Goal: Task Accomplishment & Management: Manage account settings

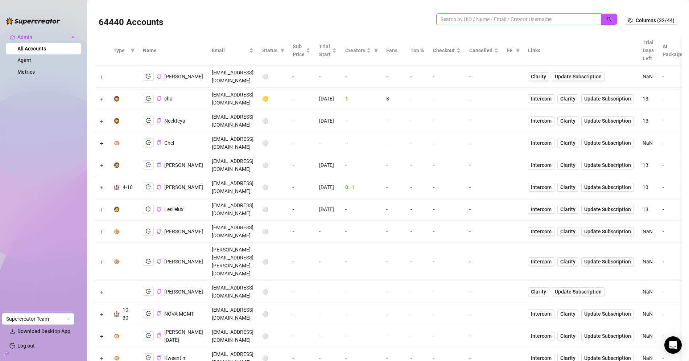
click at [486, 15] on span at bounding box center [518, 19] width 165 height 12
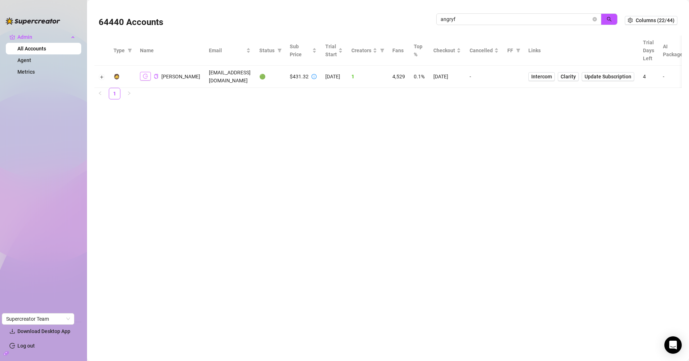
click at [145, 75] on button "button" at bounding box center [145, 76] width 11 height 9
click at [154, 74] on icon "copy" at bounding box center [156, 76] width 5 height 5
click at [452, 21] on input "angryf" at bounding box center [516, 19] width 151 height 8
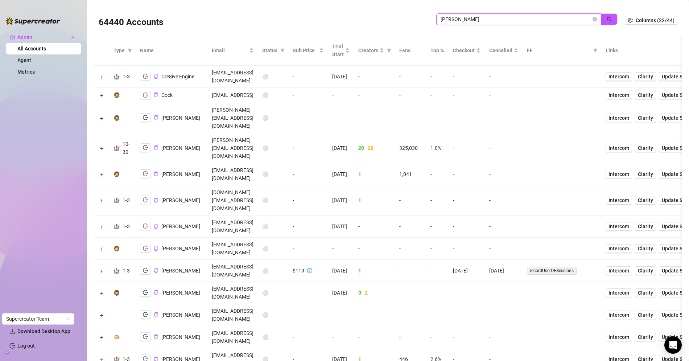
drag, startPoint x: 449, startPoint y: 18, endPoint x: 384, endPoint y: 15, distance: 65.4
click at [385, 15] on div "64440 Accounts riley" at bounding box center [362, 20] width 526 height 25
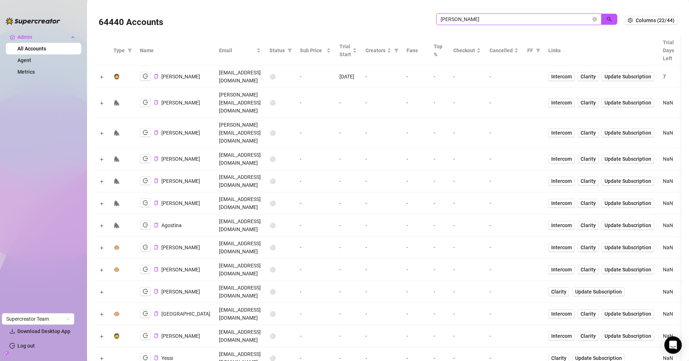
click at [478, 19] on input "doris" at bounding box center [516, 19] width 151 height 8
type input "doristalen"
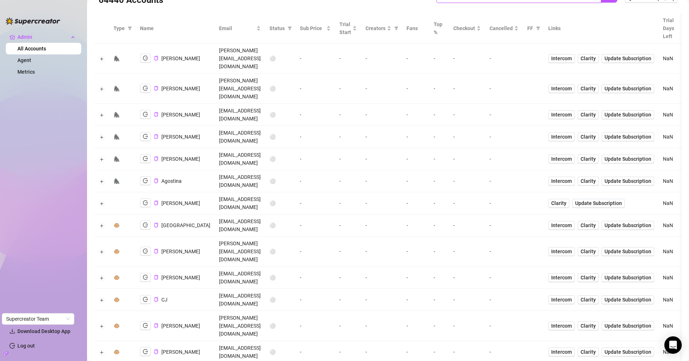
scroll to position [42, 0]
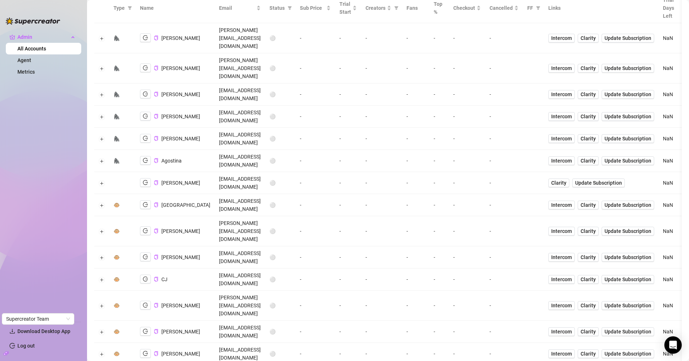
click at [306, 321] on td "-" at bounding box center [316, 332] width 40 height 22
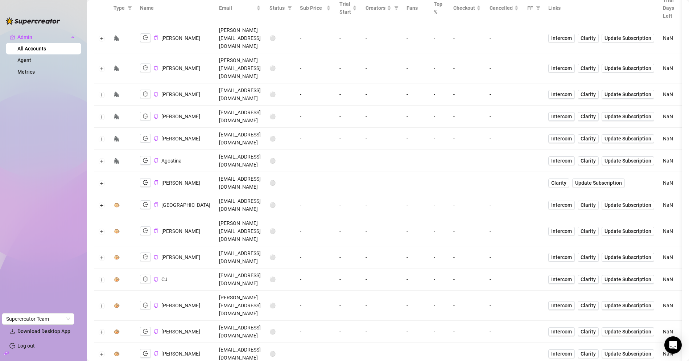
copy td "alex@doristalent.com"
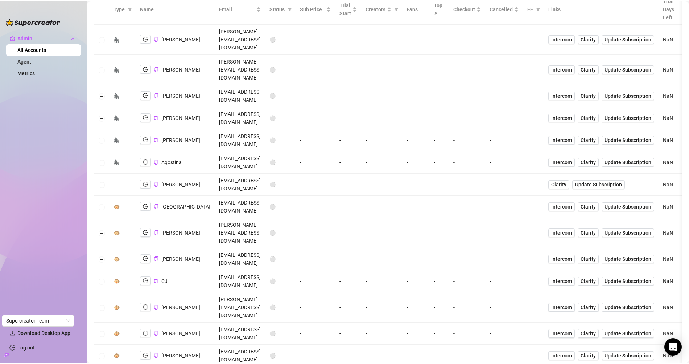
scroll to position [0, 0]
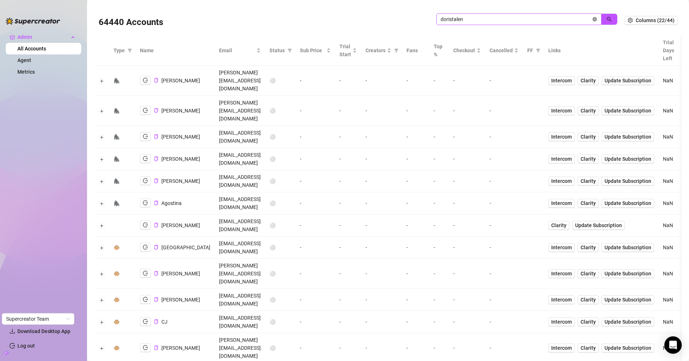
click at [593, 20] on icon "close-circle" at bounding box center [595, 19] width 4 height 4
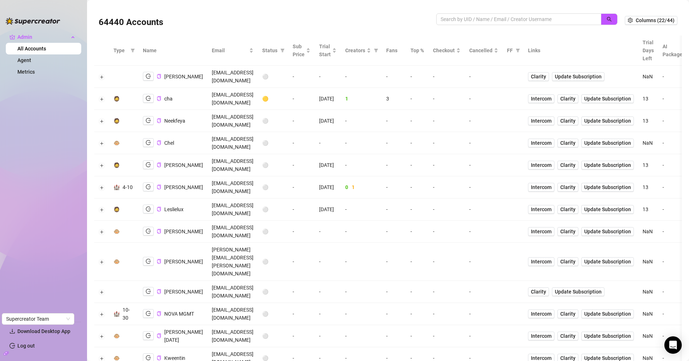
click at [473, 27] on div at bounding box center [526, 22] width 181 height 19
click at [476, 22] on input "search" at bounding box center [516, 19] width 151 height 8
paste input "bKCazfNz9qMaBQDpL7IppbNZzeq2"
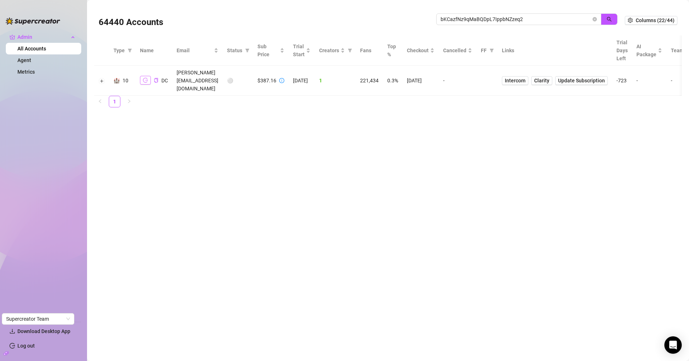
click at [145, 76] on button "button" at bounding box center [145, 80] width 11 height 9
click at [539, 19] on input "bKCazfNz9qMaBQDpL7IppbNZzeq2" at bounding box center [516, 19] width 151 height 8
drag, startPoint x: 484, startPoint y: 17, endPoint x: 484, endPoint y: 21, distance: 4.0
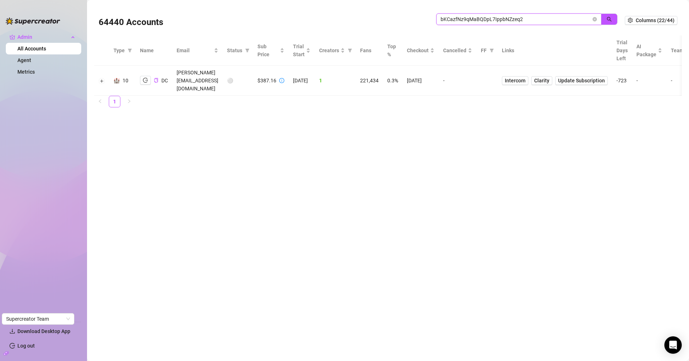
click at [484, 19] on input "bKCazfNz9qMaBQDpL7IppbNZzeq2" at bounding box center [516, 19] width 151 height 8
click at [484, 21] on input "bKCazfNz9qMaBQDpL7IppbNZzeq2" at bounding box center [516, 19] width 151 height 8
paste input "ninaskye"
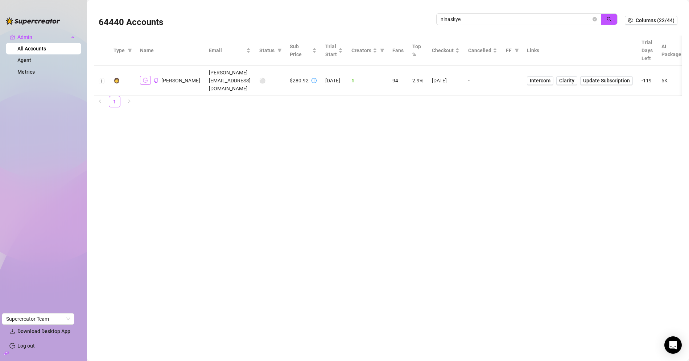
click at [145, 78] on icon "logout" at bounding box center [145, 80] width 5 height 5
click at [530, 77] on span "Intercom" at bounding box center [540, 81] width 21 height 8
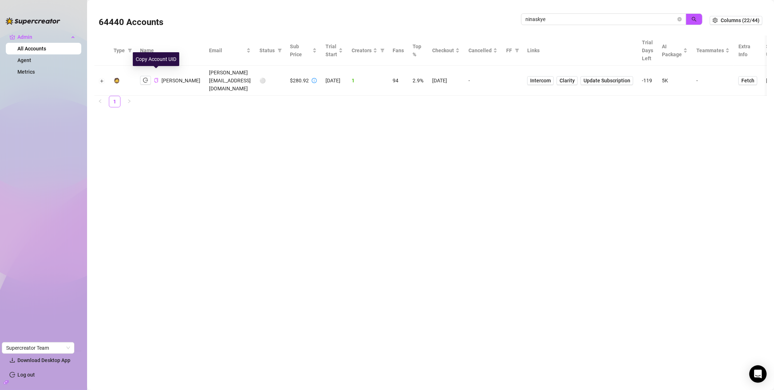
click at [156, 78] on icon "copy" at bounding box center [156, 80] width 5 height 5
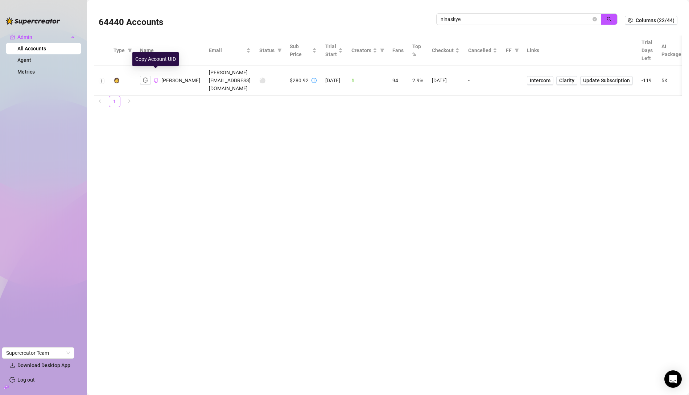
click at [155, 78] on icon "copy" at bounding box center [156, 80] width 5 height 5
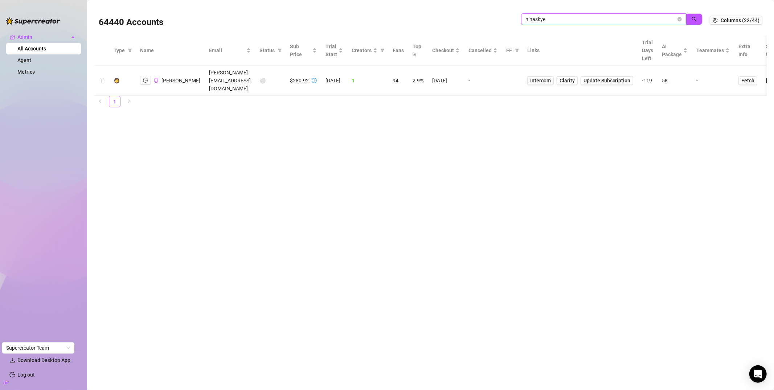
click at [543, 23] on span "ninaskye" at bounding box center [603, 19] width 165 height 12
click at [543, 22] on input "ninaskye" at bounding box center [600, 19] width 151 height 8
paste input "QTDJKczUtoOT3BDV9lFjF8KCzRG2"
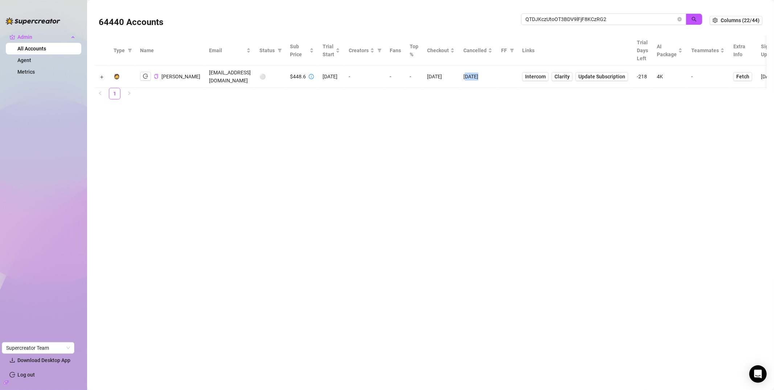
drag, startPoint x: 462, startPoint y: 77, endPoint x: 475, endPoint y: 74, distance: 13.2
click at [475, 74] on td "9/24/2025" at bounding box center [478, 77] width 38 height 22
click at [380, 94] on ul "1" at bounding box center [430, 94] width 672 height 12
click at [541, 12] on div "64440 Accounts QTDJKczUtoOT3BDV9lFjF8KCzRG2" at bounding box center [404, 20] width 611 height 25
click at [542, 17] on input "QTDJKczUtoOT3BDV9lFjF8KCzRG2" at bounding box center [600, 19] width 151 height 8
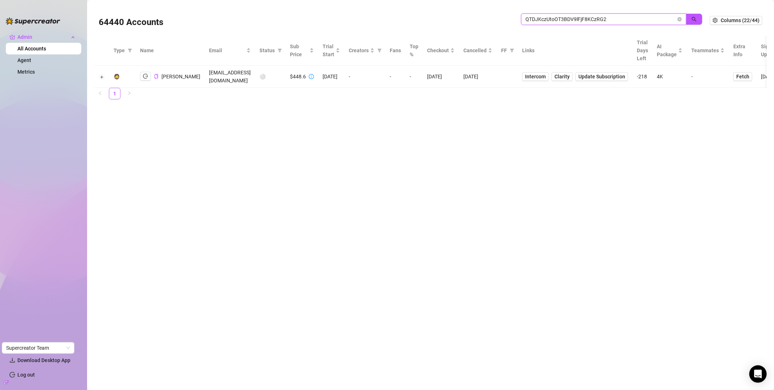
click at [542, 17] on input "QTDJKczUtoOT3BDV9lFjF8KCzRG2" at bounding box center [600, 19] width 151 height 8
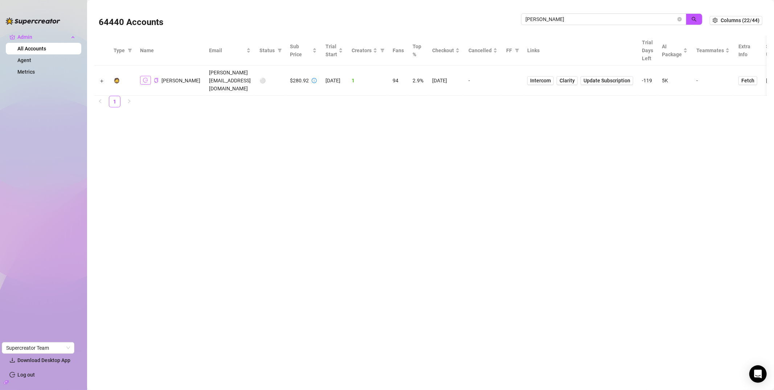
click at [147, 78] on icon "logout" at bounding box center [145, 80] width 5 height 5
click at [530, 77] on span "Intercom" at bounding box center [540, 81] width 21 height 8
click at [156, 78] on icon "copy" at bounding box center [156, 80] width 5 height 5
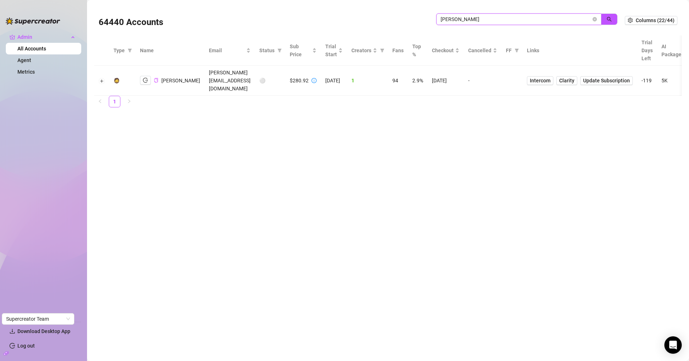
click at [470, 22] on input "ninasky" at bounding box center [516, 19] width 151 height 8
paste input "QTDJKczUtoOT3BDV9lFjF8KCzRG2"
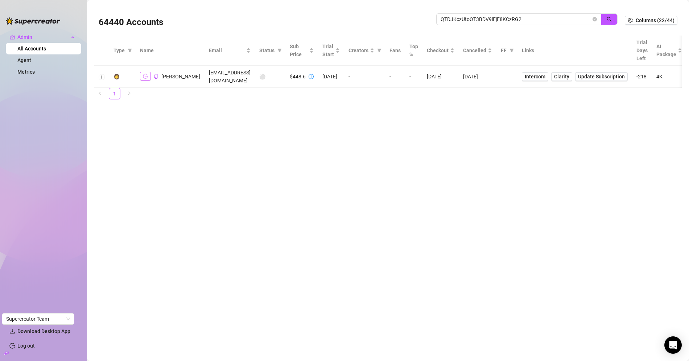
click at [147, 75] on icon "logout" at bounding box center [145, 76] width 5 height 5
click at [100, 76] on button "Expand row" at bounding box center [102, 77] width 6 height 6
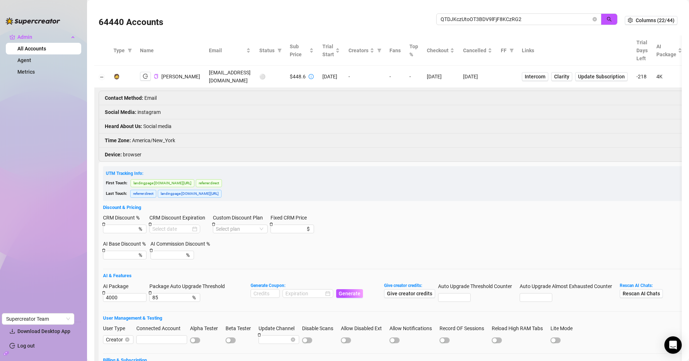
click at [211, 74] on td "tskellynicolexo@gmail.com" at bounding box center [230, 77] width 50 height 22
copy td "tskellynicolexo@gmail.com"
click at [157, 77] on icon "copy" at bounding box center [156, 76] width 4 height 5
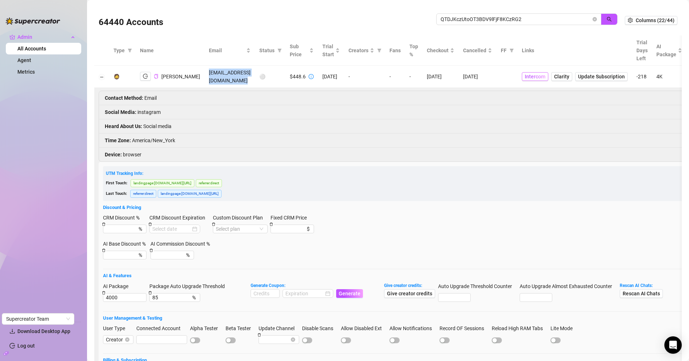
click at [530, 77] on span "Intercom" at bounding box center [535, 77] width 21 height 8
click at [206, 72] on td "tskellynicolexo@gmail.com" at bounding box center [230, 77] width 50 height 22
click at [454, 17] on input "QTDJKczUtoOT3BDV9lFjF8KCzRG2" at bounding box center [516, 19] width 151 height 8
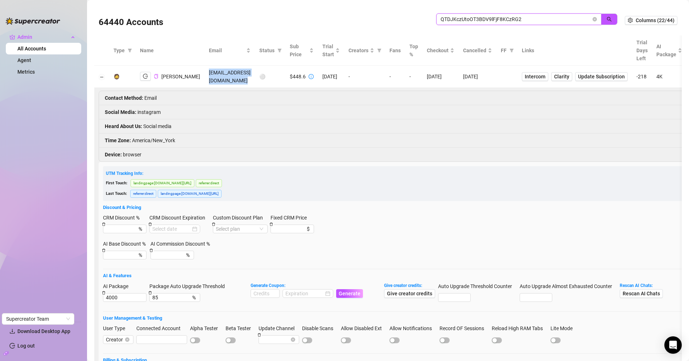
click at [454, 17] on input "QTDJKczUtoOT3BDV9lFjF8KCzRG2" at bounding box center [516, 19] width 151 height 8
paste input "the.allie.rae@gmail.com"
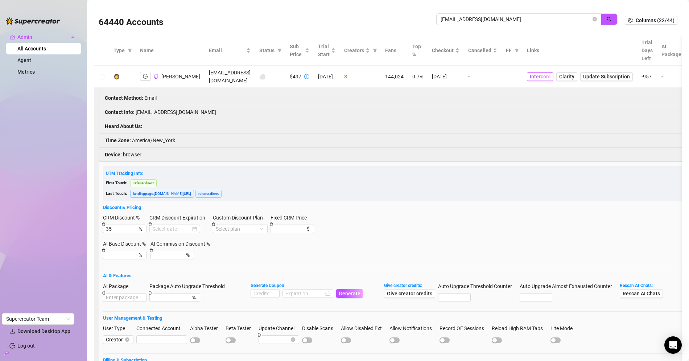
click at [534, 77] on span "Intercom" at bounding box center [540, 77] width 21 height 8
click at [100, 72] on td at bounding box center [101, 77] width 15 height 22
click at [101, 75] on button "Collapse row" at bounding box center [102, 77] width 6 height 6
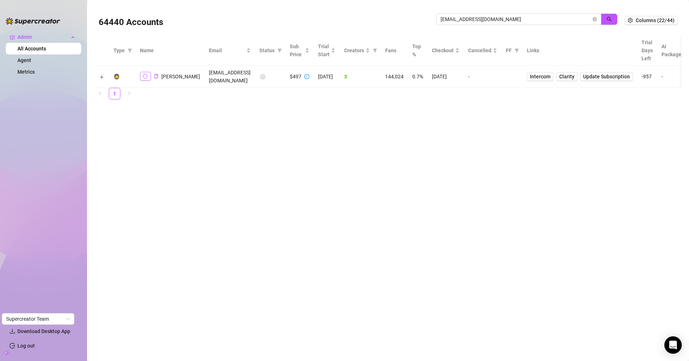
click at [145, 76] on icon "logout" at bounding box center [145, 76] width 5 height 5
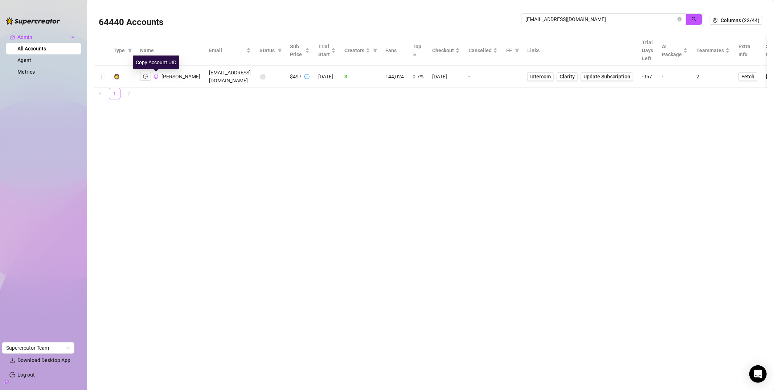
click at [155, 78] on icon "copy" at bounding box center [156, 76] width 4 height 5
click at [615, 17] on input "the.allie.rae@gmail.com" at bounding box center [600, 19] width 151 height 8
click at [141, 73] on button "button" at bounding box center [145, 76] width 11 height 9
click at [157, 74] on icon "copy" at bounding box center [156, 76] width 5 height 5
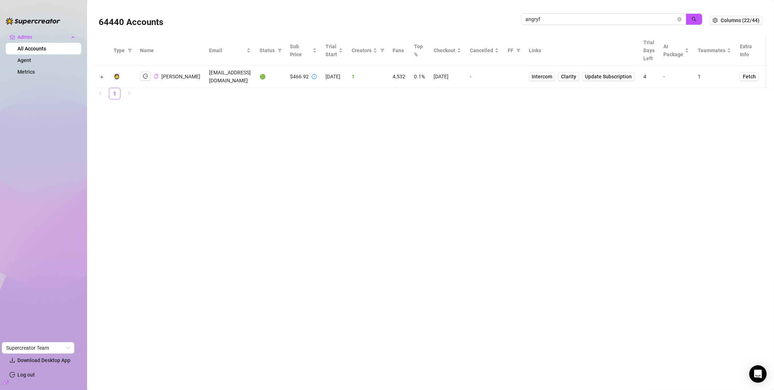
click at [159, 75] on div "Irene" at bounding box center [170, 76] width 60 height 9
click at [157, 74] on icon "copy" at bounding box center [156, 76] width 5 height 5
click at [538, 20] on input "angryf" at bounding box center [592, 19] width 151 height 8
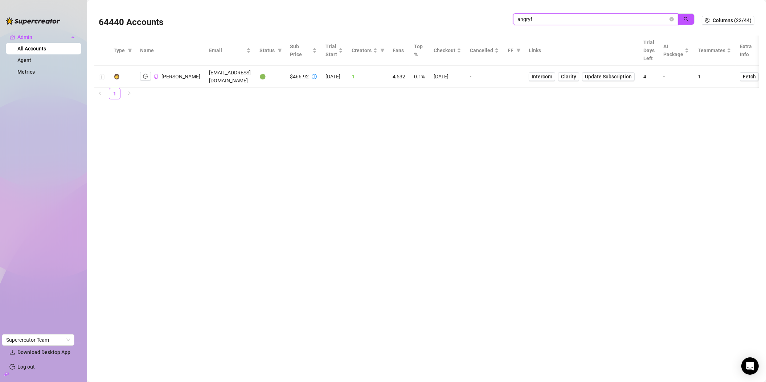
paste input "@kandieangel28"
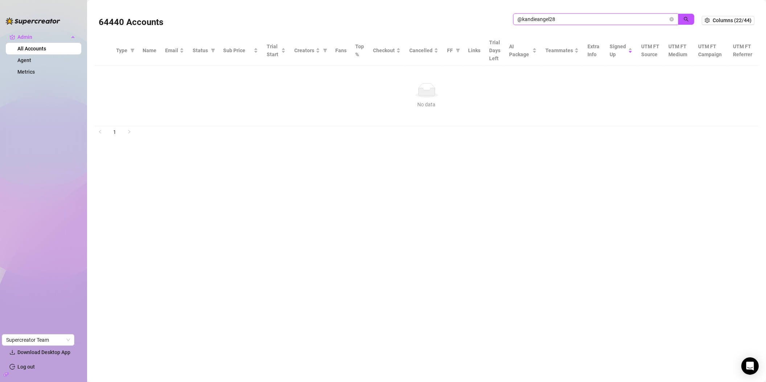
click at [523, 16] on input "@kandieangel28" at bounding box center [592, 19] width 151 height 8
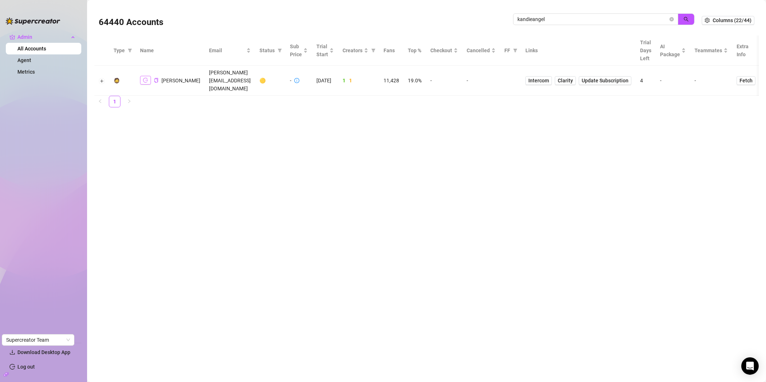
click at [144, 78] on icon "logout" at bounding box center [145, 80] width 5 height 5
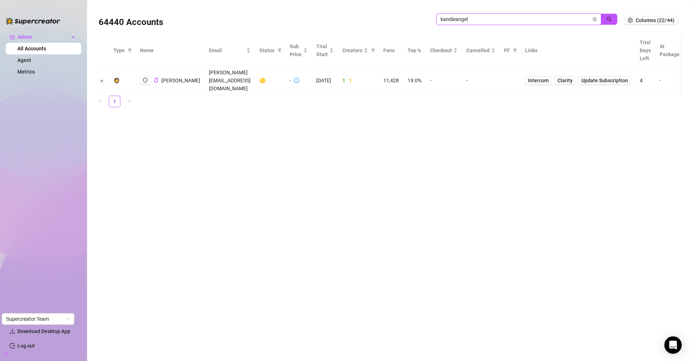
drag, startPoint x: 480, startPoint y: 20, endPoint x: 395, endPoint y: 16, distance: 85.3
click at [396, 16] on div "64440 Accounts kandieangel" at bounding box center [362, 20] width 526 height 25
paste input "8TLUPTsZ5xUjzZPlJX29uQslbNm1"
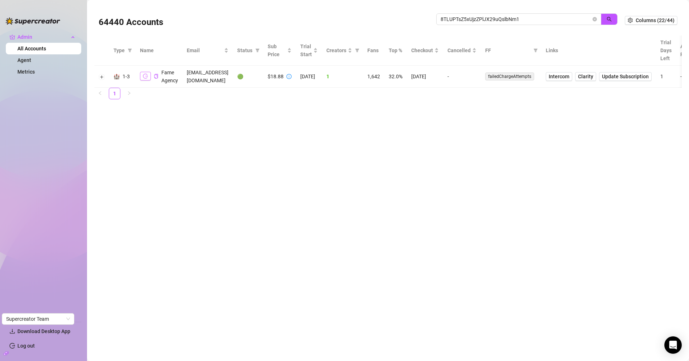
click at [148, 79] on button "button" at bounding box center [145, 76] width 11 height 9
click at [468, 21] on input "8TLUPTsZ5xUjzZPlJX29uQslbNm1" at bounding box center [516, 19] width 151 height 8
paste input "9P3TBfEqDsa0PAhQWuJlIMqGiIB3"
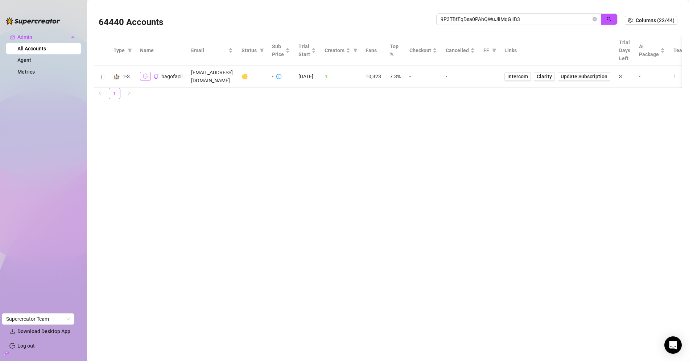
click at [145, 74] on icon "logout" at bounding box center [145, 76] width 5 height 5
drag, startPoint x: 566, startPoint y: 15, endPoint x: 373, endPoint y: 16, distance: 193.0
click at [373, 16] on div "64440 Accounts 9P3TBfEqDsa0PAhQWuJlIMqGiIB3" at bounding box center [362, 20] width 526 height 25
click at [509, 16] on input "9P3TBfEqDsa0PAhQWuJlIMqGiIB3" at bounding box center [516, 19] width 151 height 8
click at [508, 16] on input "9P3TBfEqDsa0PAhQWuJlIMqGiIB3" at bounding box center [516, 19] width 151 height 8
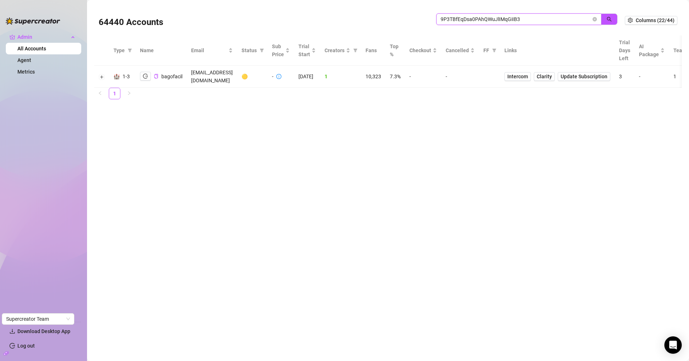
click at [508, 16] on input "9P3TBfEqDsa0PAhQWuJlIMqGiIB3" at bounding box center [516, 19] width 151 height 8
type input "9P3TBfEqDsa0PAhQWuJlIMGiIB3"
drag, startPoint x: 524, startPoint y: 20, endPoint x: 383, endPoint y: 16, distance: 141.2
click at [383, 16] on div "64440 Accounts 9P3TBfEqDsa0PAhQWuJlIMGiIB3" at bounding box center [362, 20] width 526 height 25
click at [467, 20] on input "search" at bounding box center [516, 19] width 151 height 8
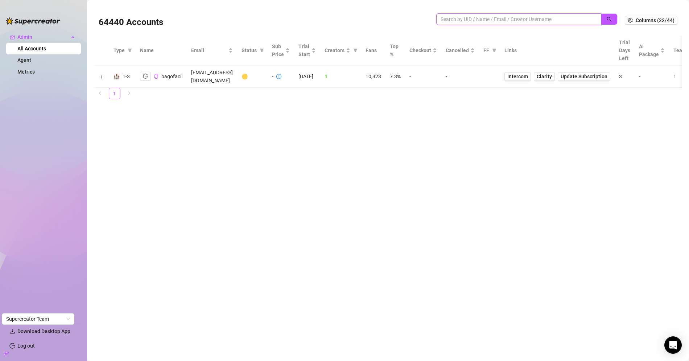
paste input "DNmrAWqn8YcqYrqiT632i1IL6Xh1"
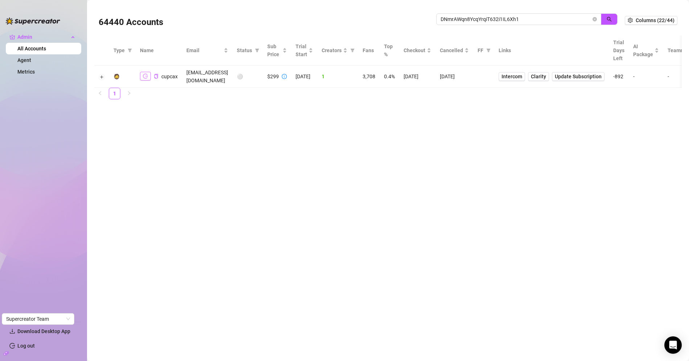
click at [143, 74] on icon "logout" at bounding box center [145, 76] width 5 height 5
click at [104, 75] on button "Expand row" at bounding box center [102, 77] width 6 height 6
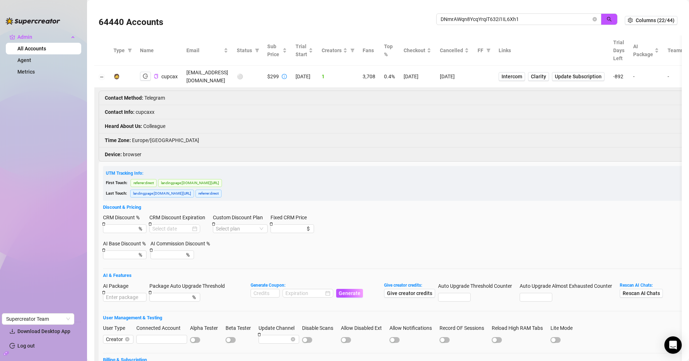
click at [209, 75] on td "susannezempel97@icloud.com" at bounding box center [207, 77] width 50 height 22
copy td "susannezempel97@icloud.com"
click at [156, 74] on icon "copy" at bounding box center [156, 76] width 5 height 5
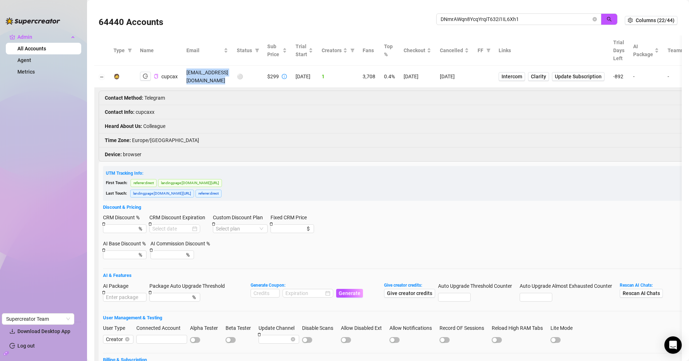
click at [152, 105] on li "Contact Info : cupcaxx" at bounding box center [485, 112] width 773 height 14
copy li "cupcaxx"
click at [467, 24] on span "DNmrAWqn8YcqYrqiT632i1IL6Xh1" at bounding box center [518, 19] width 165 height 12
click at [477, 21] on input "DNmrAWqn8YcqYrqiT632i1IL6Xh1" at bounding box center [516, 19] width 151 height 8
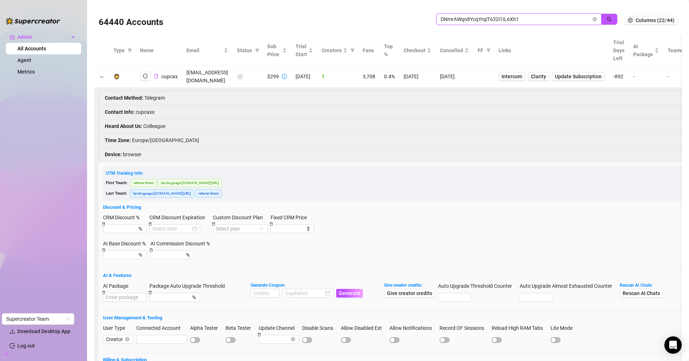
click at [477, 21] on input "DNmrAWqn8YcqYrqiT632i1IL6Xh1" at bounding box center [516, 19] width 151 height 8
paste input "8KeJelD7lhbMx2e0nftouOVvmDI2"
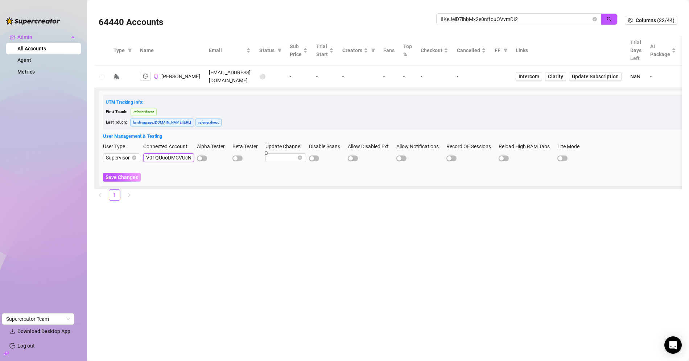
click at [168, 153] on input "V01QUuoDMCVUcNnxml2fh0pRSwo1" at bounding box center [168, 157] width 51 height 9
click at [470, 25] on span "8KeJelD7lhbMx2e0nftouOVvmDI2" at bounding box center [518, 19] width 165 height 12
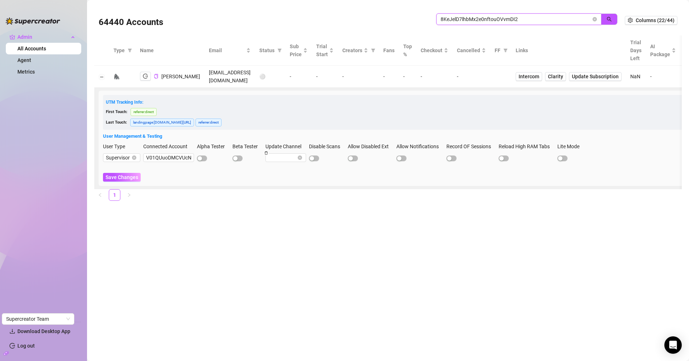
click at [473, 21] on input "8KeJelD7lhbMx2e0nftouOVvmDI2" at bounding box center [516, 19] width 151 height 8
paste input "V01QUuoDMCVUcNnxml2fh0pRSwo1"
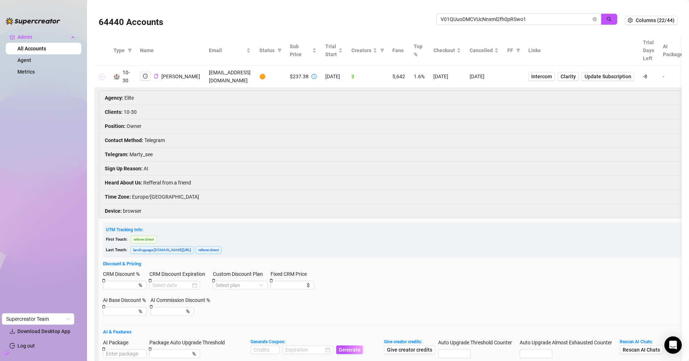
click at [103, 78] on button "Collapse row" at bounding box center [102, 77] width 6 height 6
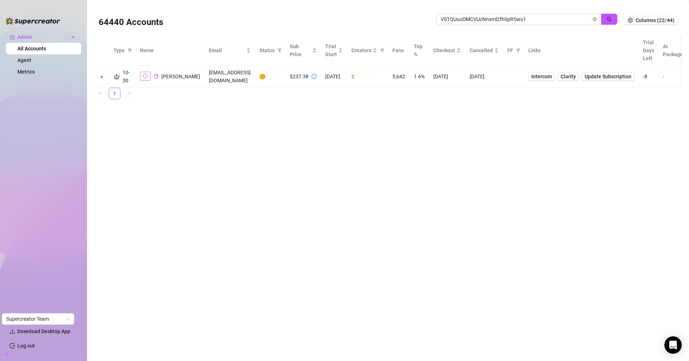
click at [144, 79] on button "button" at bounding box center [145, 76] width 11 height 9
click at [99, 77] on button "Expand row" at bounding box center [102, 77] width 6 height 6
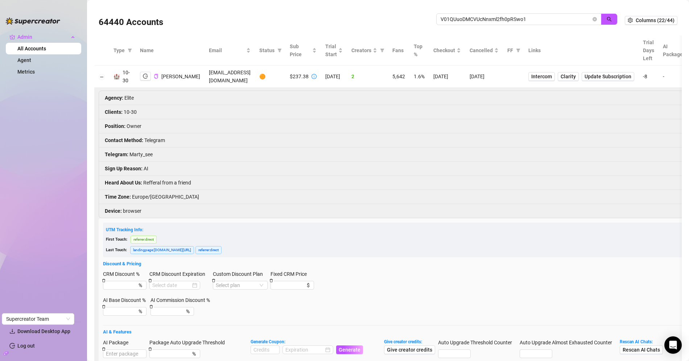
click at [144, 148] on li "Telegram : Marty_see" at bounding box center [500, 155] width 803 height 14
click at [141, 154] on li "Telegram : Marty_see" at bounding box center [500, 155] width 803 height 14
click at [155, 152] on li "Telegram : Marty_see" at bounding box center [500, 155] width 803 height 14
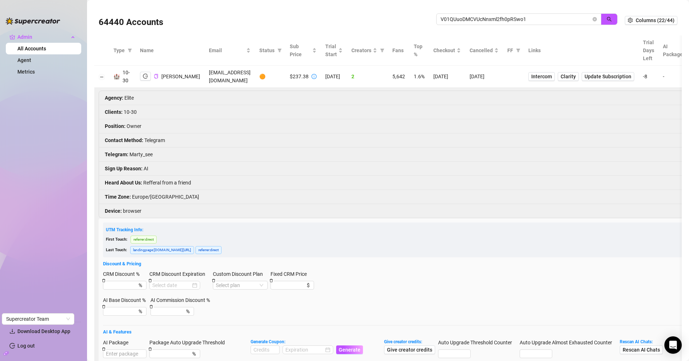
click at [141, 152] on li "Telegram : Marty_see" at bounding box center [500, 155] width 803 height 14
copy li "Marty_see"
click at [205, 75] on td "info@ecomlux.cz" at bounding box center [230, 77] width 50 height 22
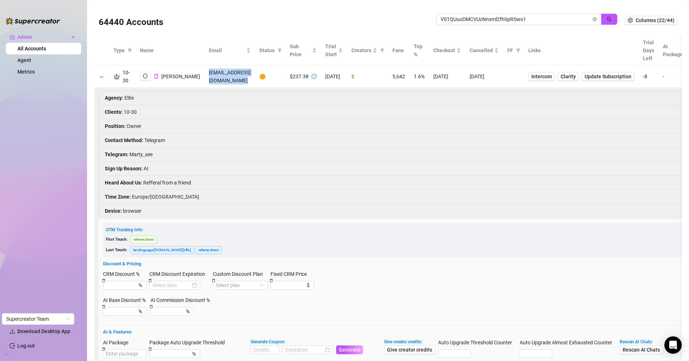
click at [205, 75] on td "info@ecomlux.cz" at bounding box center [230, 77] width 50 height 22
copy td "info@ecomlux.cz"
click at [156, 75] on icon "copy" at bounding box center [156, 76] width 5 height 5
click at [156, 75] on icon "check" at bounding box center [156, 76] width 5 height 5
click at [479, 21] on input "V01QUuoDMCVUcNnxml2fh0pRSwo1" at bounding box center [516, 19] width 151 height 8
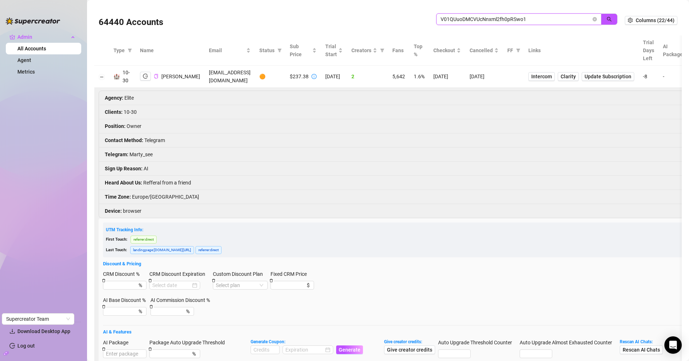
click at [479, 21] on input "V01QUuoDMCVUcNnxml2fh0pRSwo1" at bounding box center [516, 19] width 151 height 8
paste input "yW02BXMYblQ4cZMBI5gFA0hOdCg2"
type input "yW02BXMYblQ4cZMBI5gFA0hOdCg2"
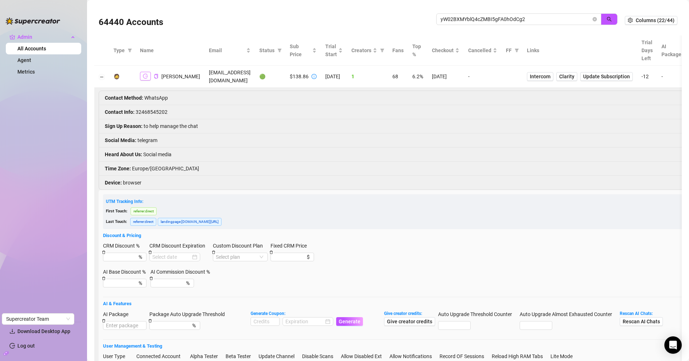
click at [147, 77] on icon "logout" at bounding box center [145, 76] width 5 height 5
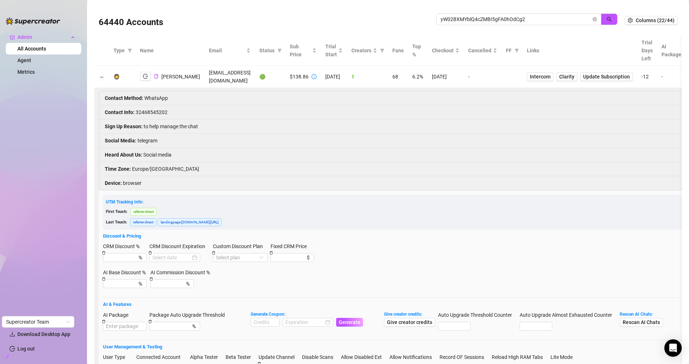
click at [159, 110] on li "Contact Info : 32468545202" at bounding box center [499, 112] width 801 height 14
copy li "32468545202"
click at [156, 76] on icon "copy" at bounding box center [156, 76] width 5 height 5
click at [209, 77] on td "[EMAIL_ADDRESS][DOMAIN_NAME]" at bounding box center [230, 77] width 50 height 22
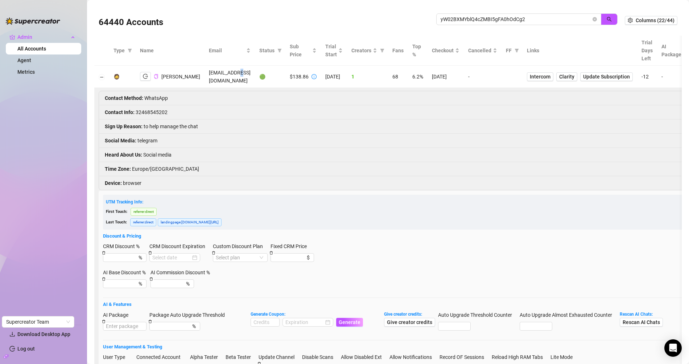
click at [209, 77] on td "[EMAIL_ADDRESS][DOMAIN_NAME]" at bounding box center [230, 77] width 50 height 22
copy td "[EMAIL_ADDRESS][DOMAIN_NAME]"
click at [154, 114] on li "Contact Info : 32468545202" at bounding box center [499, 112] width 801 height 14
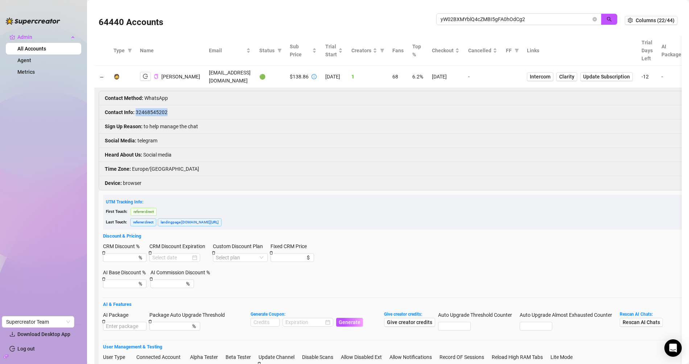
copy li "32468545202"
click at [213, 75] on td "[EMAIL_ADDRESS][DOMAIN_NAME]" at bounding box center [230, 77] width 50 height 22
copy td "[EMAIL_ADDRESS][DOMAIN_NAME]"
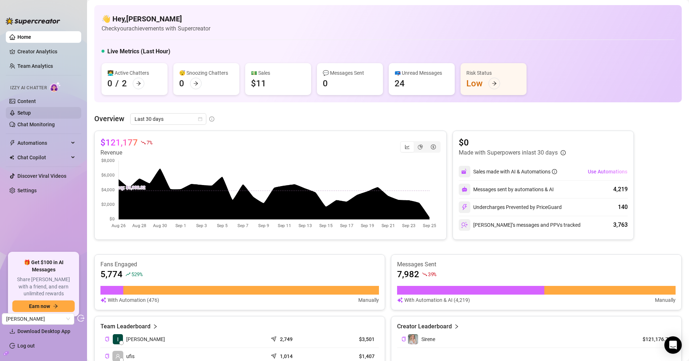
click at [31, 114] on link "Setup" at bounding box center [23, 113] width 13 height 6
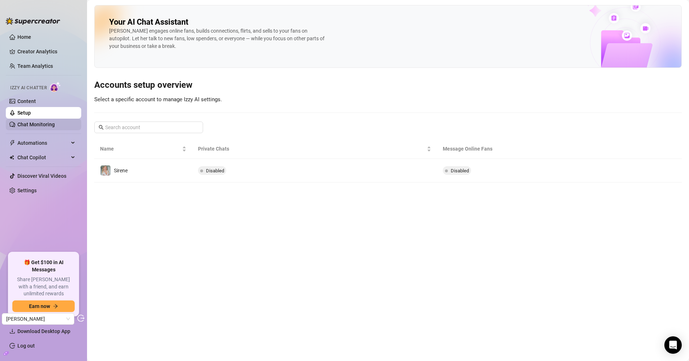
click at [55, 127] on link "Chat Monitoring" at bounding box center [35, 125] width 37 height 6
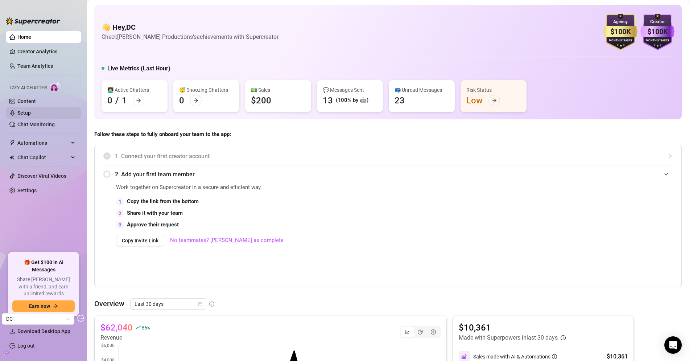
click at [31, 114] on link "Setup" at bounding box center [23, 113] width 13 height 6
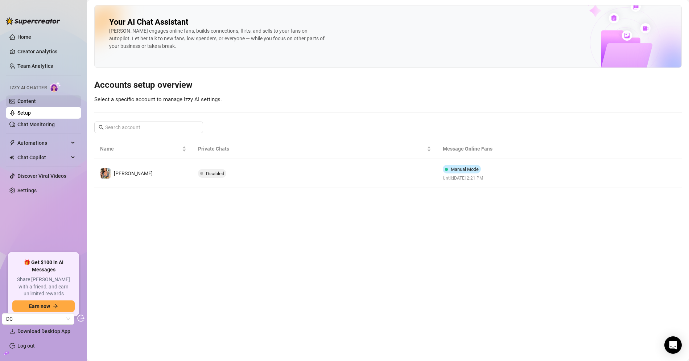
click at [32, 100] on link "Content" at bounding box center [26, 101] width 19 height 6
click at [33, 100] on link "Content" at bounding box center [26, 101] width 19 height 6
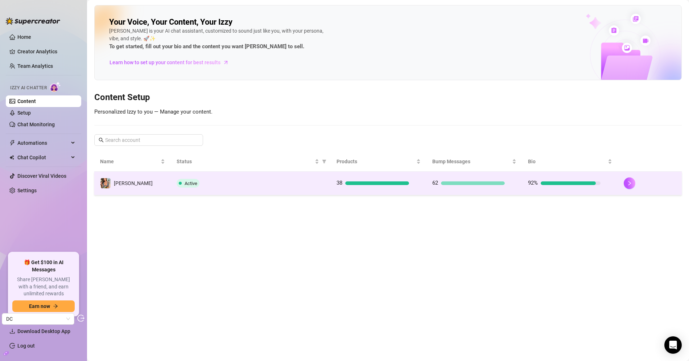
click at [229, 186] on td "Active" at bounding box center [251, 184] width 160 height 24
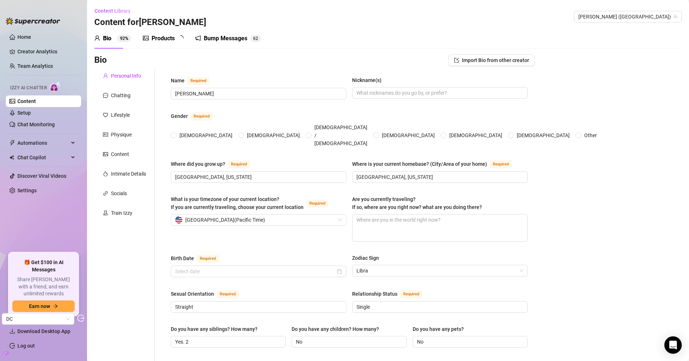
radio input "true"
type input "September 28th, 1996"
drag, startPoint x: 161, startPoint y: 39, endPoint x: 177, endPoint y: 48, distance: 18.5
click at [161, 39] on div "Products" at bounding box center [163, 38] width 23 height 9
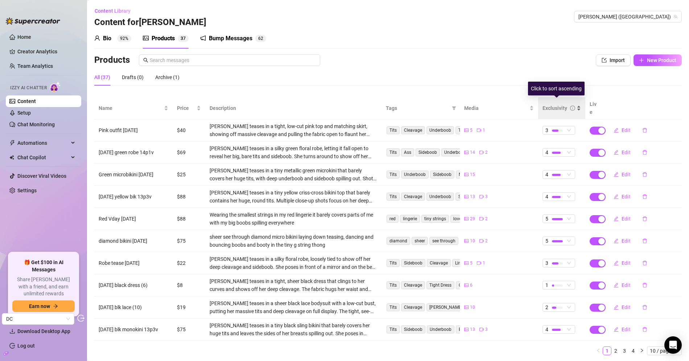
click at [545, 107] on div "Exclusivity" at bounding box center [555, 108] width 25 height 8
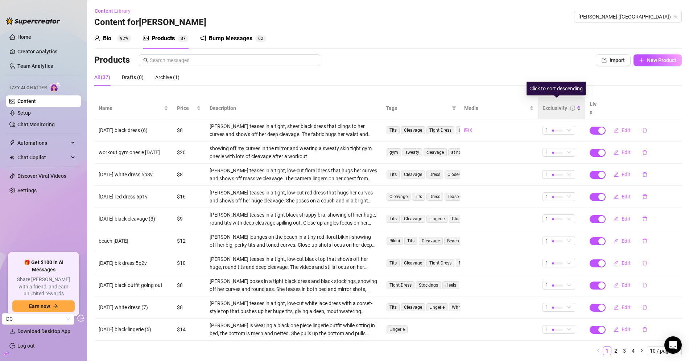
click at [547, 105] on div "Exclusivity" at bounding box center [555, 108] width 25 height 8
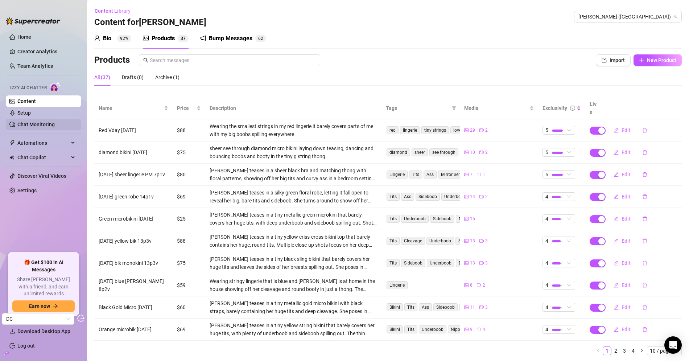
click at [55, 122] on link "Chat Monitoring" at bounding box center [35, 125] width 37 height 6
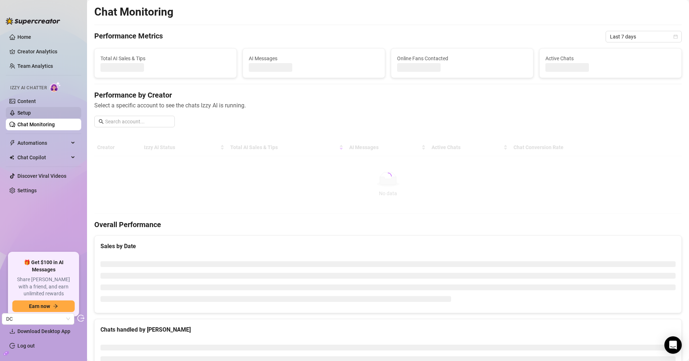
click at [31, 114] on link "Setup" at bounding box center [23, 113] width 13 height 6
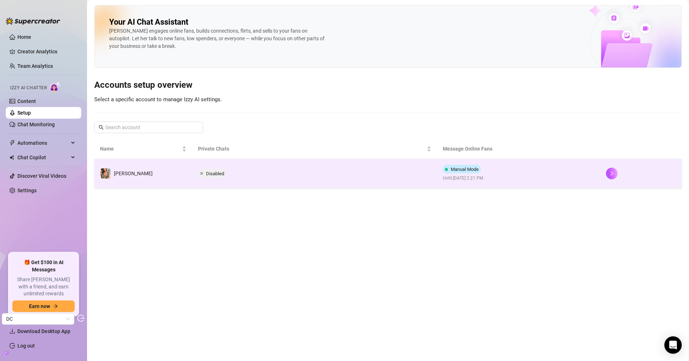
click at [156, 168] on td "Linda" at bounding box center [143, 173] width 98 height 29
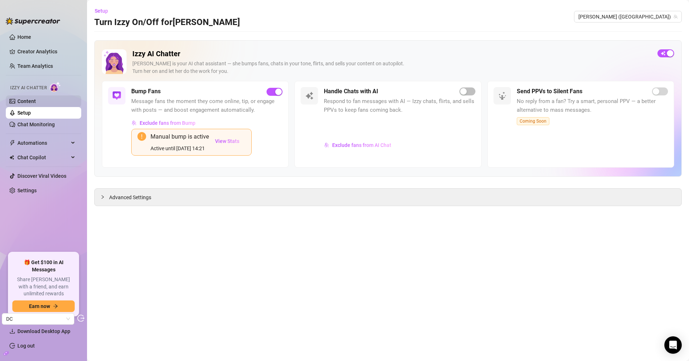
click at [35, 100] on link "Content" at bounding box center [26, 101] width 19 height 6
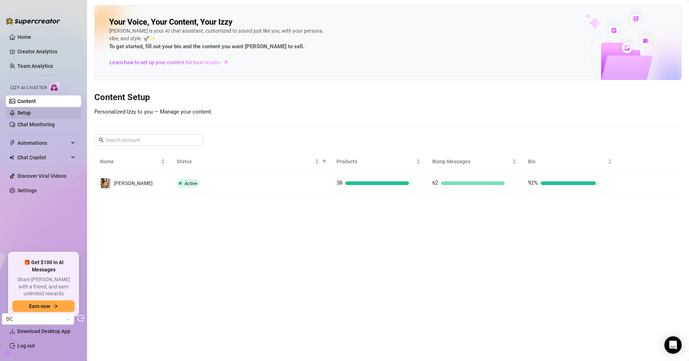
click at [31, 115] on link "Setup" at bounding box center [23, 113] width 13 height 6
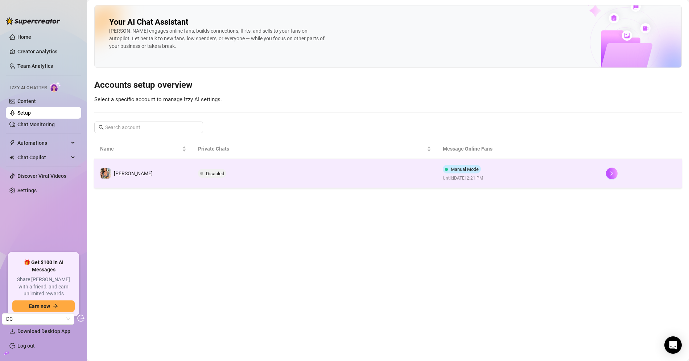
click at [180, 169] on td "Linda" at bounding box center [143, 173] width 98 height 29
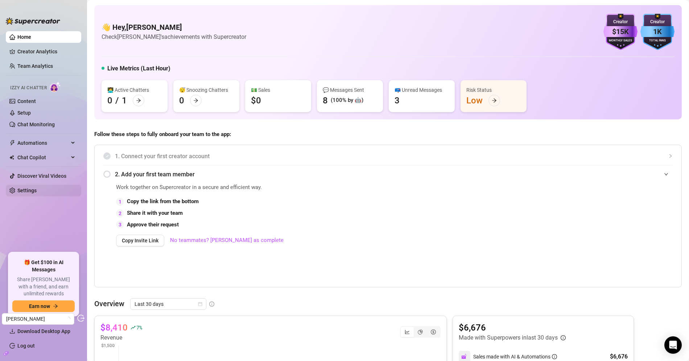
click at [37, 188] on link "Settings" at bounding box center [26, 191] width 19 height 6
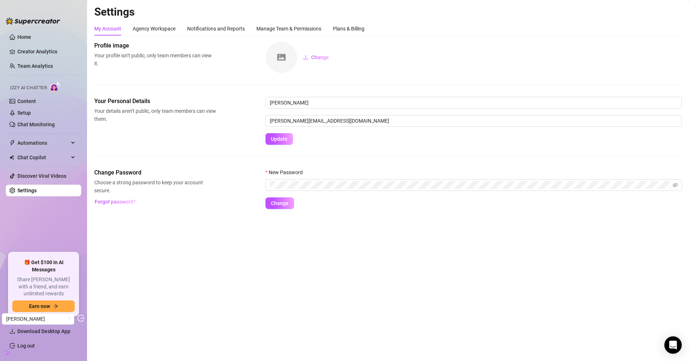
click at [37, 188] on link "Settings" at bounding box center [26, 191] width 19 height 6
click at [365, 26] on div "Plans & Billing" at bounding box center [349, 29] width 32 height 8
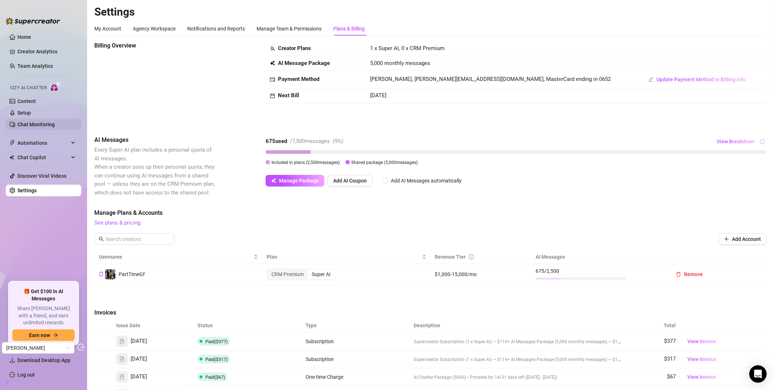
click at [38, 122] on link "Chat Monitoring" at bounding box center [35, 125] width 37 height 6
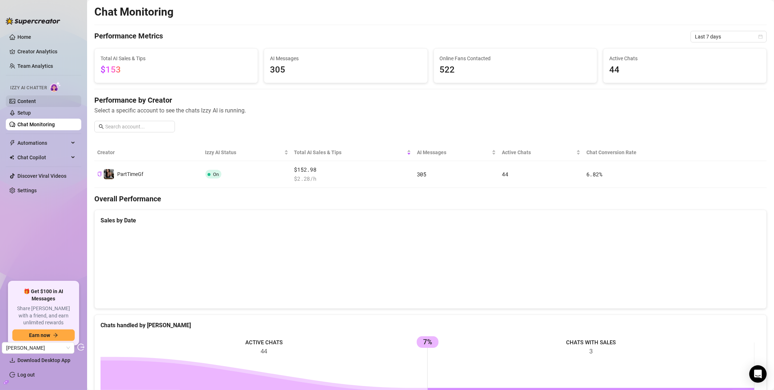
click at [33, 104] on link "Content" at bounding box center [26, 101] width 19 height 6
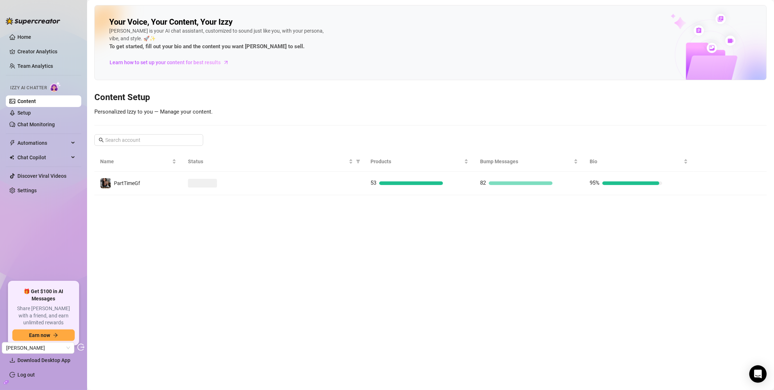
click at [249, 186] on div at bounding box center [273, 183] width 171 height 9
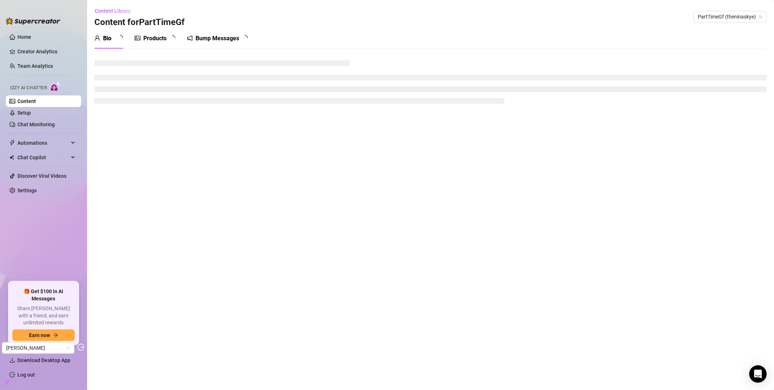
click at [158, 36] on div "Products" at bounding box center [154, 38] width 23 height 9
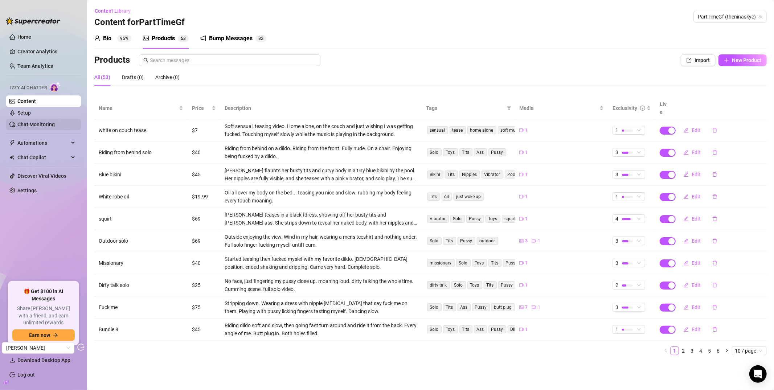
click at [42, 122] on link "Chat Monitoring" at bounding box center [35, 125] width 37 height 6
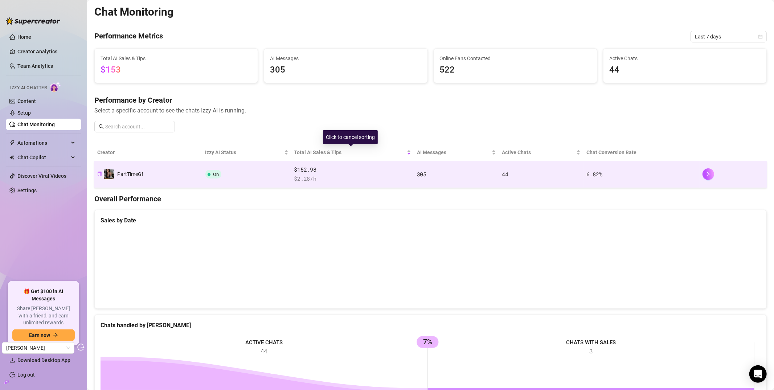
click at [313, 184] on td "$152.98 $ 2.28 /h" at bounding box center [352, 174] width 123 height 27
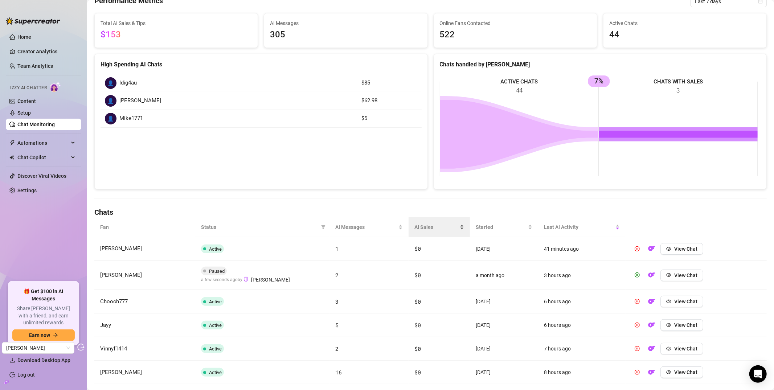
scroll to position [60, 0]
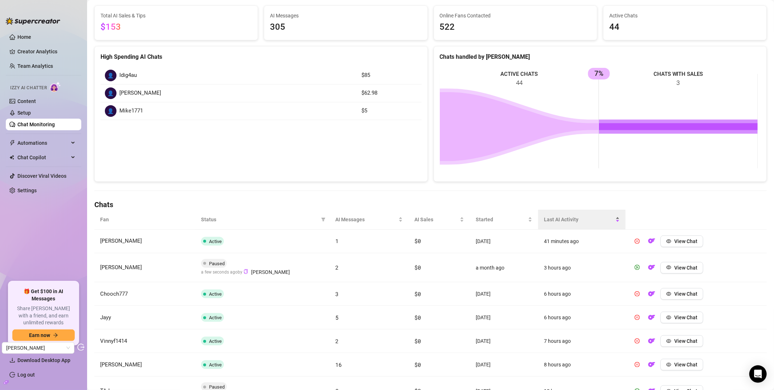
click at [555, 220] on span "Last AI Activity" at bounding box center [579, 219] width 70 height 8
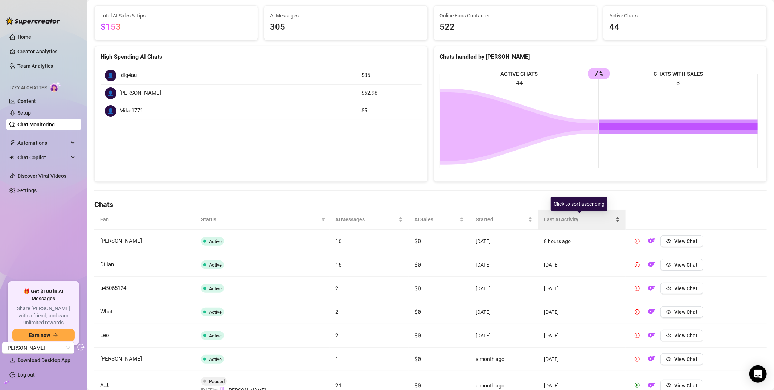
click at [554, 221] on span "Last AI Activity" at bounding box center [579, 219] width 70 height 8
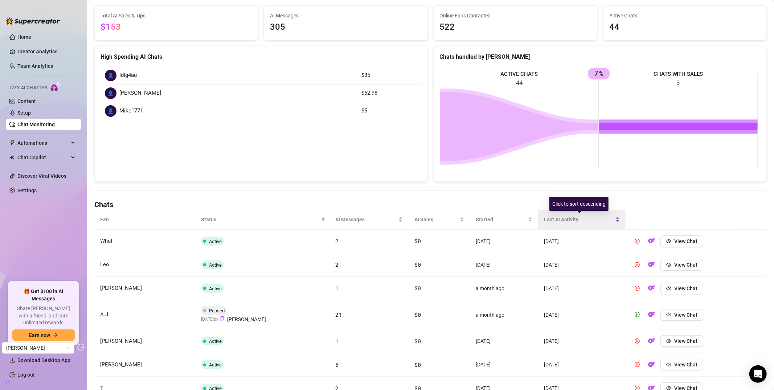
click at [554, 221] on span "Last AI Activity" at bounding box center [579, 219] width 70 height 8
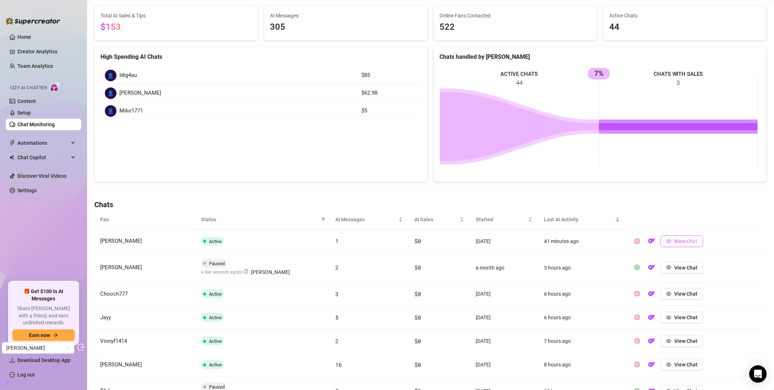
click at [677, 244] on span "View Chat" at bounding box center [685, 241] width 23 height 6
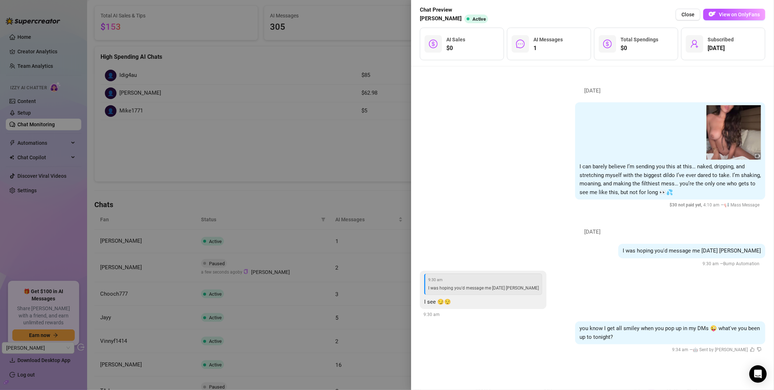
click at [293, 172] on div at bounding box center [387, 195] width 774 height 390
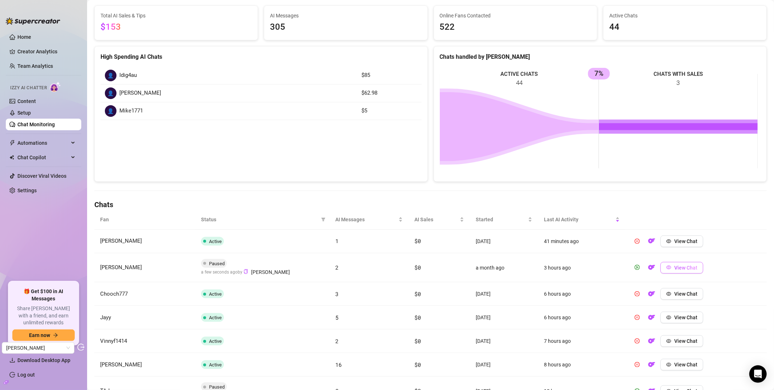
click at [681, 271] on button "View Chat" at bounding box center [681, 268] width 43 height 12
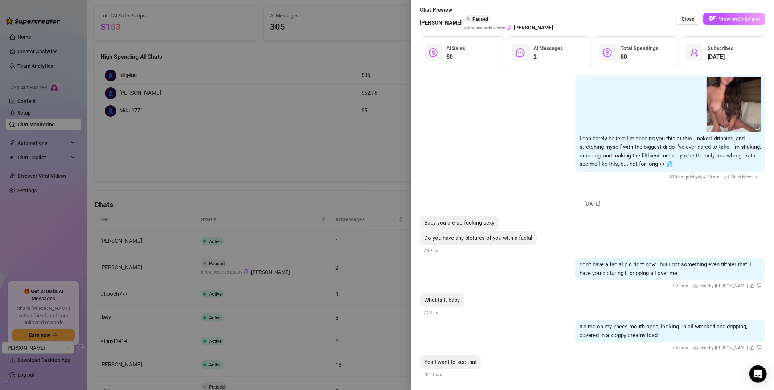
scroll to position [41, 0]
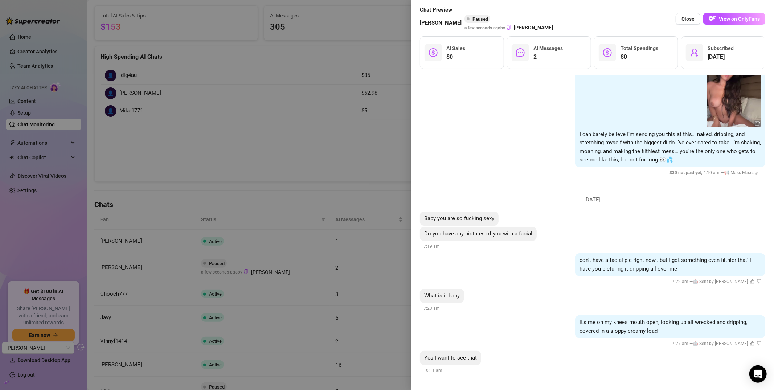
click at [367, 153] on div at bounding box center [387, 195] width 774 height 390
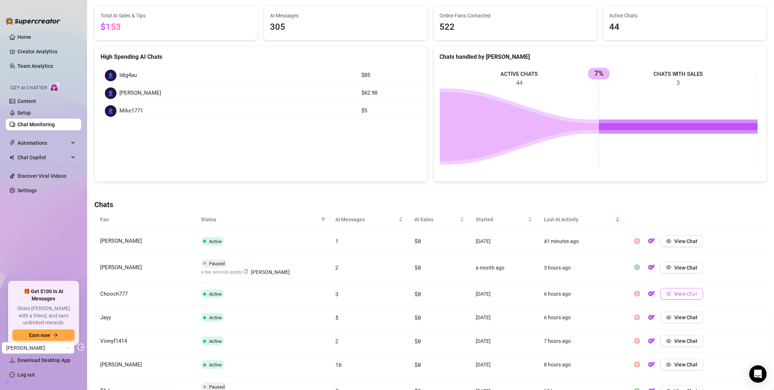
click at [682, 296] on span "View Chat" at bounding box center [685, 294] width 23 height 6
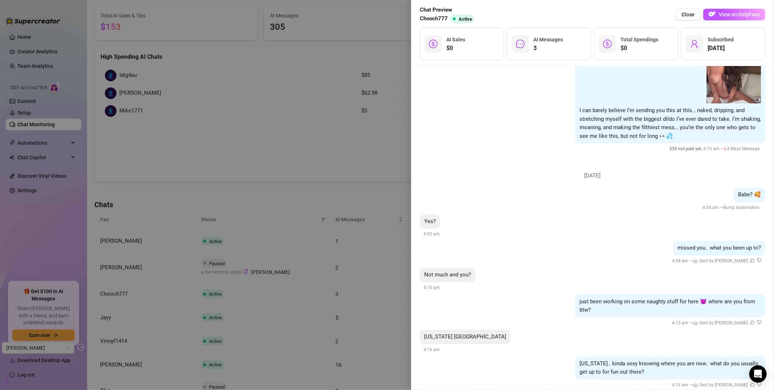
scroll to position [71, 0]
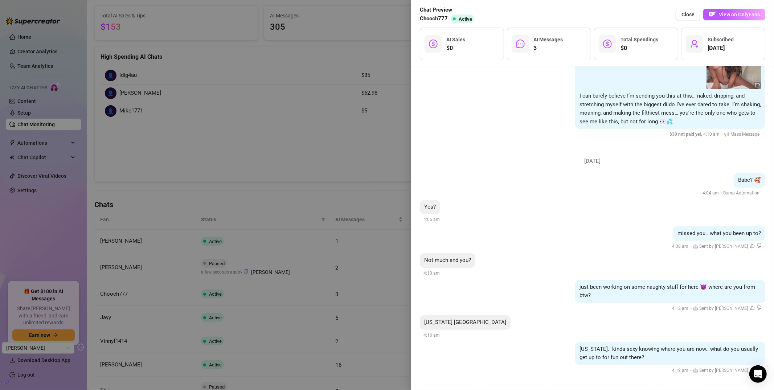
click at [332, 156] on div at bounding box center [387, 195] width 774 height 390
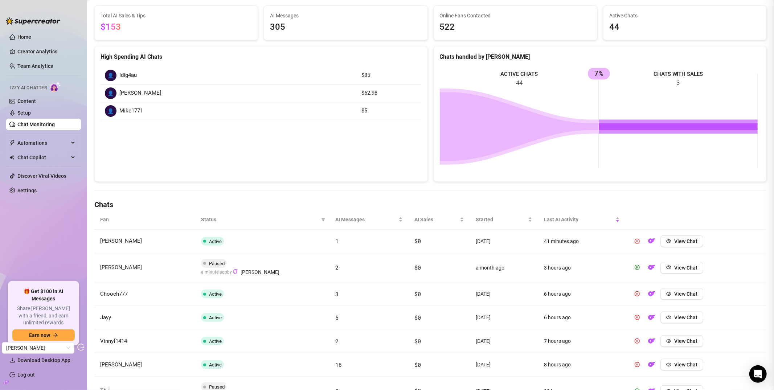
scroll to position [0, 0]
click at [689, 271] on button "View Chat" at bounding box center [681, 268] width 43 height 12
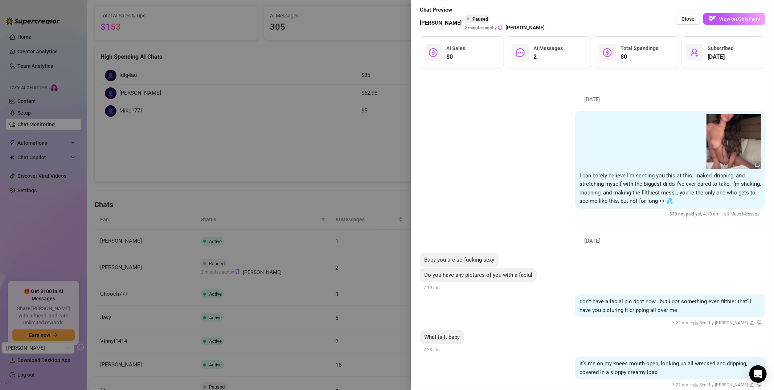
click at [202, 78] on div at bounding box center [387, 195] width 774 height 390
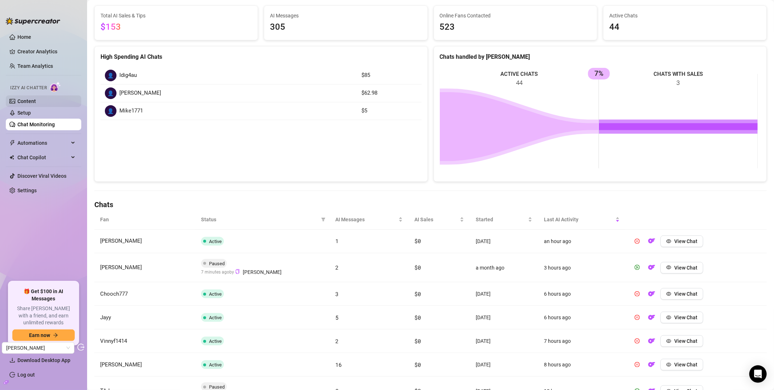
click at [36, 101] on link "Content" at bounding box center [26, 101] width 19 height 6
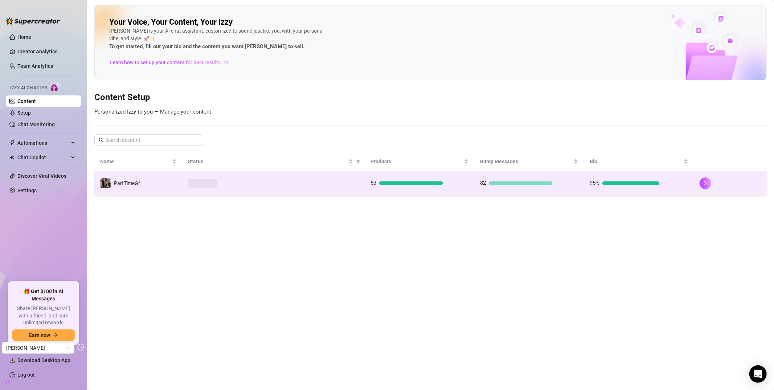
click at [151, 187] on td "PartTimeGf" at bounding box center [138, 184] width 88 height 24
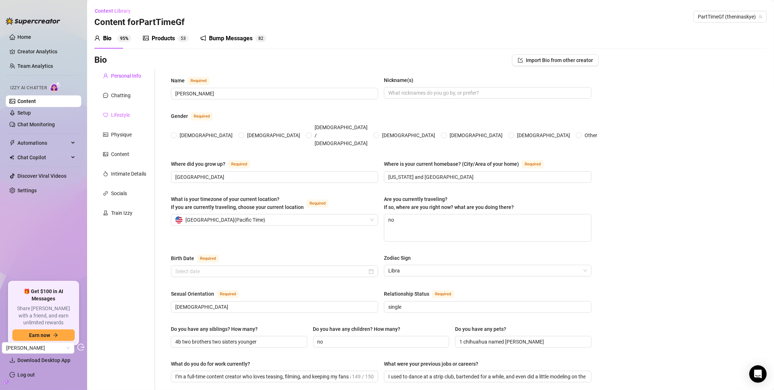
radio input "true"
checkbox input "true"
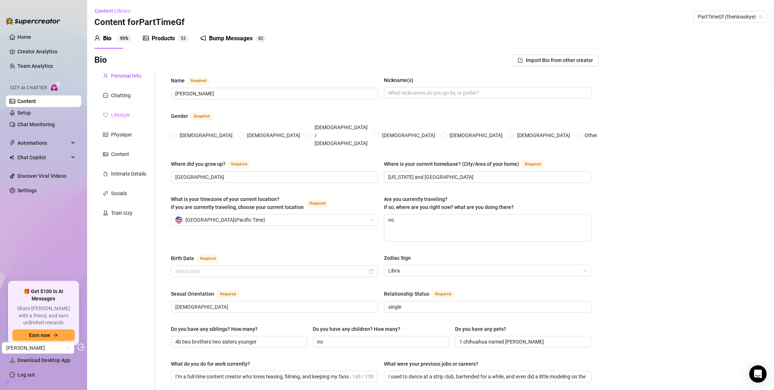
type input "October 19th, 1999"
click at [128, 156] on div "Content" at bounding box center [120, 154] width 18 height 8
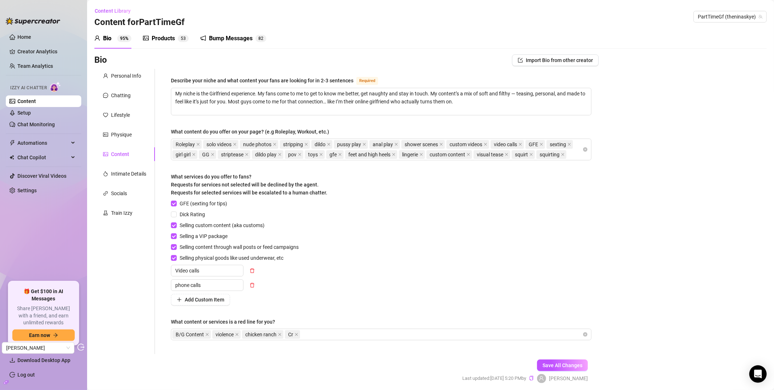
click at [436, 200] on div "What services do you offer to fans? Requests for services not selected will be …" at bounding box center [381, 186] width 420 height 27
click at [183, 45] on div "Products 5 3" at bounding box center [166, 38] width 46 height 20
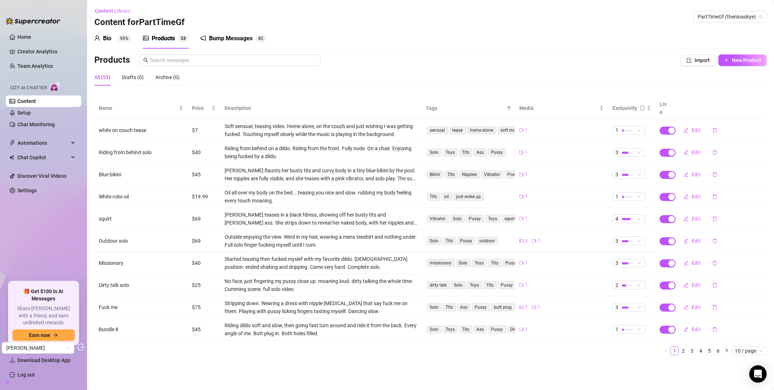
click at [449, 70] on div "All (53) Drafts (0) Archive (0)" at bounding box center [430, 77] width 672 height 17
click at [189, 62] on input "text" at bounding box center [233, 60] width 166 height 8
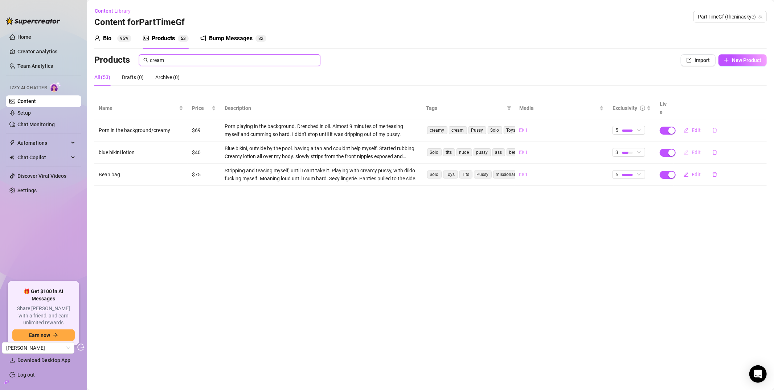
type input "cream"
click at [689, 147] on button "Edit" at bounding box center [692, 153] width 29 height 12
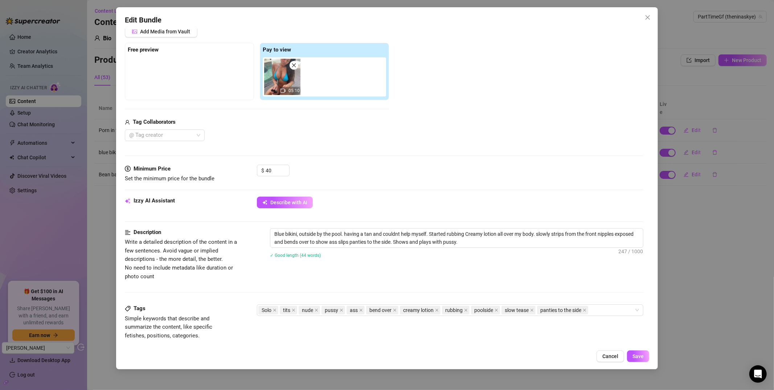
scroll to position [99, 0]
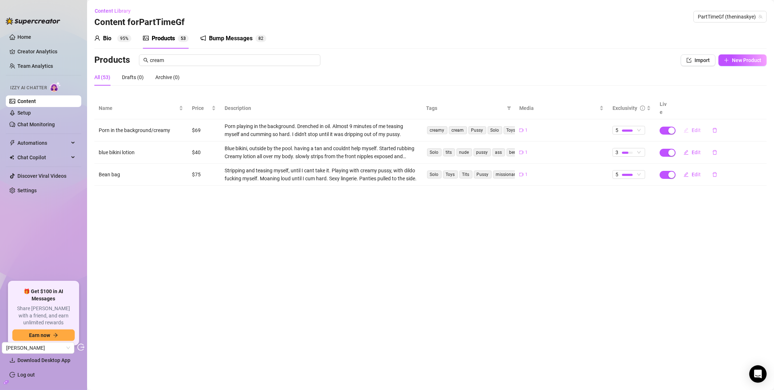
click at [689, 127] on span "Edit" at bounding box center [695, 130] width 9 height 6
type textarea "Almost 9 minutes of me talking to you like you’re right here. Oiled up, spread …"
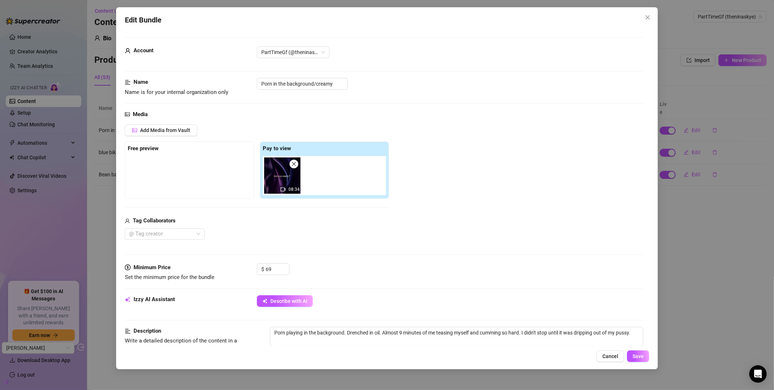
click at [511, 190] on div "Add Media from Vault Free preview Pay to view 08:34 Tag Collaborators @ Tag cre…" at bounding box center [384, 181] width 518 height 115
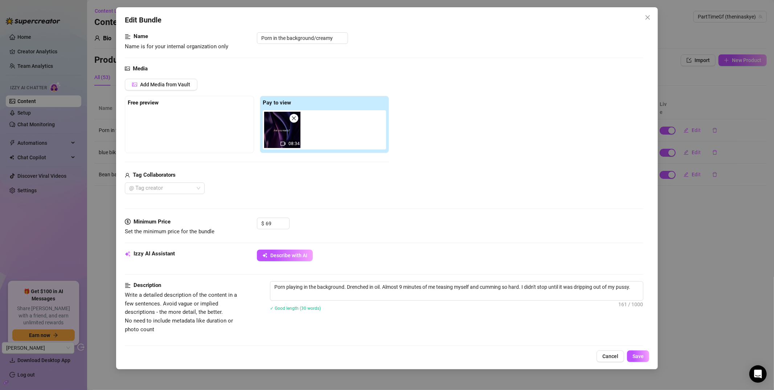
scroll to position [222, 0]
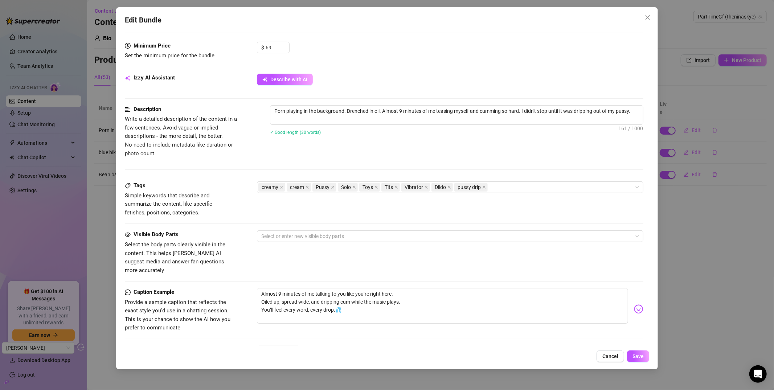
click at [654, 21] on div "Edit Bundle Account PartTimeGf (@theninaskye) Name Name is for your internal or…" at bounding box center [387, 188] width 542 height 362
click at [645, 19] on icon "close" at bounding box center [648, 18] width 6 height 6
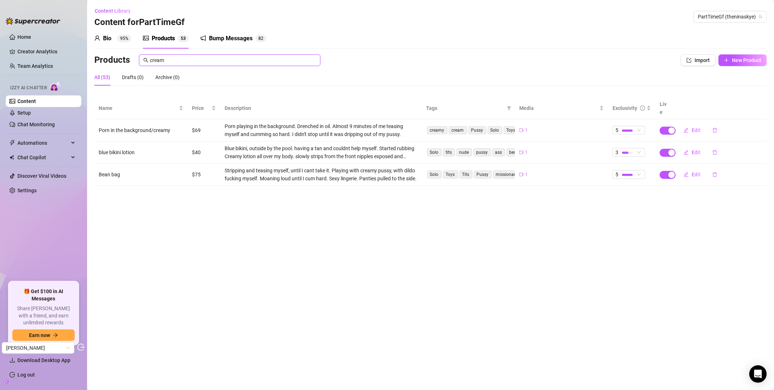
click at [171, 57] on input "cream" at bounding box center [233, 60] width 166 height 8
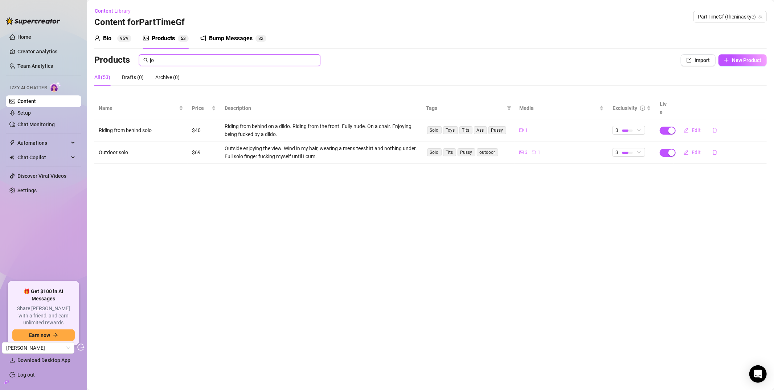
type input "joi"
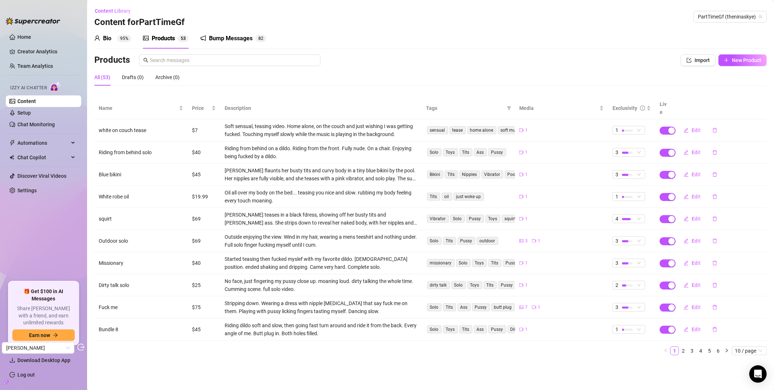
click at [633, 119] on td "1" at bounding box center [631, 130] width 47 height 22
click at [627, 104] on div "Exclusivity" at bounding box center [624, 108] width 25 height 8
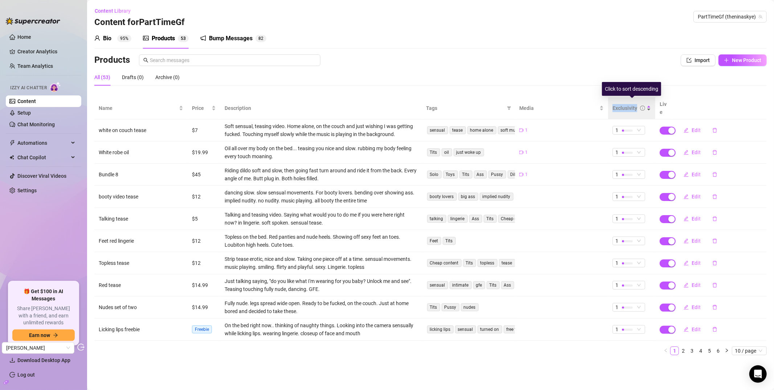
click at [627, 104] on div "Exclusivity" at bounding box center [624, 108] width 25 height 8
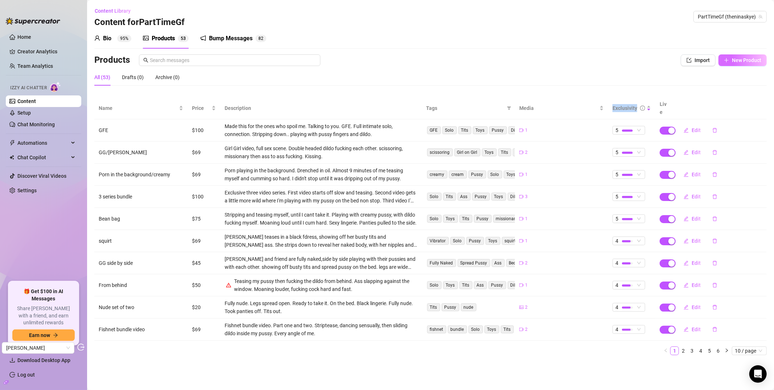
click at [689, 60] on span "New Product" at bounding box center [746, 60] width 29 height 6
type textarea "Type your message here..."
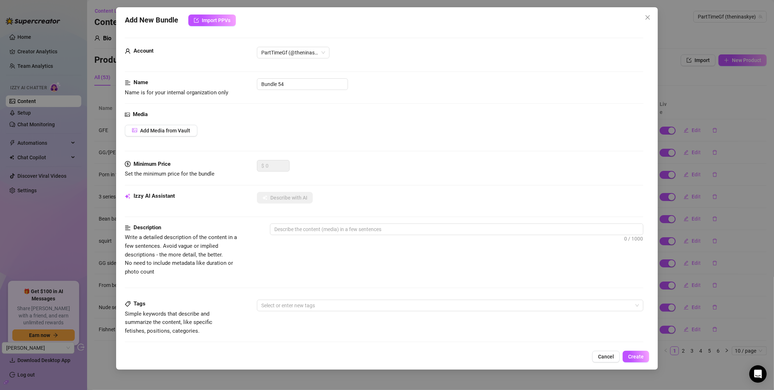
click at [185, 137] on div "Media Add Media from Vault" at bounding box center [384, 135] width 518 height 50
click at [186, 129] on span "Add Media from Vault" at bounding box center [165, 131] width 50 height 6
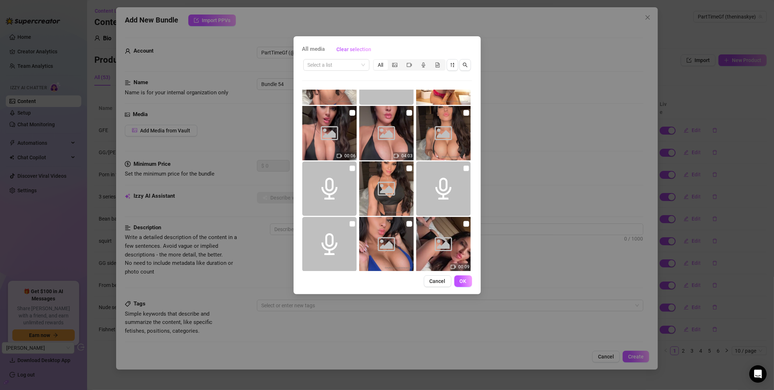
scroll to position [1162, 0]
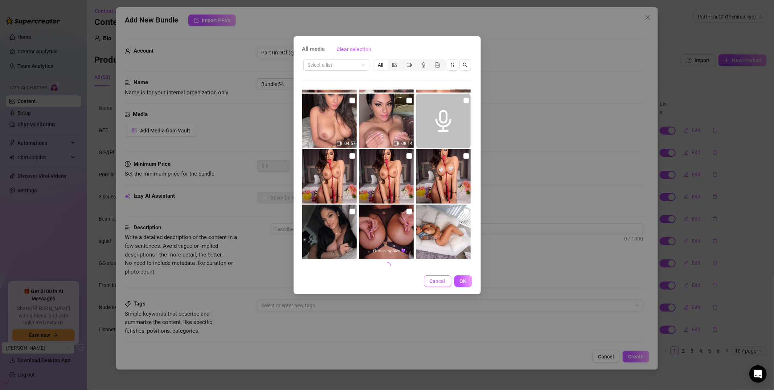
click at [433, 281] on span "Cancel" at bounding box center [438, 281] width 16 height 6
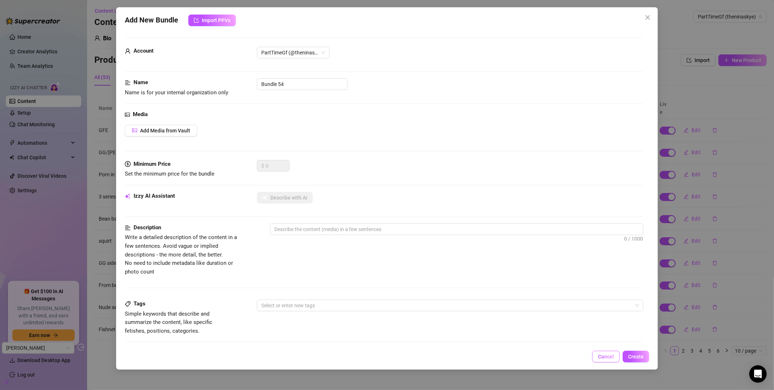
click at [603, 356] on span "Cancel" at bounding box center [606, 357] width 16 height 6
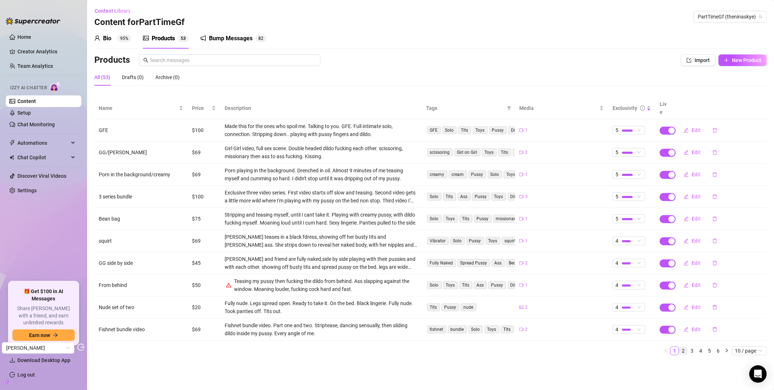
click at [682, 347] on link "2" at bounding box center [683, 351] width 8 height 8
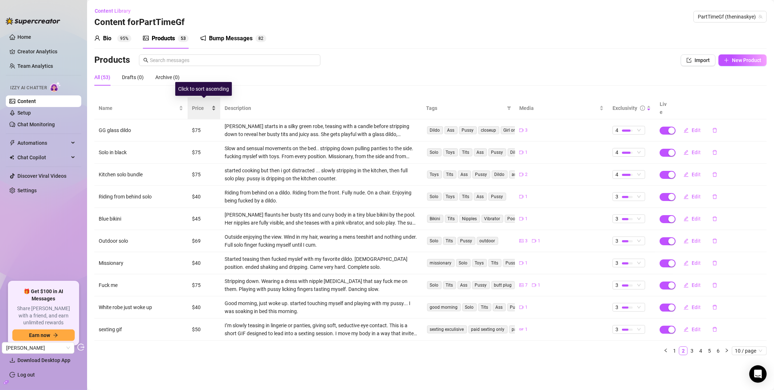
click at [201, 106] on span "Price" at bounding box center [201, 108] width 18 height 8
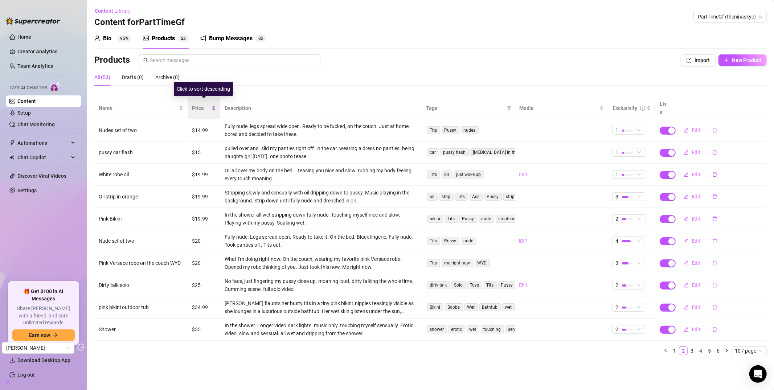
click at [199, 106] on span "Price" at bounding box center [201, 108] width 18 height 8
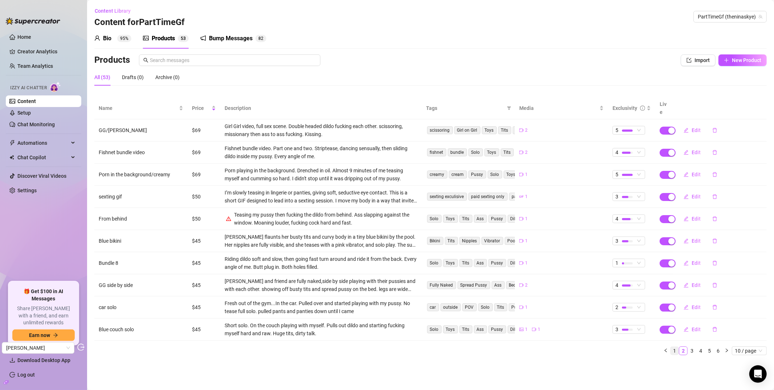
click at [672, 347] on link "1" at bounding box center [674, 351] width 8 height 8
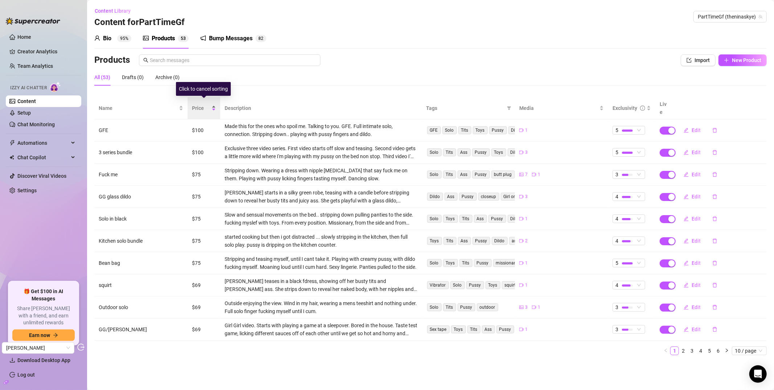
click at [204, 104] on span "Price" at bounding box center [201, 108] width 18 height 8
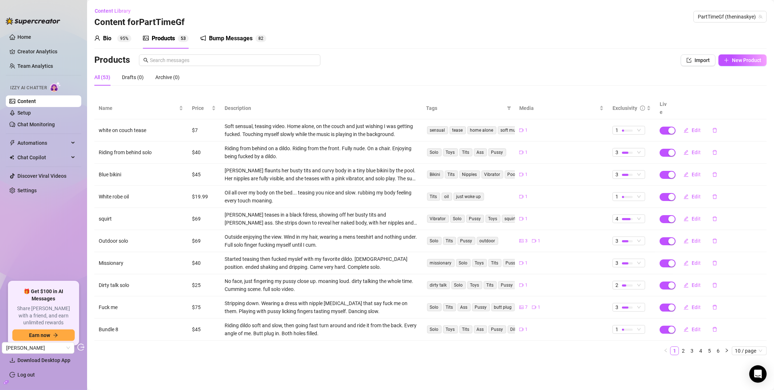
click at [53, 123] on link "Chat Monitoring" at bounding box center [35, 125] width 37 height 6
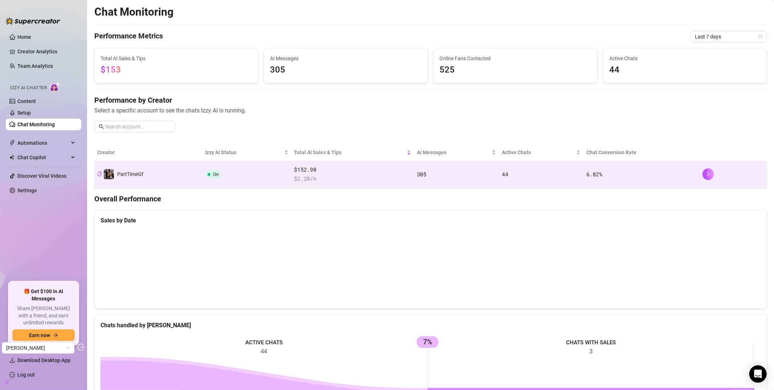
click at [263, 181] on td "On" at bounding box center [246, 174] width 89 height 27
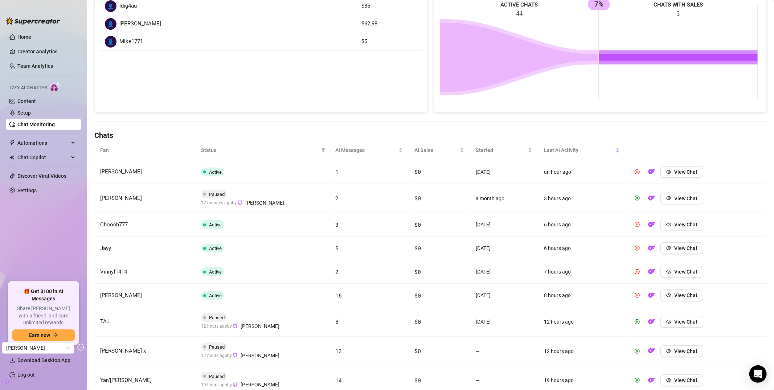
scroll to position [209, 0]
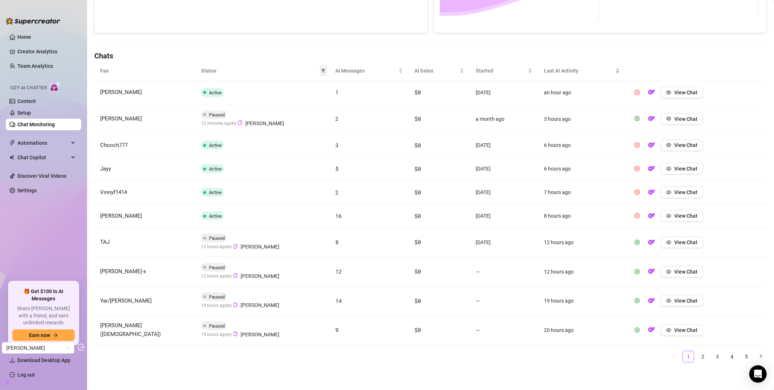
click at [320, 74] on span at bounding box center [323, 70] width 7 height 11
click at [284, 152] on span "Exited: Purchase complaint" at bounding box center [284, 155] width 64 height 6
checkbox input "true"
click at [312, 167] on span "OK" at bounding box center [315, 169] width 7 height 6
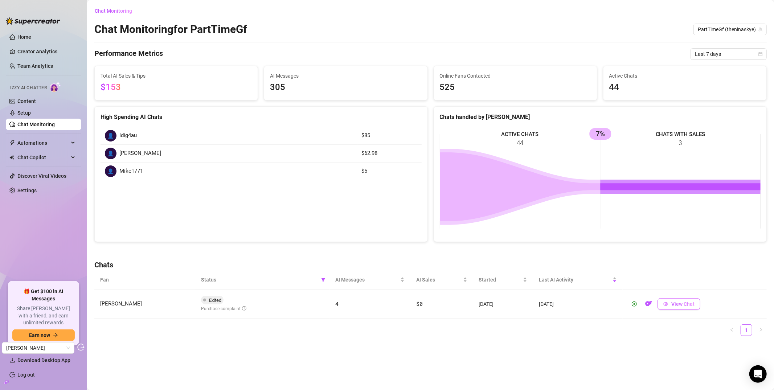
click at [674, 301] on button "View Chat" at bounding box center [678, 304] width 43 height 12
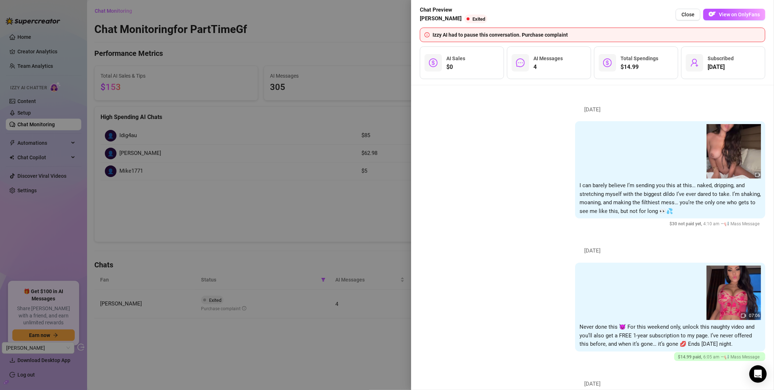
drag, startPoint x: 344, startPoint y: 223, endPoint x: 297, endPoint y: 215, distance: 46.8
click at [344, 223] on div at bounding box center [387, 195] width 774 height 390
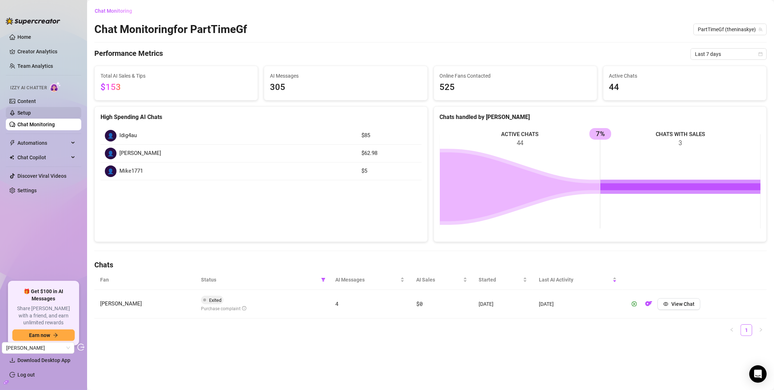
click at [31, 110] on link "Setup" at bounding box center [23, 113] width 13 height 6
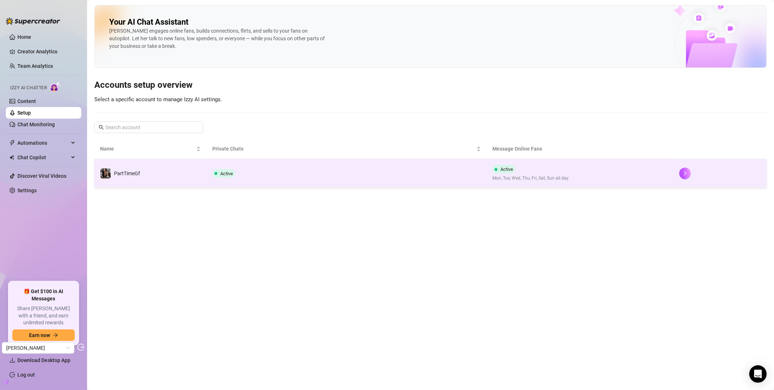
click at [259, 172] on td "Active" at bounding box center [346, 173] width 280 height 29
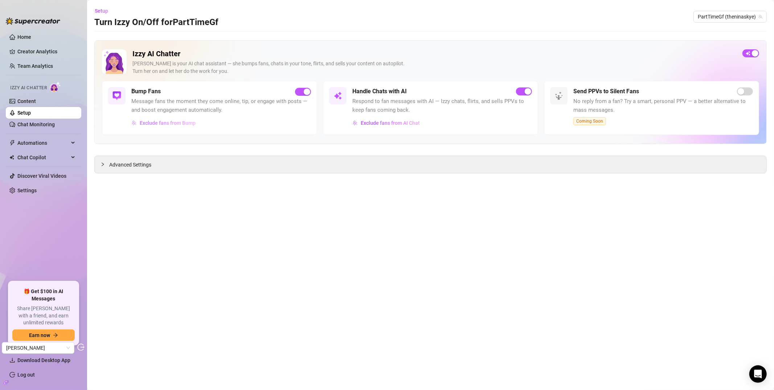
click at [182, 125] on span "Exclude fans from Bump" at bounding box center [168, 123] width 56 height 6
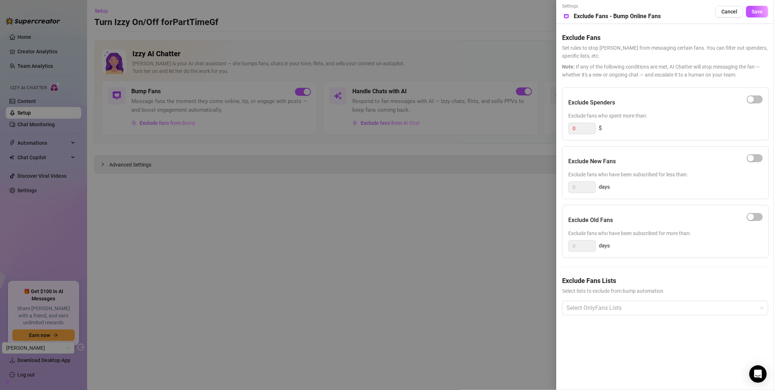
click at [455, 207] on div at bounding box center [387, 195] width 774 height 390
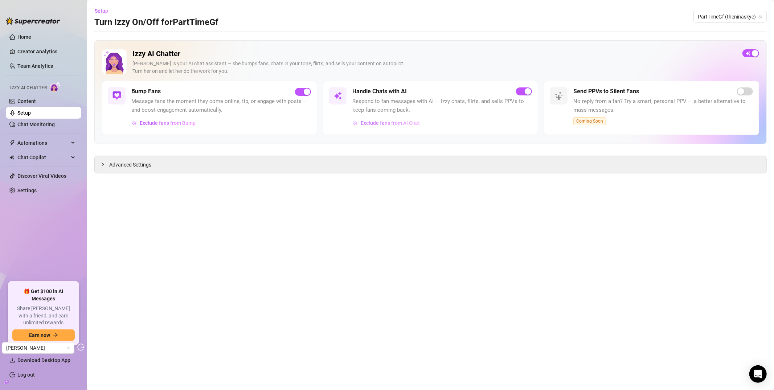
click at [395, 122] on span "Exclude fans from AI Chat" at bounding box center [390, 123] width 59 height 6
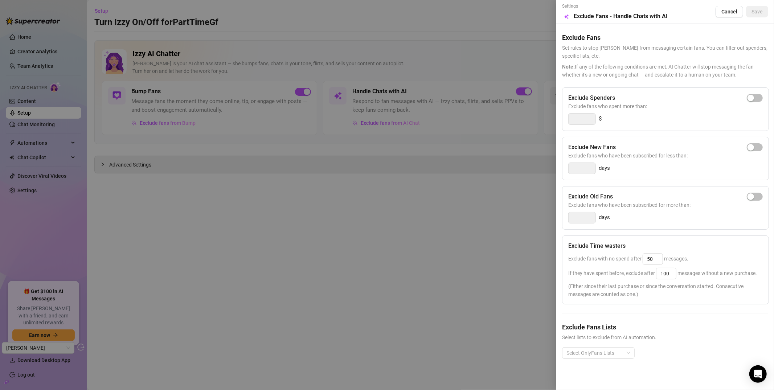
click at [486, 229] on div at bounding box center [387, 195] width 774 height 390
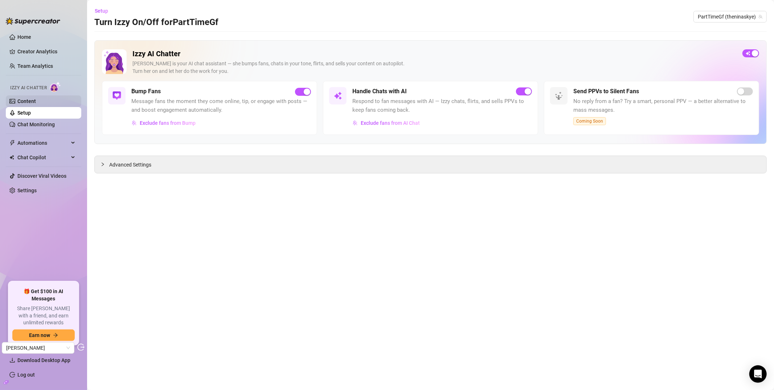
click at [36, 101] on link "Content" at bounding box center [26, 101] width 19 height 6
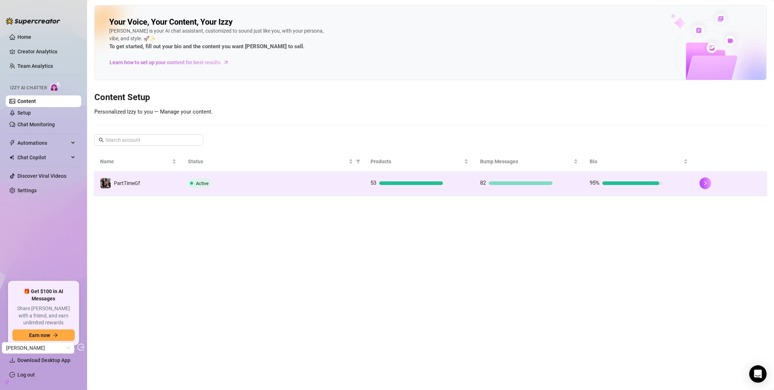
click at [265, 174] on td "Active" at bounding box center [273, 184] width 183 height 24
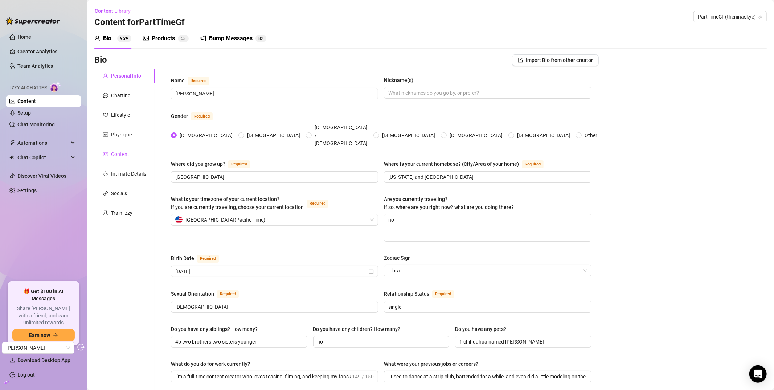
click at [128, 150] on div "Content" at bounding box center [120, 154] width 18 height 8
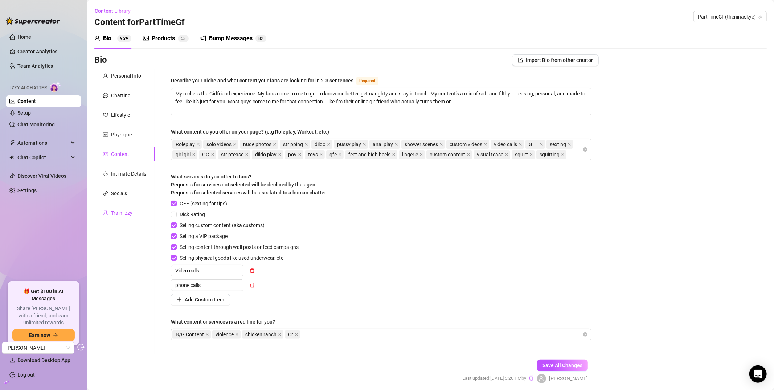
click at [119, 214] on div "Train Izzy" at bounding box center [121, 213] width 21 height 8
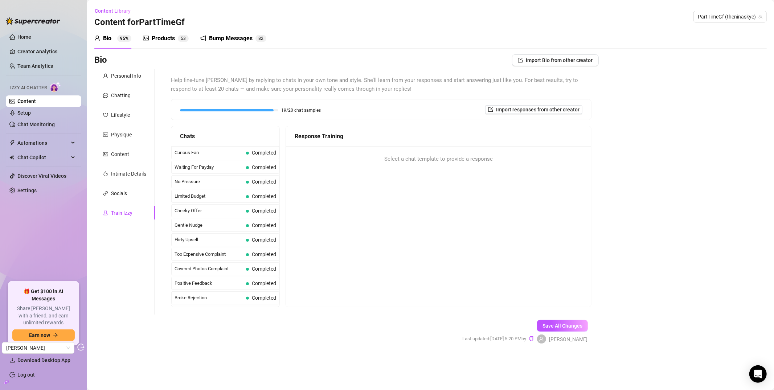
click at [118, 202] on div "Personal Info Chatting Lifestyle Physique Content Intimate Details Socials Trai…" at bounding box center [124, 192] width 61 height 246
click at [118, 194] on div "Socials" at bounding box center [119, 193] width 16 height 8
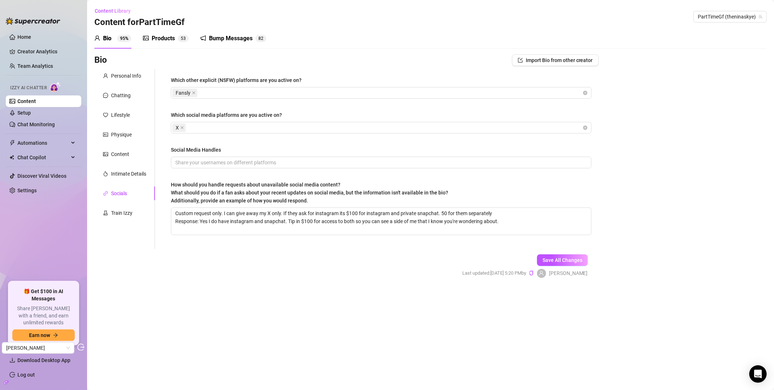
click at [118, 181] on div "Personal Info Chatting Lifestyle Physique Content Intimate Details Socials Trai…" at bounding box center [124, 159] width 61 height 180
click at [118, 167] on div "Intimate Details" at bounding box center [124, 174] width 61 height 14
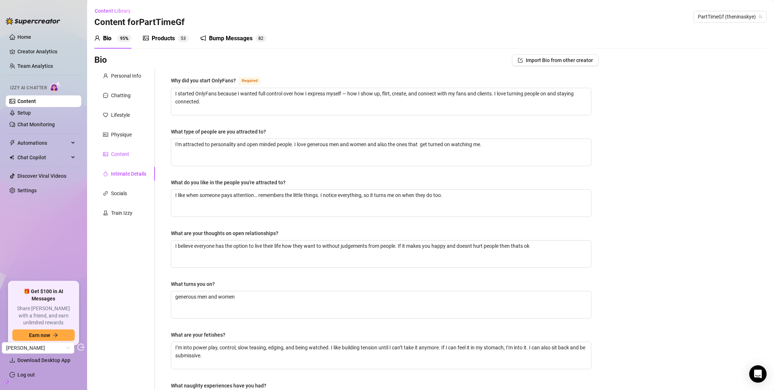
click at [118, 154] on div "Content" at bounding box center [120, 154] width 18 height 8
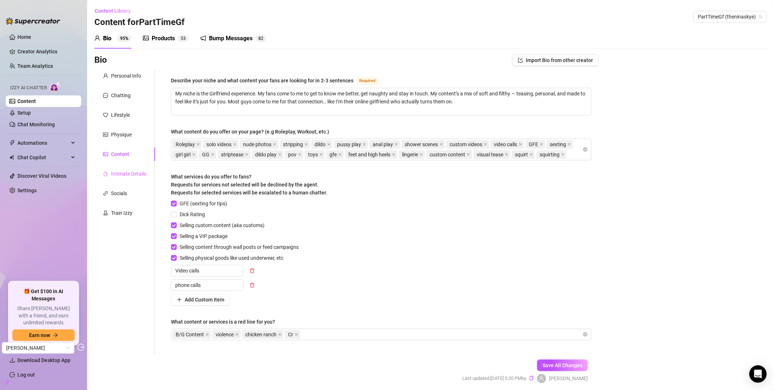
click at [122, 178] on div "Intimate Details" at bounding box center [124, 174] width 61 height 14
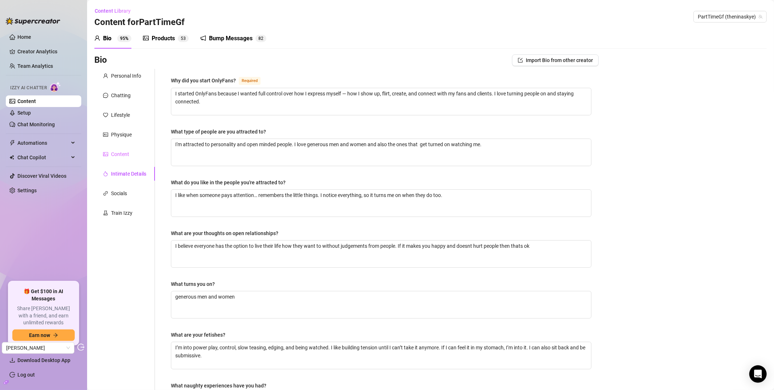
click at [143, 159] on div "Content" at bounding box center [124, 154] width 61 height 14
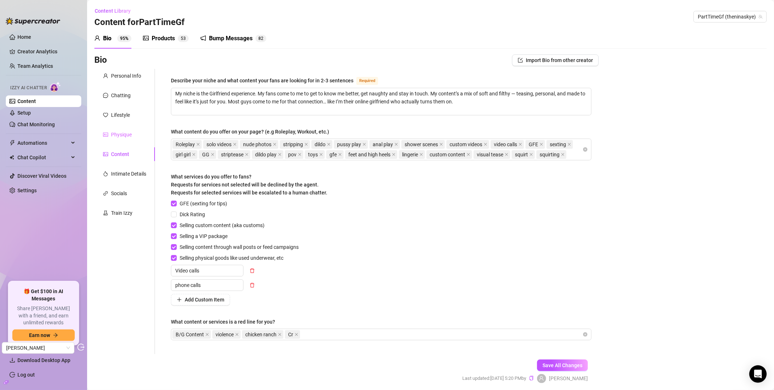
click at [137, 140] on div "Physique" at bounding box center [124, 135] width 61 height 14
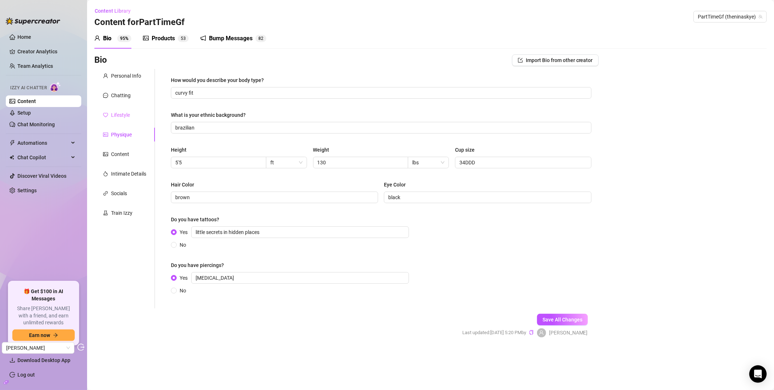
click at [136, 118] on div "Lifestyle" at bounding box center [124, 115] width 61 height 14
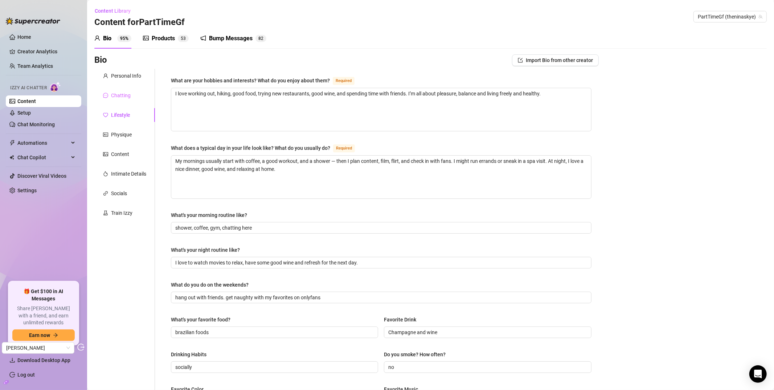
click at [136, 96] on div "Chatting" at bounding box center [124, 96] width 61 height 14
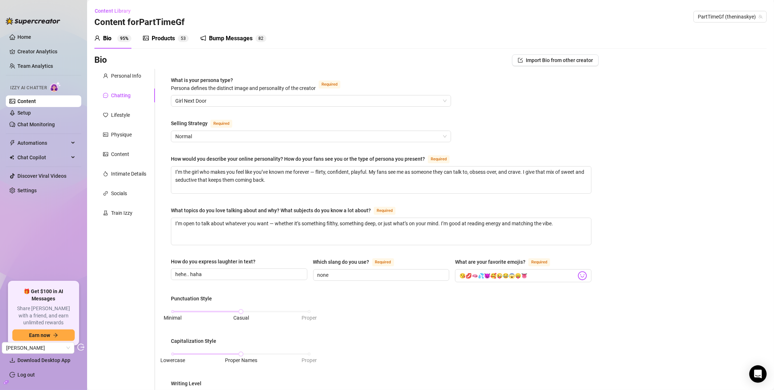
click at [135, 85] on div "Personal Info Chatting Lifestyle Physique Content Intimate Details Socials Trai…" at bounding box center [124, 336] width 61 height 534
click at [136, 81] on div "Personal Info" at bounding box center [124, 76] width 61 height 14
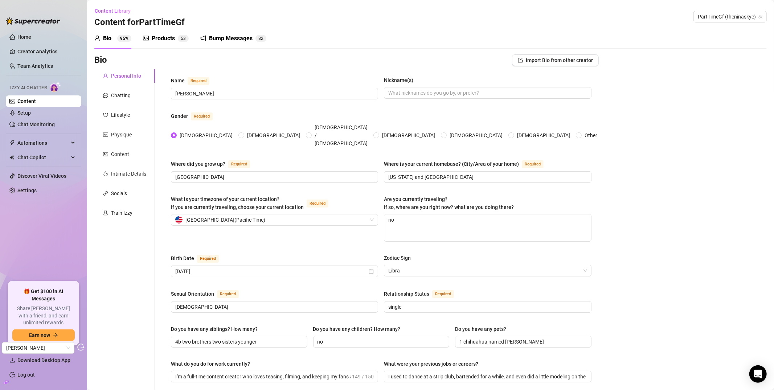
click at [36, 98] on link "Content" at bounding box center [26, 101] width 19 height 6
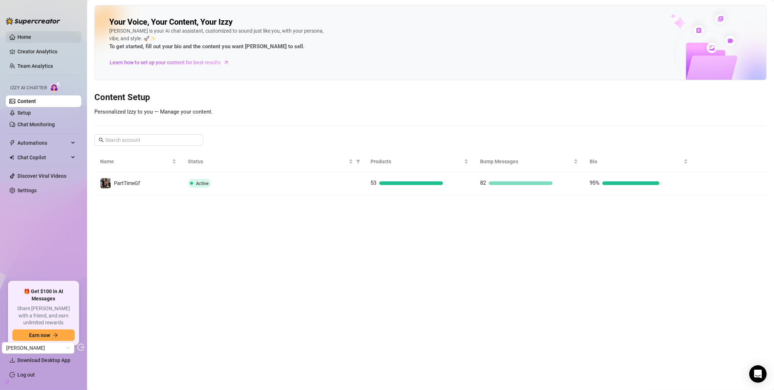
click at [31, 36] on link "Home" at bounding box center [24, 37] width 14 height 6
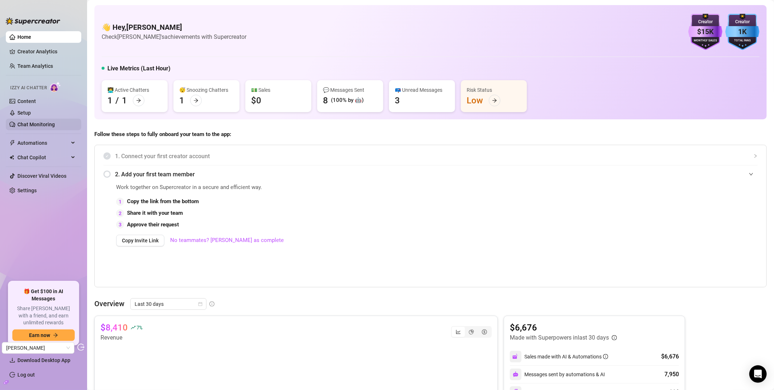
click at [42, 123] on link "Chat Monitoring" at bounding box center [35, 125] width 37 height 6
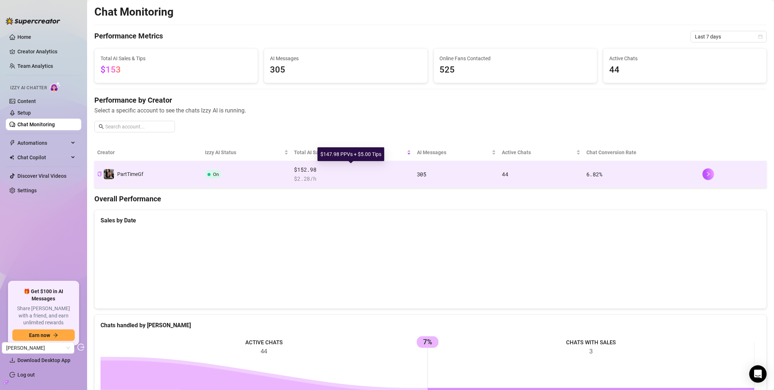
click at [309, 175] on span "$ 2.28 /h" at bounding box center [352, 178] width 117 height 9
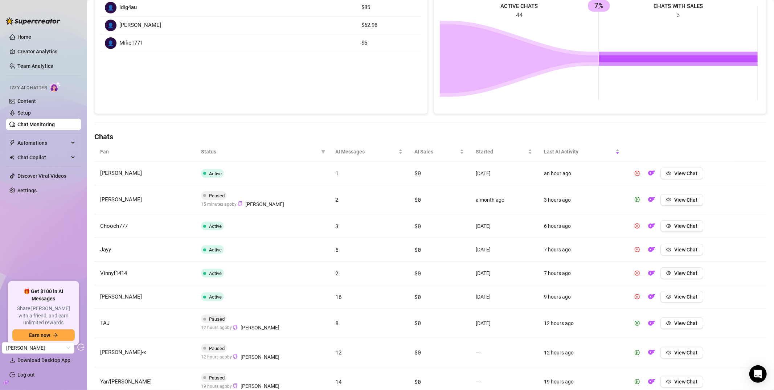
scroll to position [39, 0]
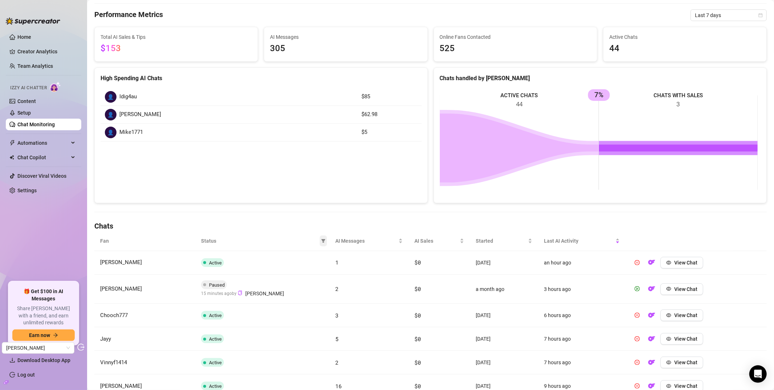
click at [321, 239] on icon "filter" at bounding box center [323, 241] width 4 height 4
click at [284, 312] on span "Exited: check_eligibility_rules" at bounding box center [285, 313] width 66 height 6
click at [315, 336] on span "OK" at bounding box center [315, 339] width 7 height 6
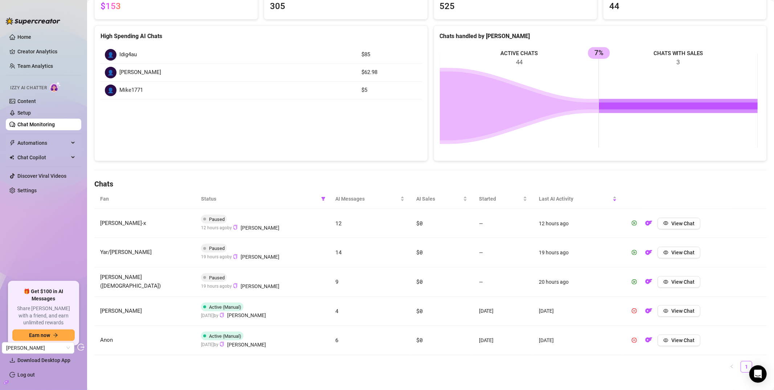
scroll to position [91, 0]
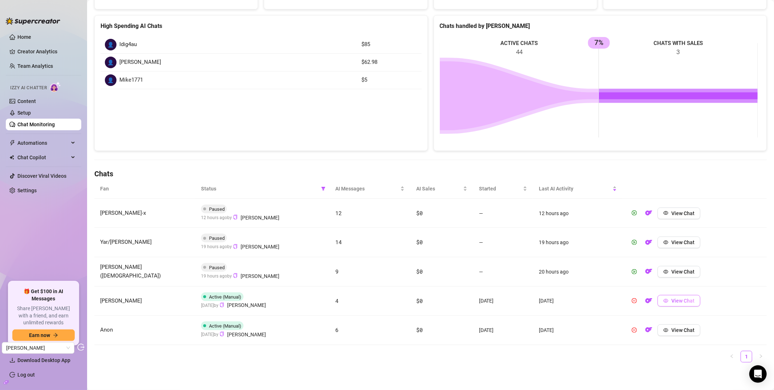
click at [679, 301] on span "View Chat" at bounding box center [682, 301] width 23 height 6
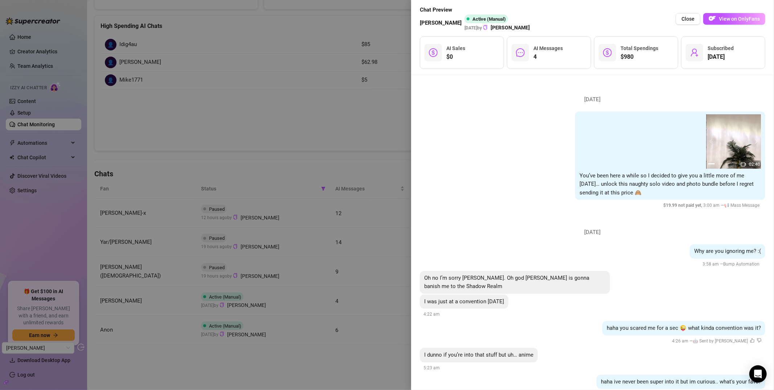
scroll to position [101, 0]
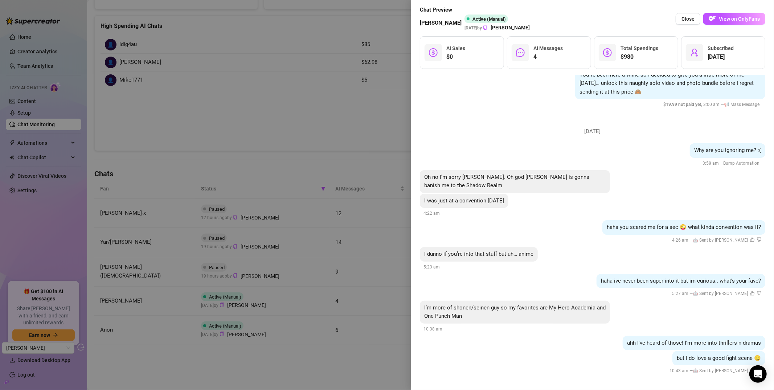
click at [330, 116] on div at bounding box center [387, 195] width 774 height 390
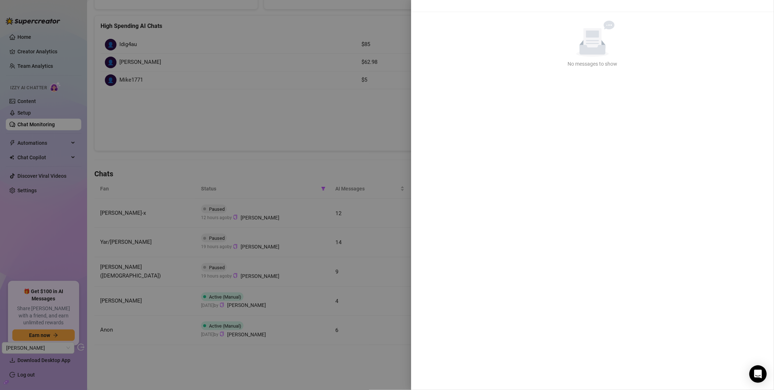
scroll to position [0, 0]
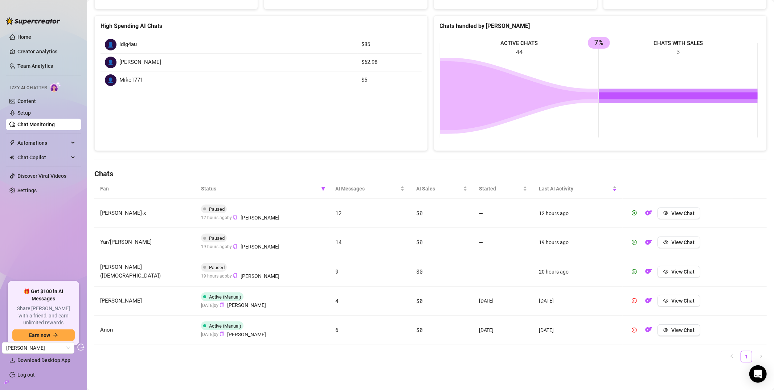
click at [324, 189] on th "Status" at bounding box center [262, 189] width 135 height 20
click at [321, 190] on icon "filter" at bounding box center [323, 188] width 4 height 4
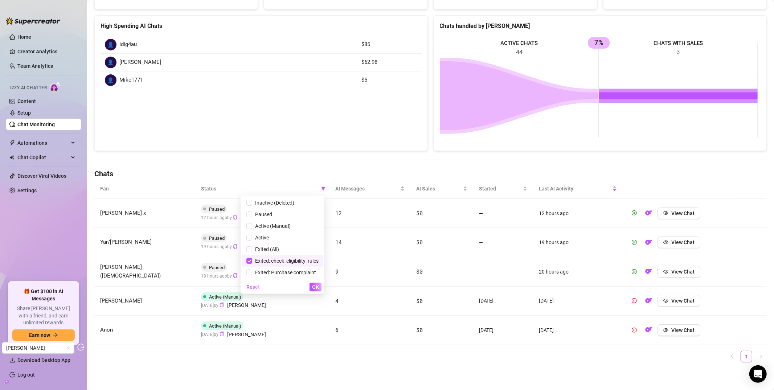
click at [268, 263] on span "Exited: check_eligibility_rules" at bounding box center [285, 261] width 66 height 6
checkbox input "false"
click at [319, 288] on span "OK" at bounding box center [315, 287] width 7 height 6
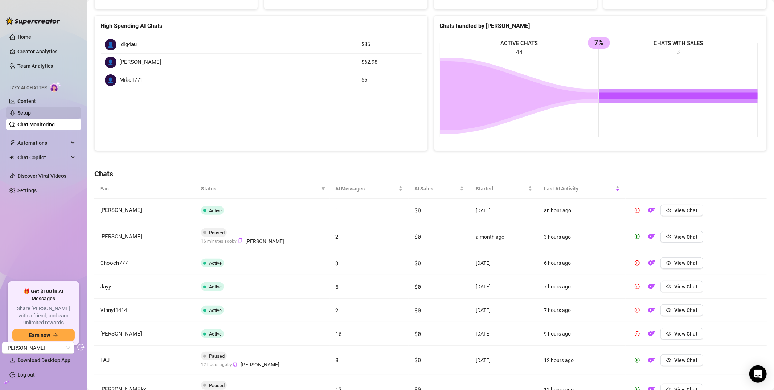
click at [31, 111] on link "Setup" at bounding box center [23, 113] width 13 height 6
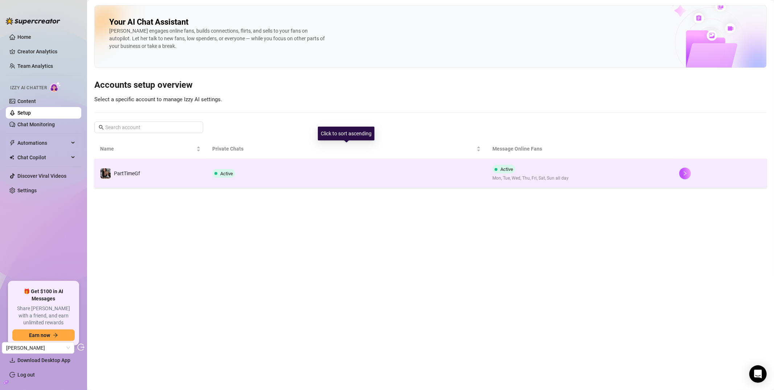
click at [136, 176] on span "PartTimeGf" at bounding box center [127, 174] width 26 height 6
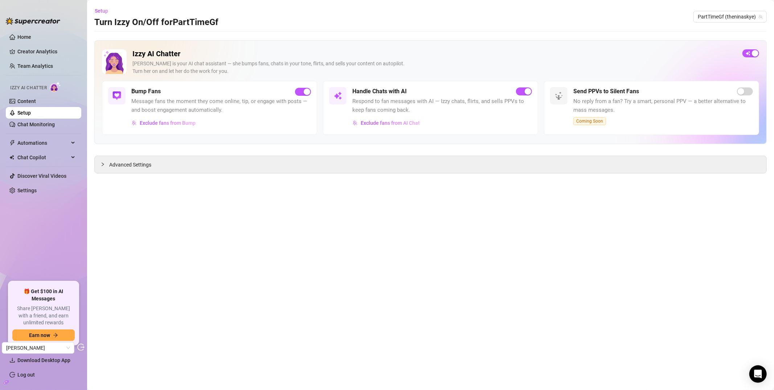
click at [142, 174] on main "Setup Turn Izzy On/Off for PartTimeGf PartTimeGf (theninaskye) Izzy AI Chatter …" at bounding box center [430, 195] width 687 height 390
click at [141, 165] on span "Advanced Settings" at bounding box center [130, 165] width 42 height 8
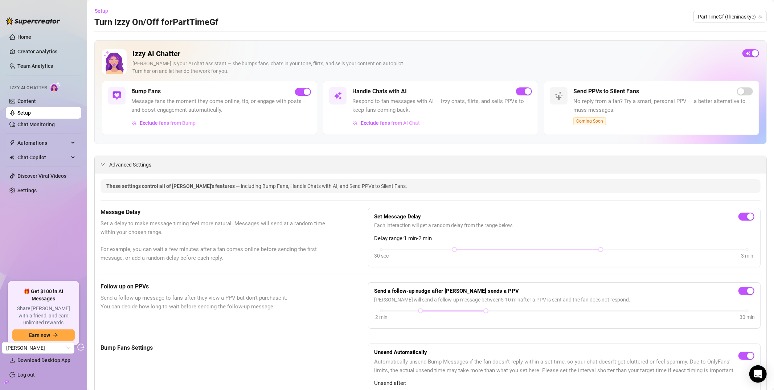
click at [156, 163] on div "Advanced Settings" at bounding box center [431, 164] width 672 height 17
click at [139, 164] on span "Advanced Settings" at bounding box center [130, 165] width 42 height 8
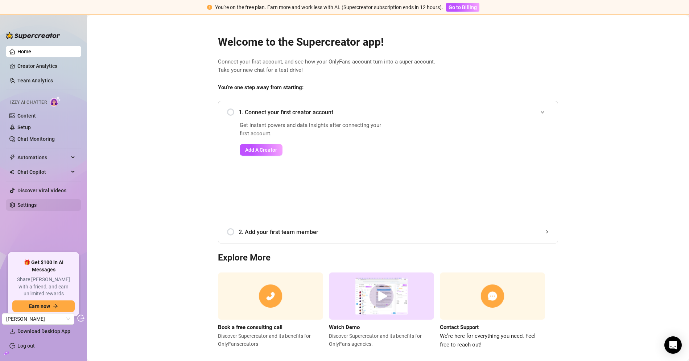
click at [29, 202] on link "Settings" at bounding box center [26, 205] width 19 height 6
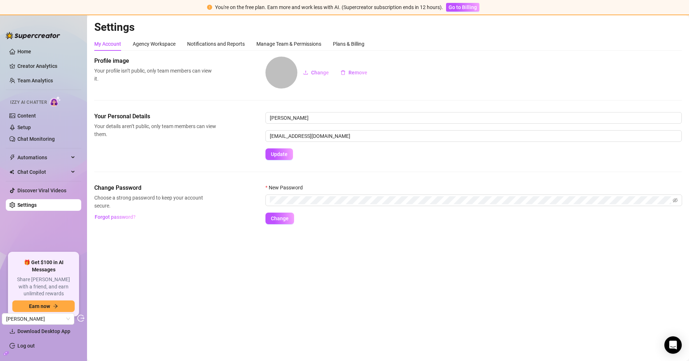
click at [364, 35] on div "Settings My Account Agency Workspace Notifications and Reports Manage Team & Pe…" at bounding box center [388, 126] width 588 height 213
click at [353, 42] on div "Plans & Billing" at bounding box center [349, 44] width 32 height 8
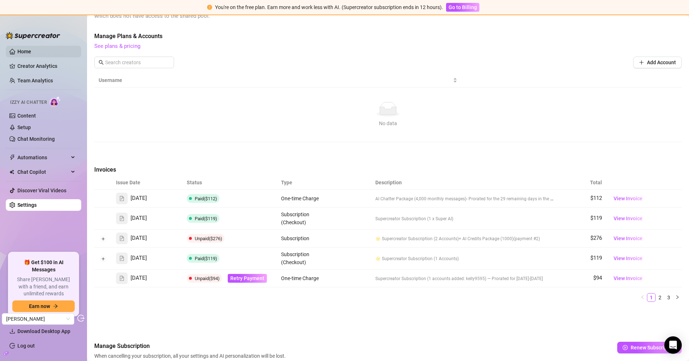
scroll to position [192, 0]
click at [32, 136] on link "Chat Monitoring" at bounding box center [35, 139] width 37 height 6
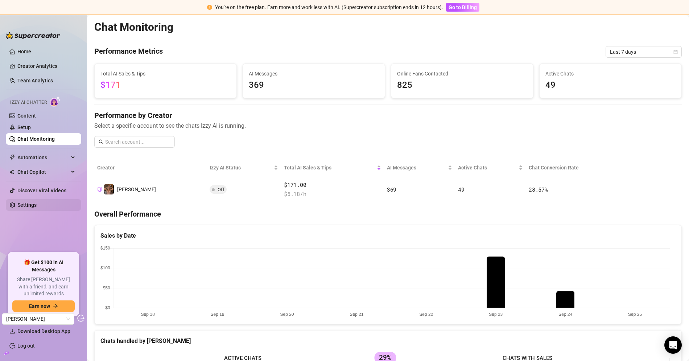
click at [37, 202] on link "Settings" at bounding box center [26, 205] width 19 height 6
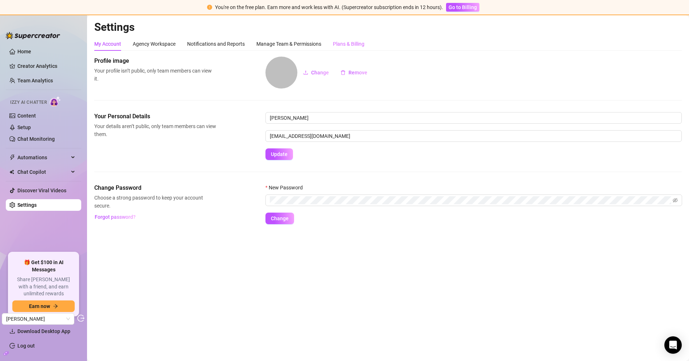
click at [353, 49] on div "Plans & Billing" at bounding box center [349, 44] width 32 height 14
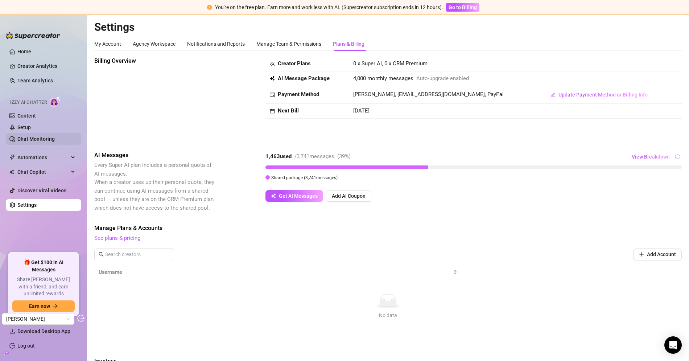
click at [42, 137] on link "Chat Monitoring" at bounding box center [35, 139] width 37 height 6
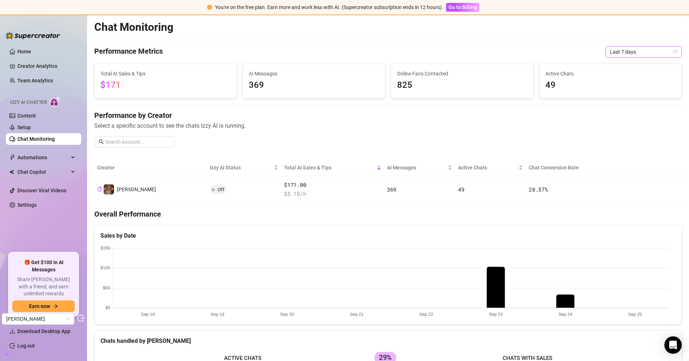
click at [620, 51] on span "Last 7 days" at bounding box center [643, 51] width 67 height 11
click at [620, 102] on div "Last 90 days" at bounding box center [637, 101] width 65 height 8
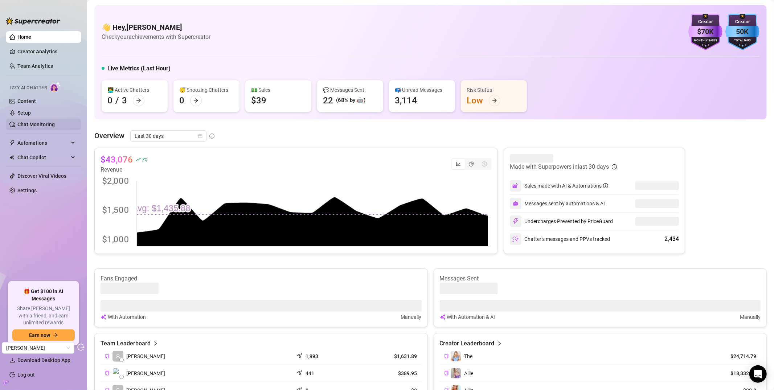
click at [48, 123] on link "Chat Monitoring" at bounding box center [35, 125] width 37 height 6
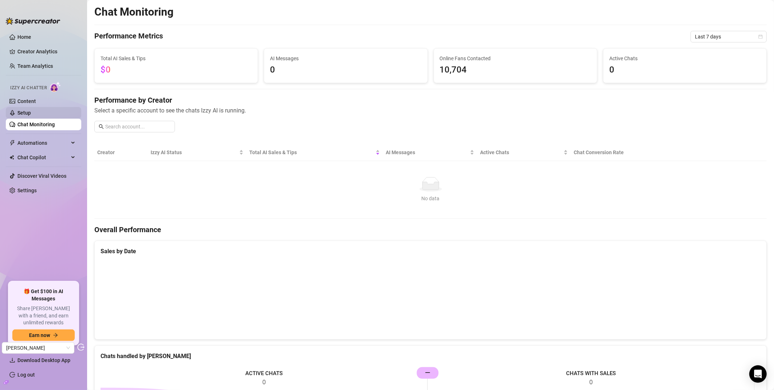
click at [31, 110] on link "Setup" at bounding box center [23, 113] width 13 height 6
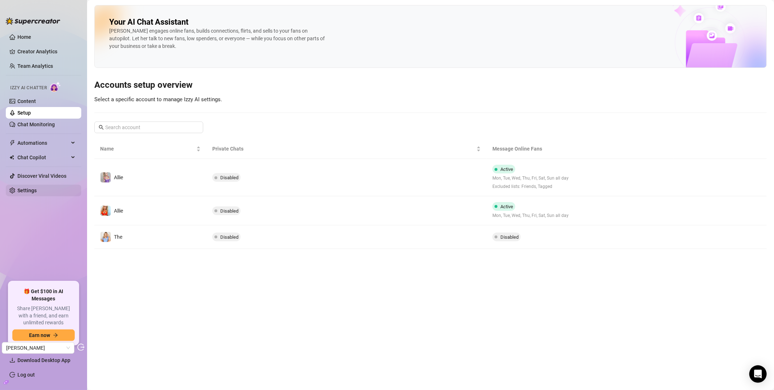
click at [37, 188] on link "Settings" at bounding box center [26, 191] width 19 height 6
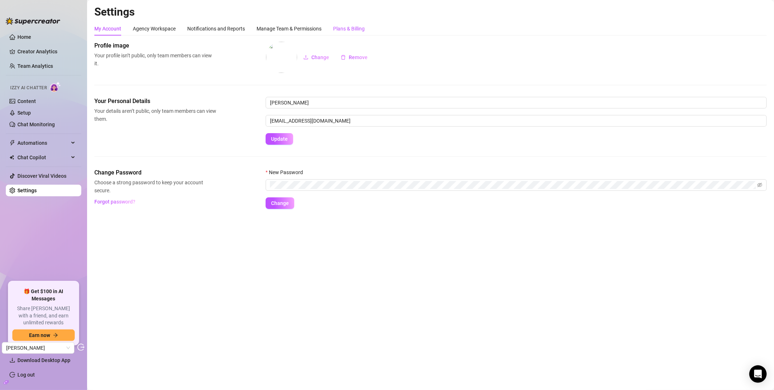
click at [355, 29] on div "Plans & Billing" at bounding box center [349, 29] width 32 height 8
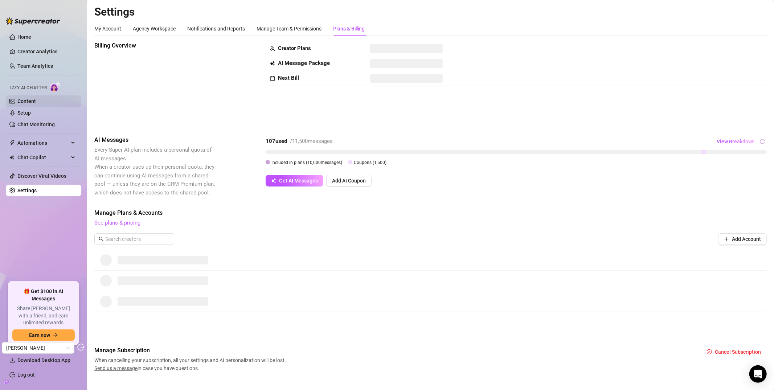
click at [35, 103] on link "Content" at bounding box center [26, 101] width 19 height 6
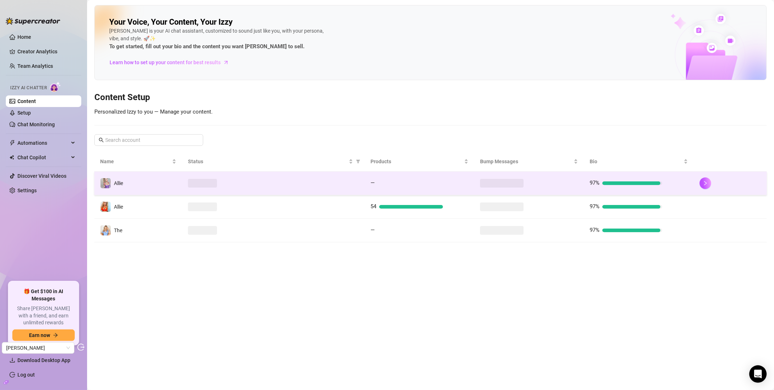
click at [159, 183] on td "Allie" at bounding box center [138, 184] width 88 height 24
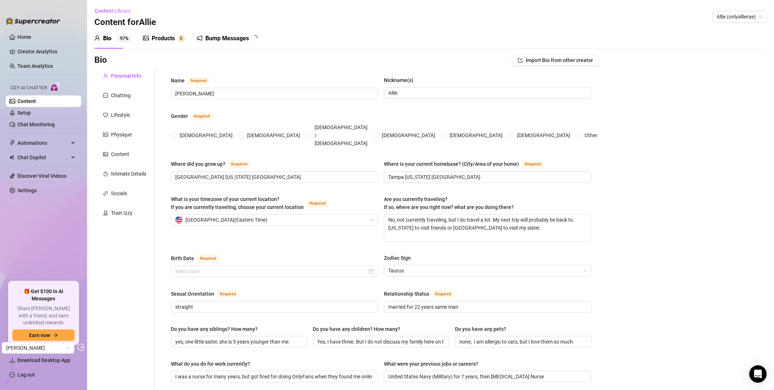
radio input "true"
type input "[DATE]"
click at [116, 148] on div "Content" at bounding box center [124, 154] width 61 height 14
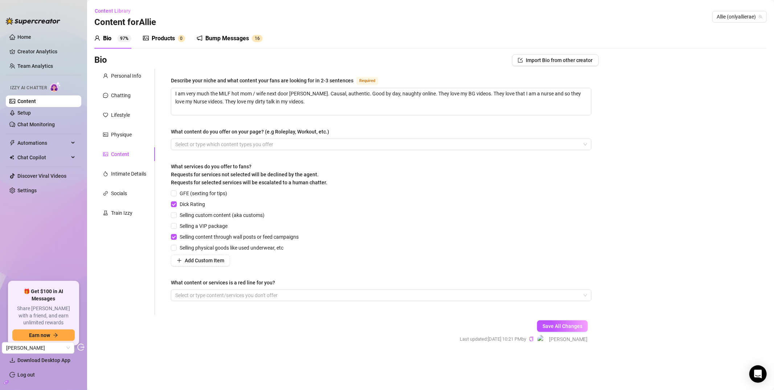
click at [159, 37] on div "Products" at bounding box center [163, 38] width 23 height 9
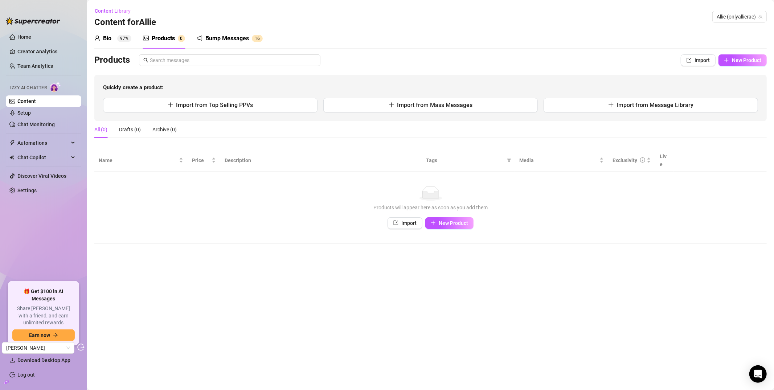
click at [474, 219] on div "Import New Product" at bounding box center [431, 223] width 658 height 12
click at [471, 218] on button "New Product" at bounding box center [449, 223] width 48 height 12
type textarea "Type your message here..."
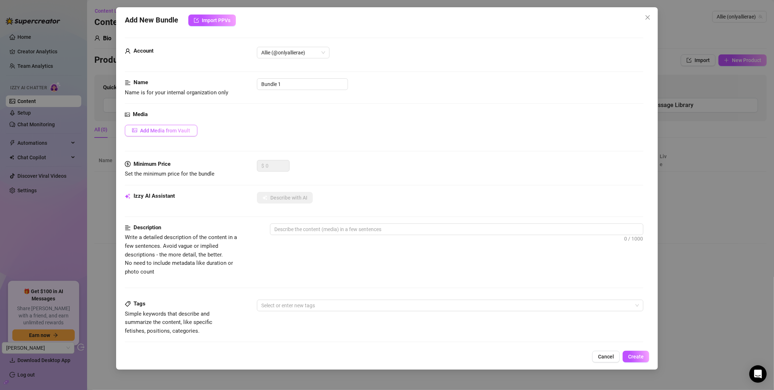
click at [170, 128] on span "Add Media from Vault" at bounding box center [165, 131] width 50 height 6
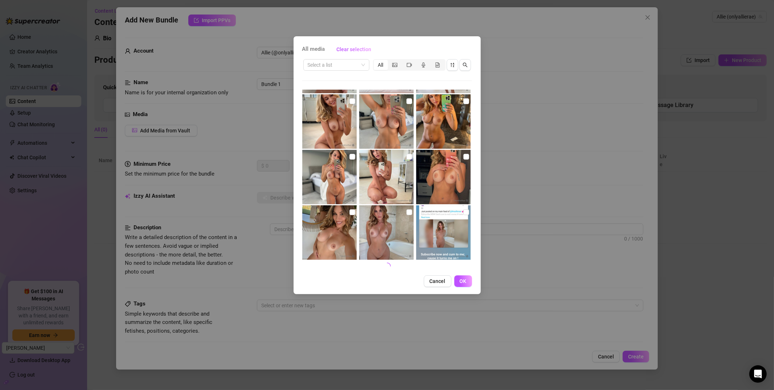
scroll to position [1605, 0]
click at [437, 279] on span "Cancel" at bounding box center [438, 281] width 16 height 6
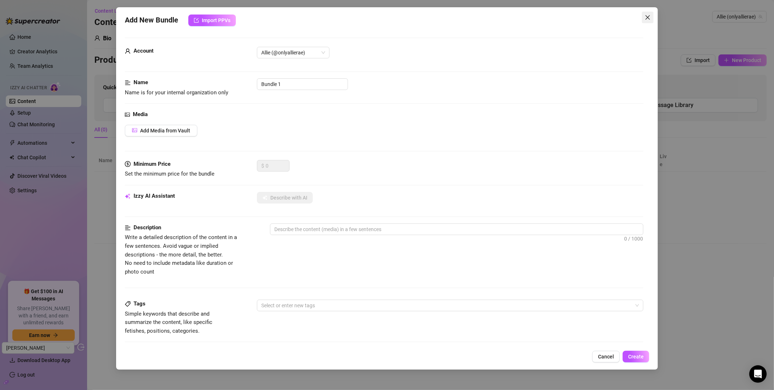
drag, startPoint x: 640, startPoint y: 12, endPoint x: 650, endPoint y: 19, distance: 11.7
click at [641, 13] on div "Add New Bundle Import PPVs Account Allie (@onlyallierae) Name Name is for your …" at bounding box center [387, 188] width 542 height 362
click at [650, 19] on icon "close" at bounding box center [648, 18] width 6 height 6
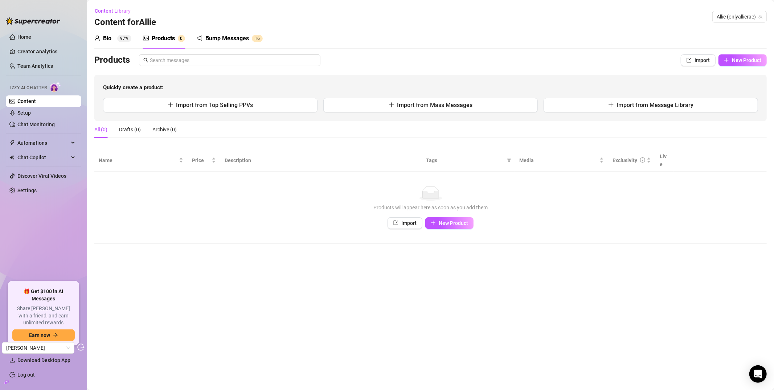
click at [36, 98] on link "Content" at bounding box center [26, 101] width 19 height 6
drag, startPoint x: 49, startPoint y: 102, endPoint x: 69, endPoint y: 108, distance: 20.0
click at [36, 102] on link "Content" at bounding box center [26, 101] width 19 height 6
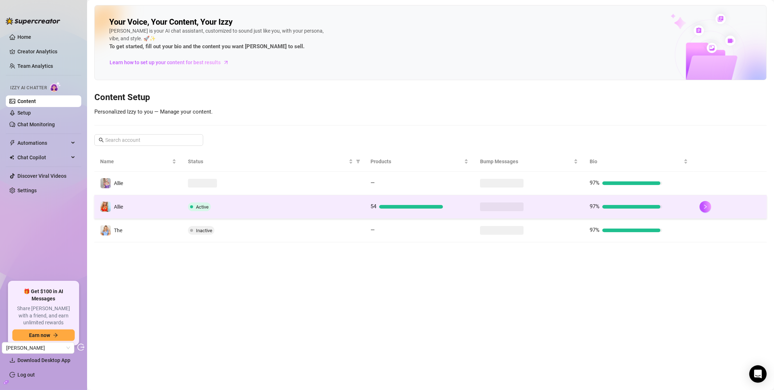
click at [147, 208] on td "Allie" at bounding box center [138, 207] width 88 height 24
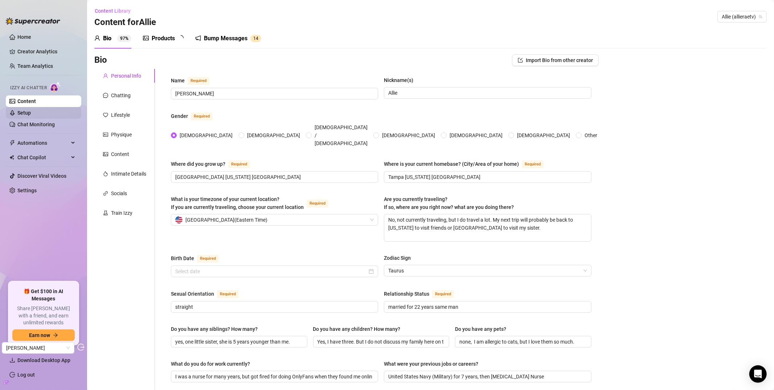
type input "May 1st, 1984"
click at [174, 34] on div "Products" at bounding box center [163, 38] width 23 height 9
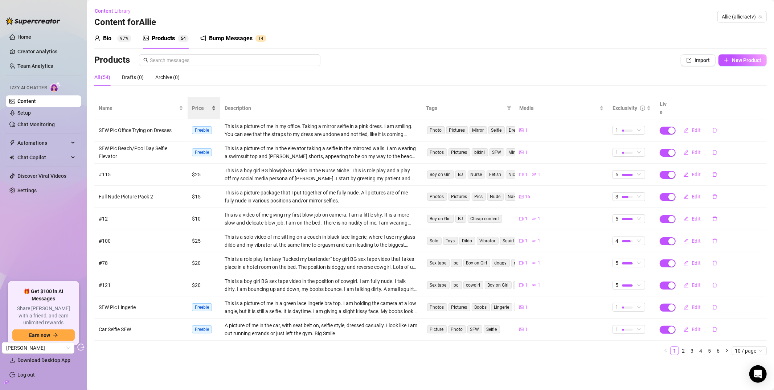
click at [193, 104] on span "Price" at bounding box center [201, 108] width 18 height 8
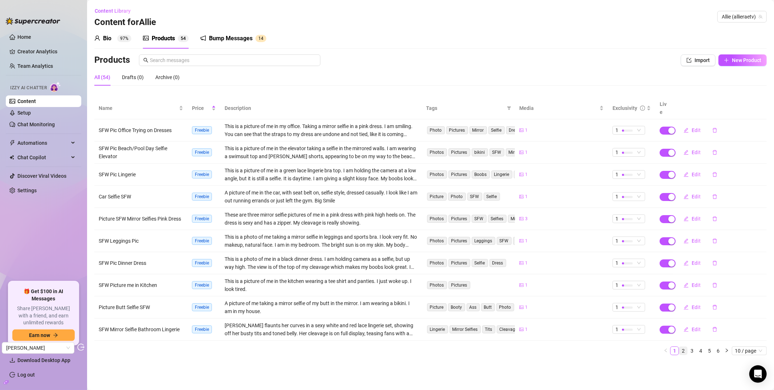
click at [683, 347] on link "2" at bounding box center [683, 351] width 8 height 8
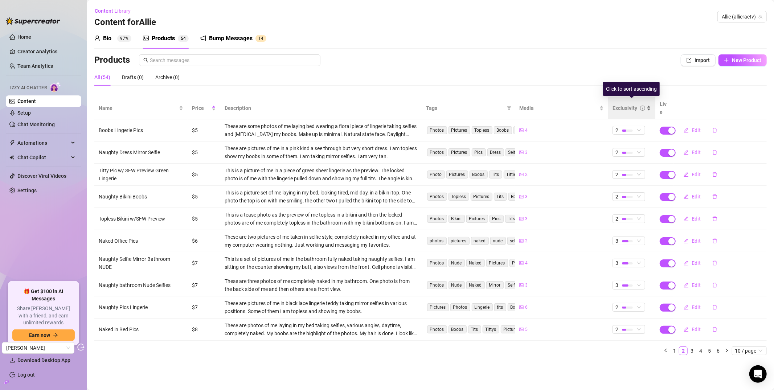
click at [631, 106] on div "Exclusivity" at bounding box center [624, 108] width 25 height 8
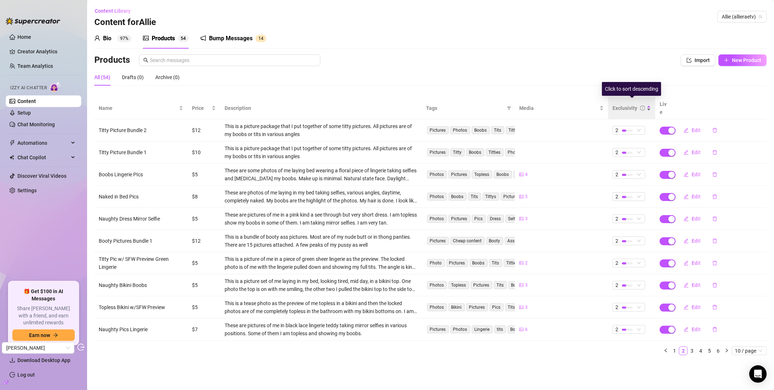
click at [630, 104] on div "Exclusivity" at bounding box center [624, 108] width 25 height 8
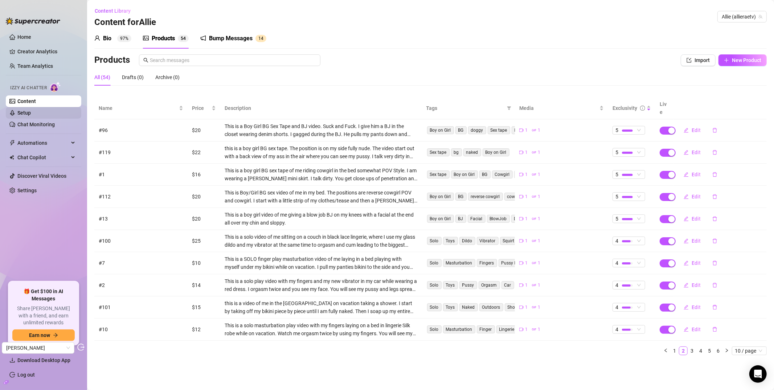
click at [31, 113] on link "Setup" at bounding box center [23, 113] width 13 height 6
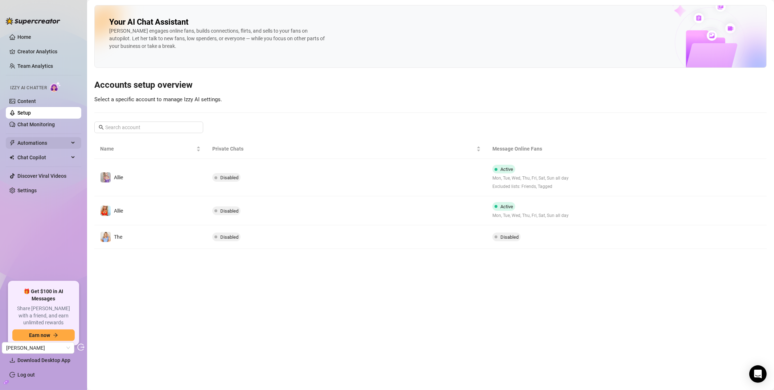
click at [38, 142] on span "Automations" at bounding box center [43, 143] width 52 height 12
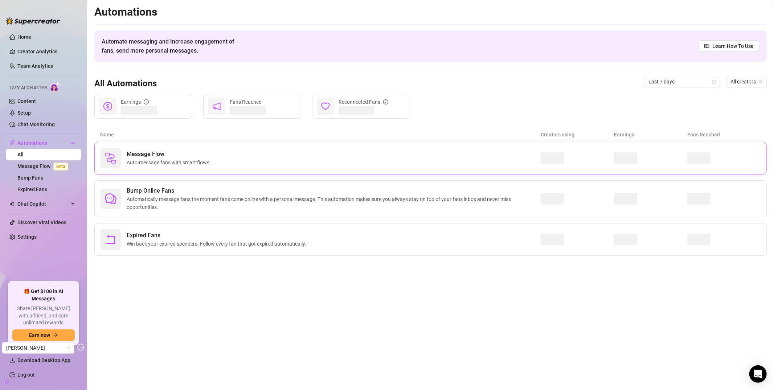
click at [380, 155] on div "Message Flow Auto-message fans with smart flows." at bounding box center [320, 158] width 440 height 20
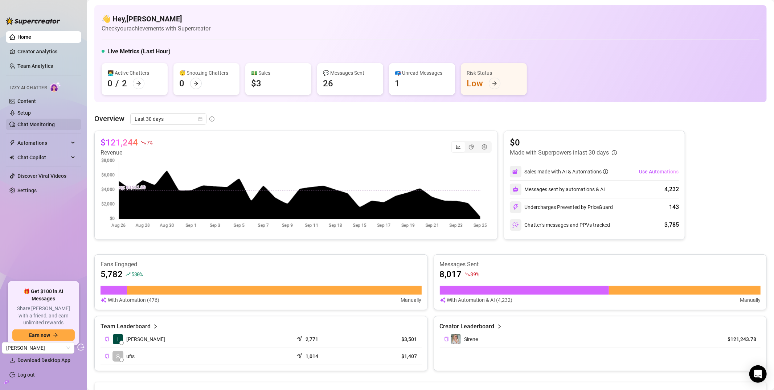
click at [33, 127] on link "Chat Monitoring" at bounding box center [35, 125] width 37 height 6
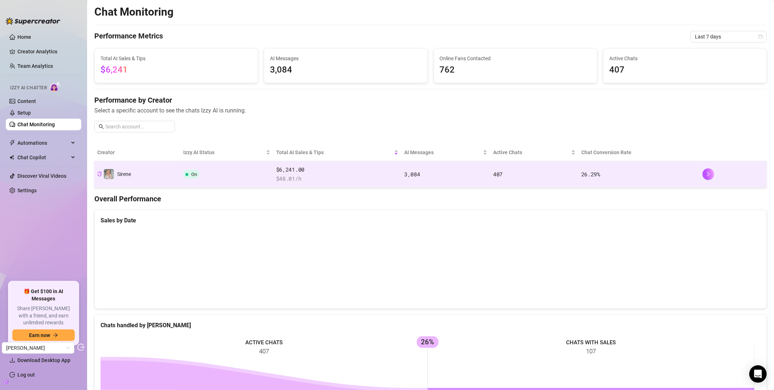
click at [286, 173] on span "$6,241.00" at bounding box center [337, 169] width 122 height 9
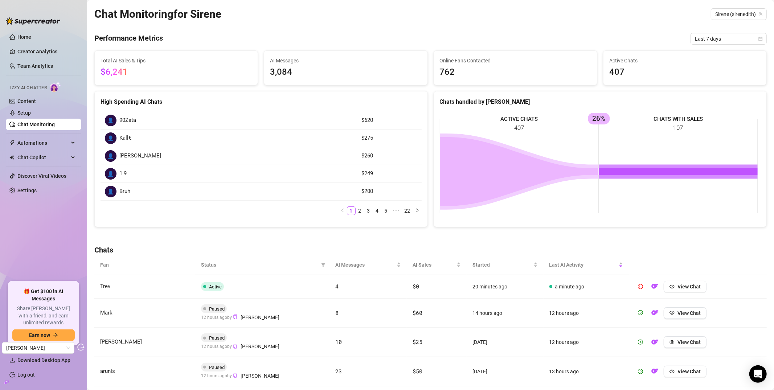
scroll to position [15, 0]
click at [323, 268] on span at bounding box center [323, 264] width 7 height 11
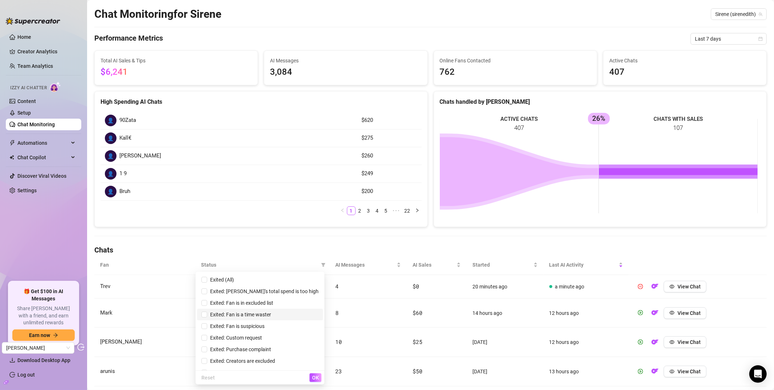
scroll to position [55, 0]
click at [264, 315] on span "Exited: Fan is suspicious" at bounding box center [235, 317] width 57 height 6
checkbox input "true"
click at [310, 379] on button "OK" at bounding box center [315, 377] width 12 height 9
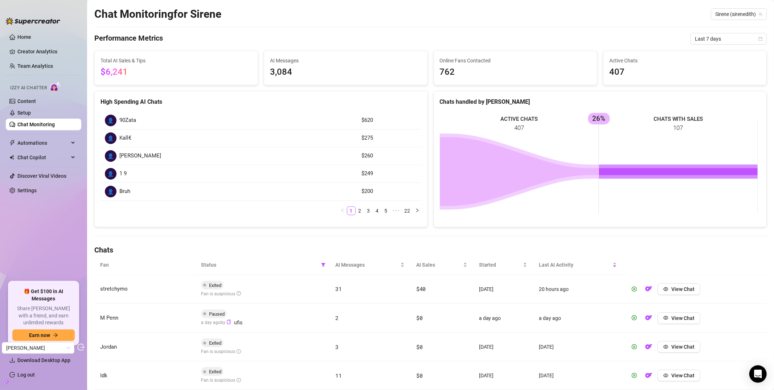
click at [245, 246] on h4 "Chats" at bounding box center [430, 250] width 672 height 10
click at [693, 290] on button "View Chat" at bounding box center [678, 289] width 43 height 12
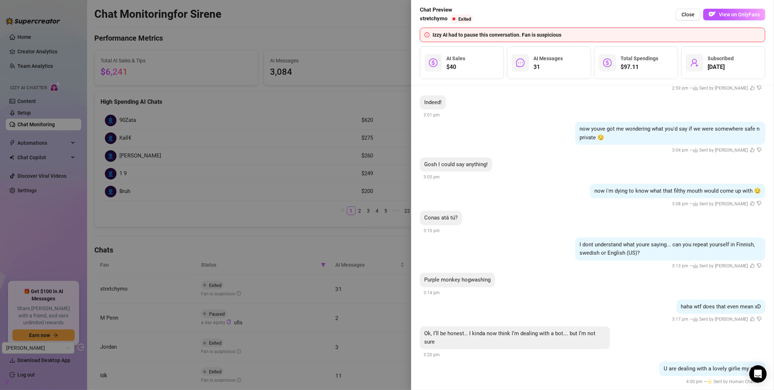
scroll to position [2969, 0]
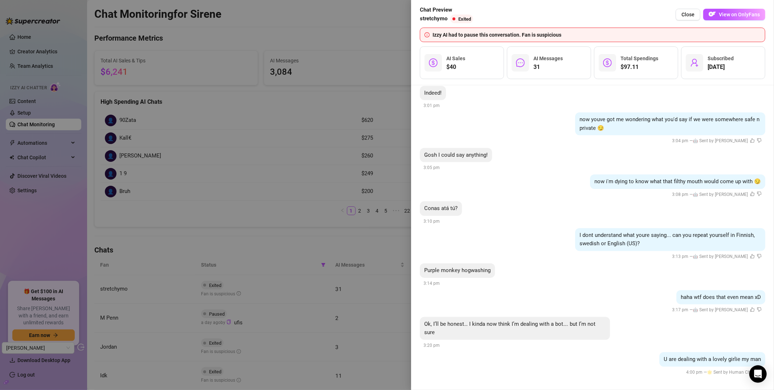
click at [470, 267] on span "Purple monkey hogwashing" at bounding box center [457, 270] width 66 height 7
click at [623, 264] on div "Purple monkey hogwashing 3:14 pm" at bounding box center [592, 275] width 345 height 24
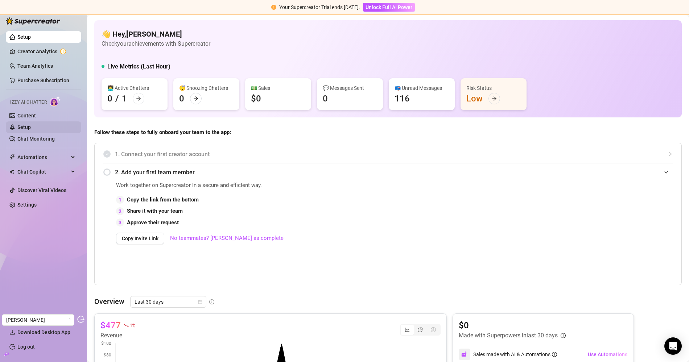
click at [31, 128] on link "Setup" at bounding box center [23, 127] width 13 height 6
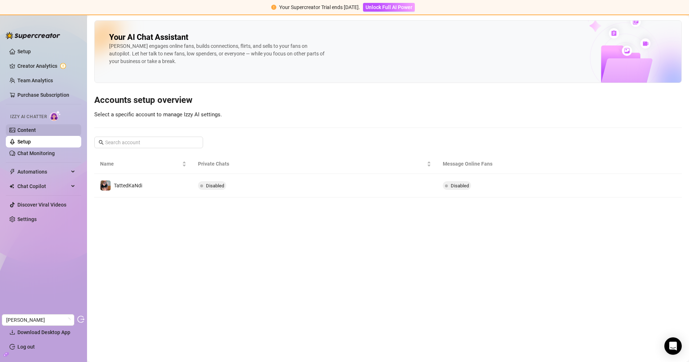
click at [36, 129] on link "Content" at bounding box center [26, 130] width 19 height 6
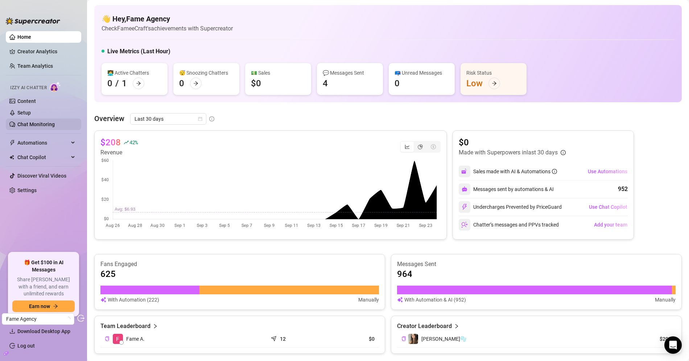
click at [48, 124] on link "Chat Monitoring" at bounding box center [35, 125] width 37 height 6
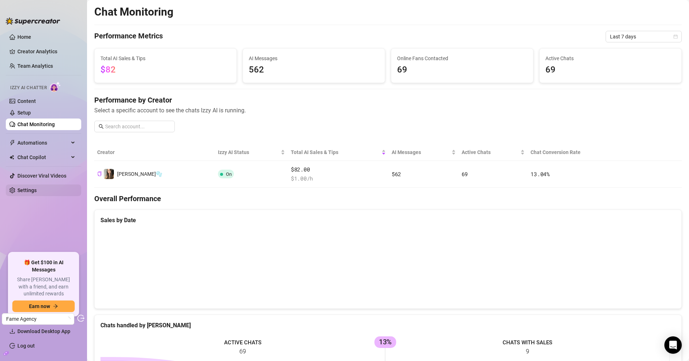
click at [37, 191] on link "Settings" at bounding box center [26, 191] width 19 height 6
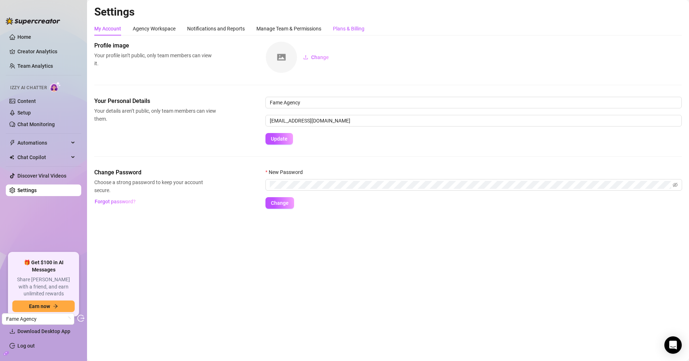
click at [347, 31] on div "Plans & Billing" at bounding box center [349, 29] width 32 height 8
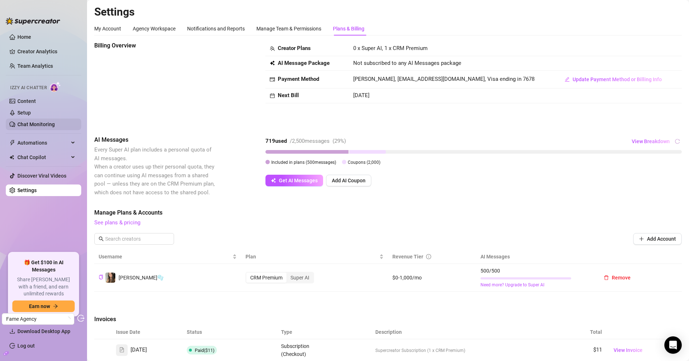
click at [44, 124] on link "Chat Monitoring" at bounding box center [35, 125] width 37 height 6
click at [40, 124] on link "Chat Monitoring" at bounding box center [35, 125] width 37 height 6
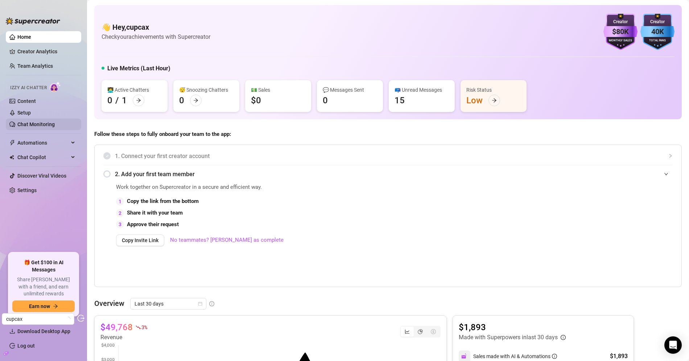
click at [50, 127] on link "Chat Monitoring" at bounding box center [35, 125] width 37 height 6
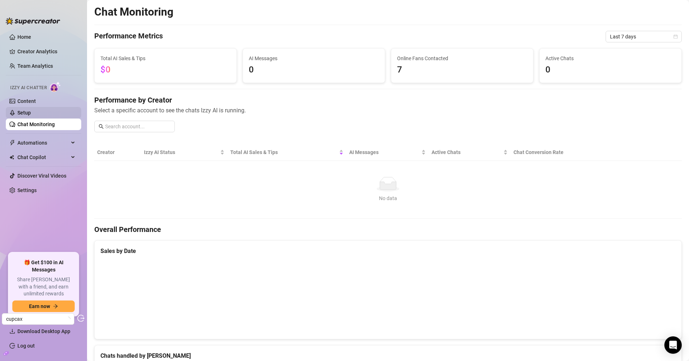
click at [31, 110] on link "Setup" at bounding box center [23, 113] width 13 height 6
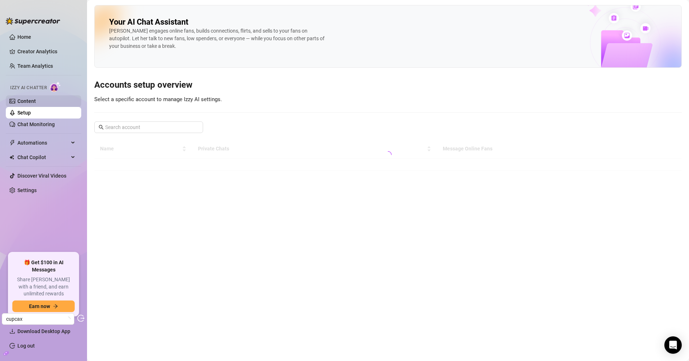
click at [36, 99] on link "Content" at bounding box center [26, 101] width 19 height 6
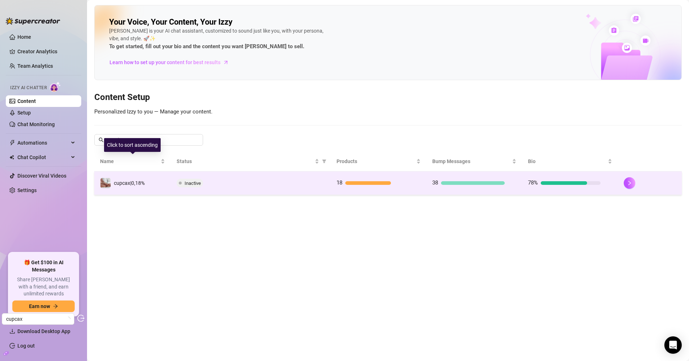
click at [133, 180] on span "cupcax|0,18%" at bounding box center [129, 183] width 31 height 6
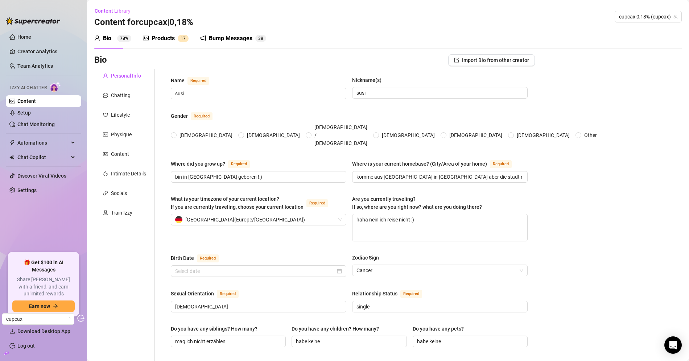
radio input "true"
type input "July 8th, 2002"
click at [160, 38] on div "Products" at bounding box center [163, 38] width 23 height 9
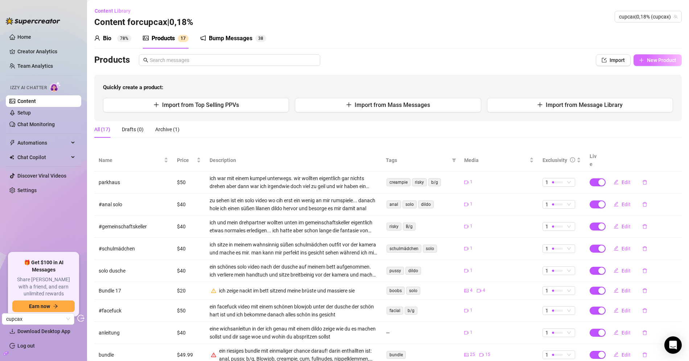
click at [662, 61] on span "New Product" at bounding box center [661, 60] width 29 height 6
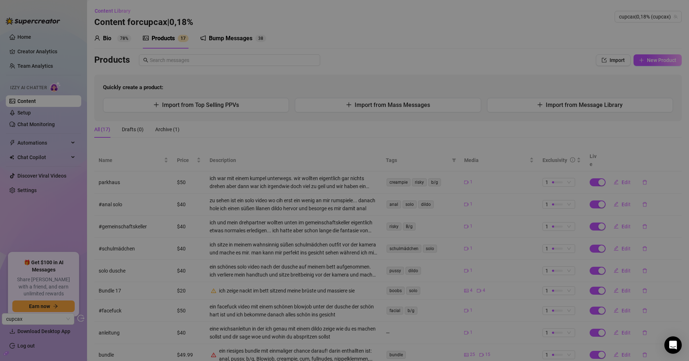
type textarea "Type your message here..."
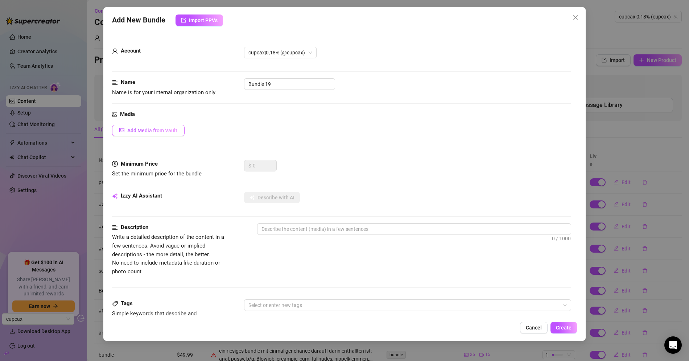
click at [181, 135] on button "Add Media from Vault" at bounding box center [148, 131] width 73 height 12
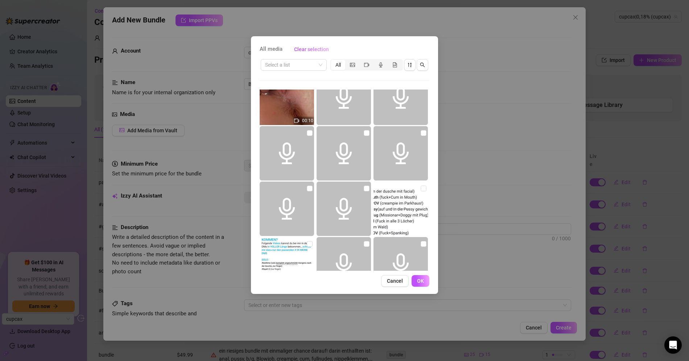
scroll to position [717, 0]
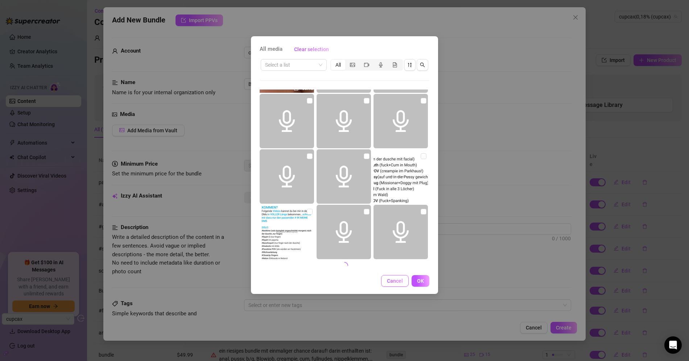
click at [389, 280] on span "Cancel" at bounding box center [395, 281] width 16 height 6
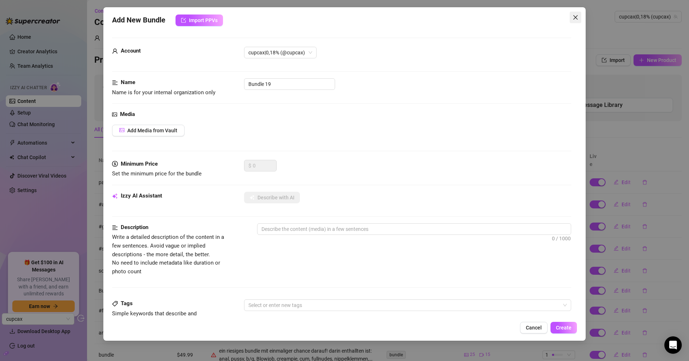
click at [577, 15] on icon "close" at bounding box center [576, 17] width 4 height 4
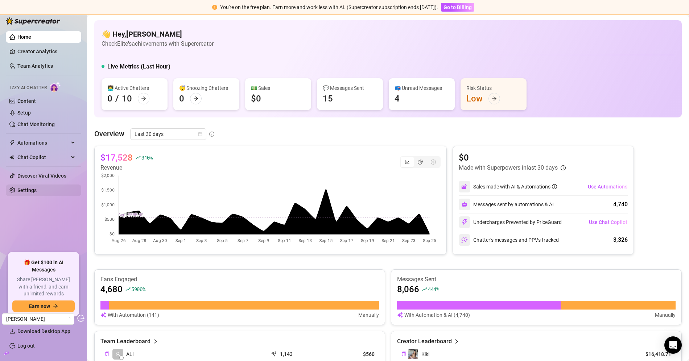
click at [34, 193] on link "Settings" at bounding box center [26, 191] width 19 height 6
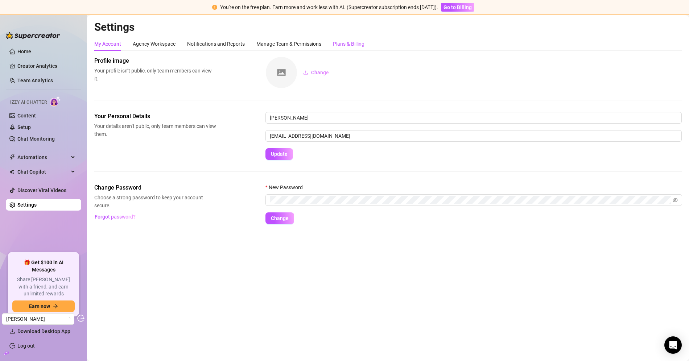
click at [348, 43] on div "Plans & Billing" at bounding box center [349, 44] width 32 height 8
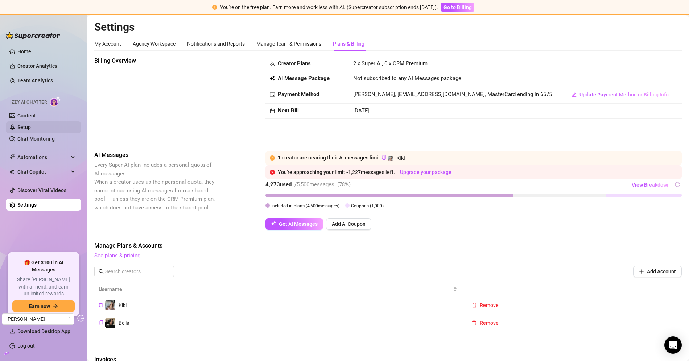
click at [31, 127] on link "Setup" at bounding box center [23, 127] width 13 height 6
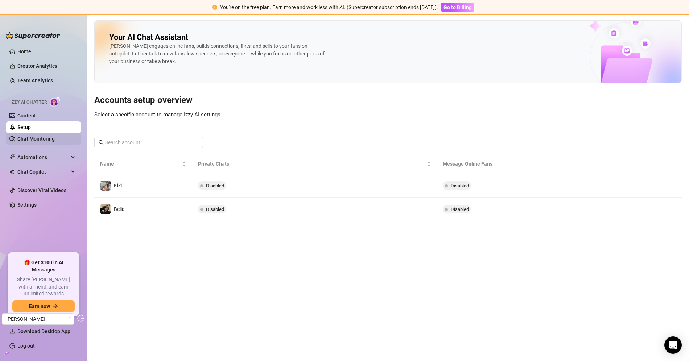
click at [38, 141] on link "Chat Monitoring" at bounding box center [35, 139] width 37 height 6
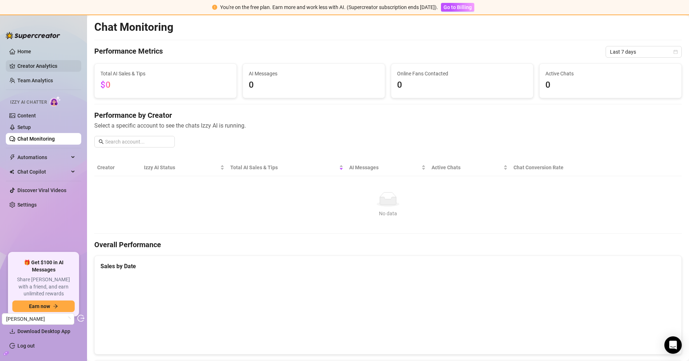
click at [58, 63] on link "Creator Analytics" at bounding box center [46, 66] width 58 height 12
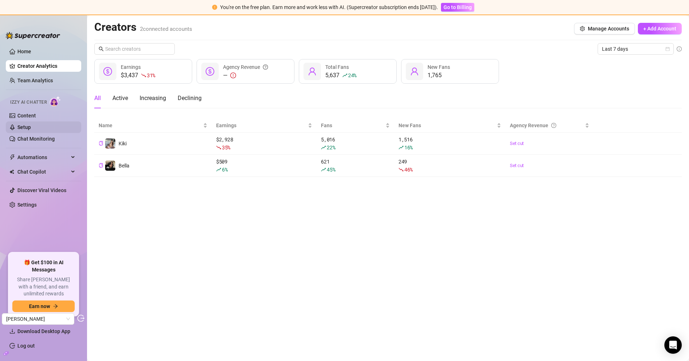
click at [31, 124] on link "Setup" at bounding box center [23, 127] width 13 height 6
click at [36, 116] on link "Content" at bounding box center [26, 116] width 19 height 6
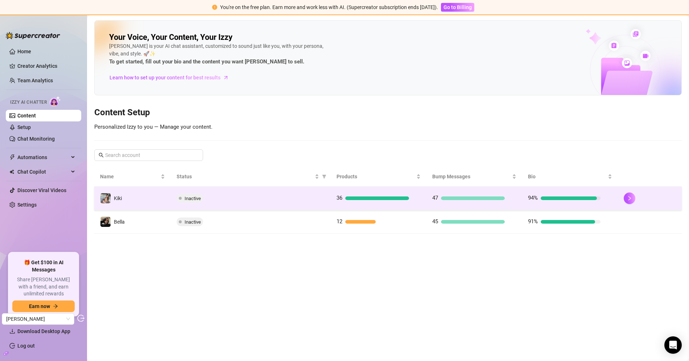
click at [226, 196] on div "Inactive" at bounding box center [251, 198] width 148 height 9
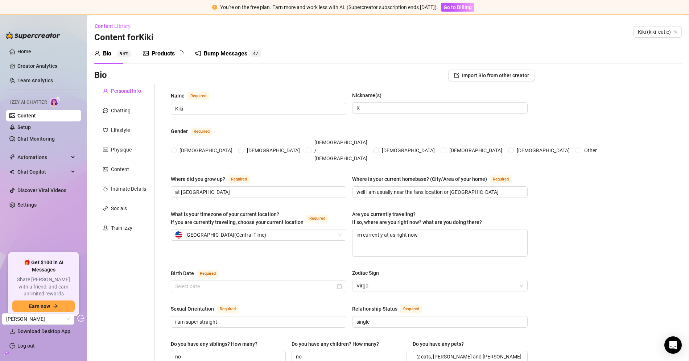
radio input "true"
type input "[DATE]"
click at [163, 54] on div "Products" at bounding box center [163, 53] width 23 height 9
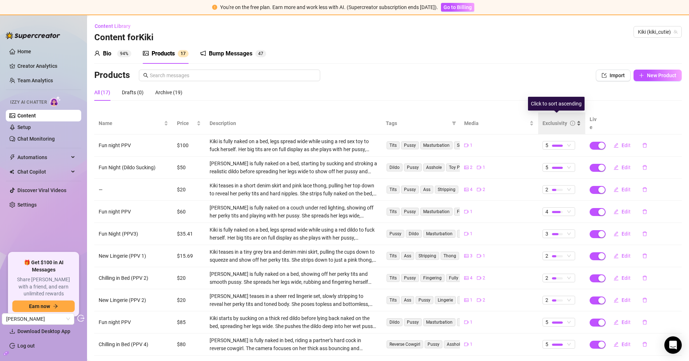
click at [544, 124] on div "Exclusivity" at bounding box center [562, 123] width 38 height 8
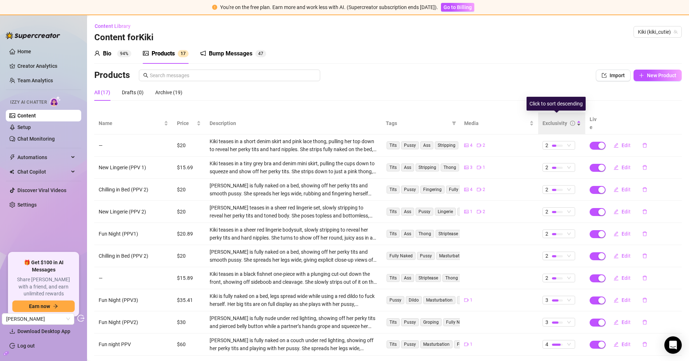
click at [546, 122] on div "Exclusivity" at bounding box center [555, 123] width 25 height 8
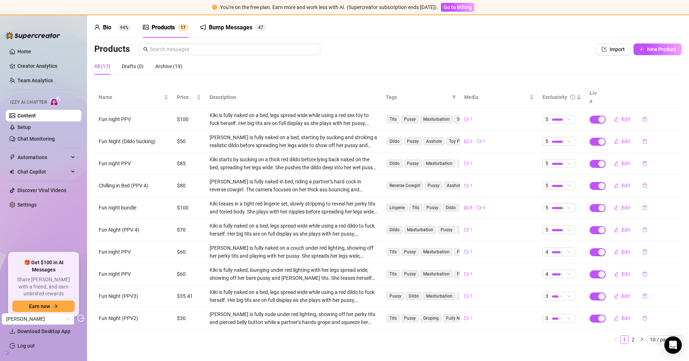
scroll to position [26, 0]
click at [629, 336] on link "2" at bounding box center [633, 340] width 8 height 8
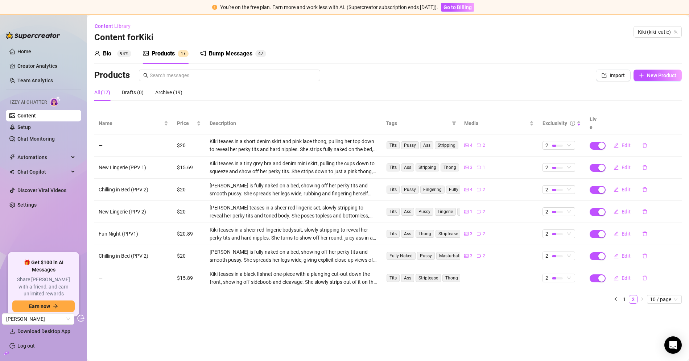
scroll to position [0, 0]
click at [36, 119] on link "Content" at bounding box center [26, 116] width 19 height 6
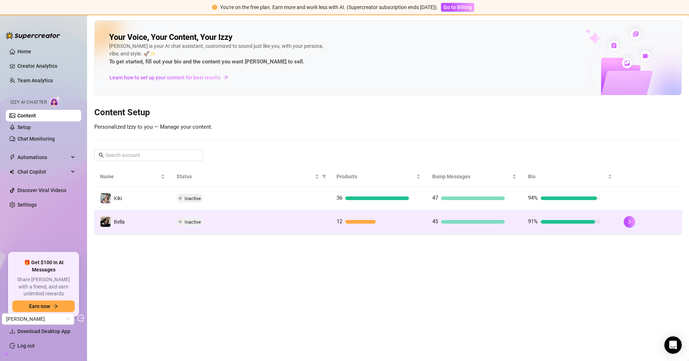
click at [137, 229] on td "Bella" at bounding box center [132, 222] width 77 height 24
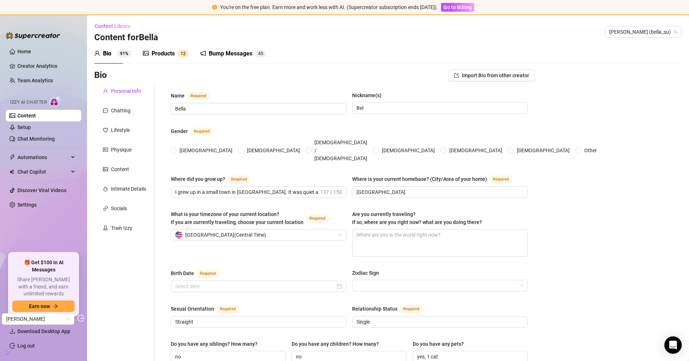
click at [154, 61] on div "Products 1 2" at bounding box center [166, 54] width 46 height 20
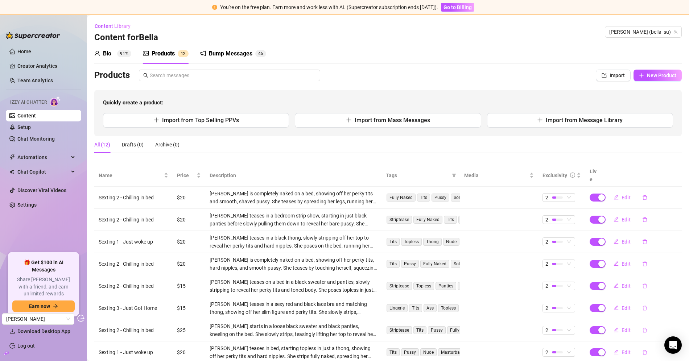
click at [156, 58] on div "Products 1 2" at bounding box center [166, 54] width 46 height 20
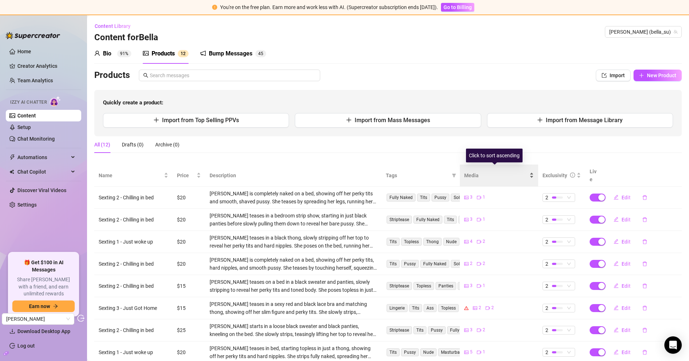
click at [470, 176] on div "Media" at bounding box center [499, 176] width 70 height 8
click at [473, 173] on span "Media" at bounding box center [496, 176] width 64 height 8
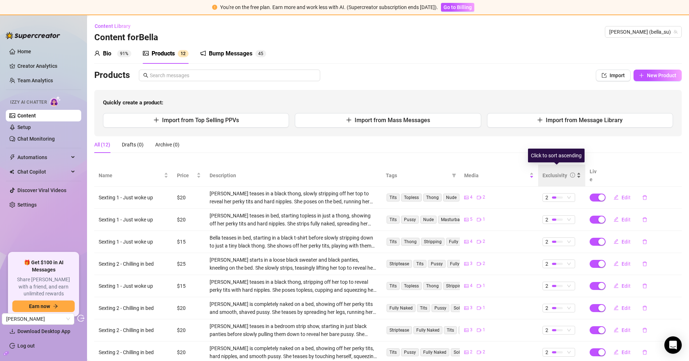
click at [570, 173] on icon "info-circle" at bounding box center [572, 175] width 5 height 5
click at [558, 172] on div "Exclusivity" at bounding box center [555, 176] width 25 height 8
click at [554, 173] on div "Exclusivity" at bounding box center [555, 176] width 25 height 8
click at [553, 172] on div "Exclusivity" at bounding box center [555, 176] width 25 height 8
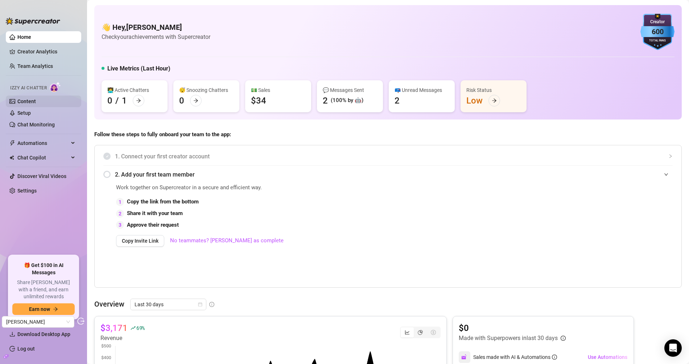
click at [31, 110] on link "Setup" at bounding box center [23, 113] width 13 height 6
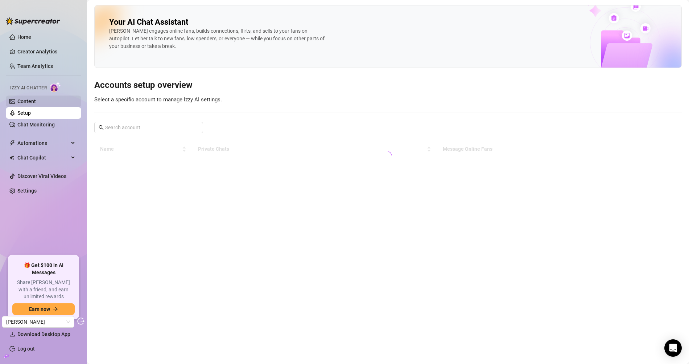
click at [36, 103] on link "Content" at bounding box center [26, 101] width 19 height 6
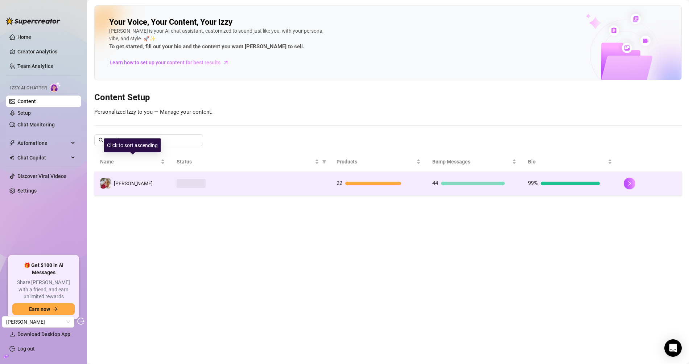
click at [145, 182] on td "[PERSON_NAME]" at bounding box center [132, 184] width 77 height 24
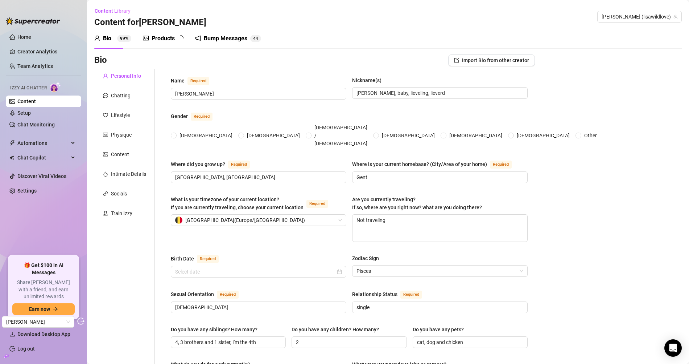
radio input "true"
type input "[DATE]"
click at [155, 38] on div "Products" at bounding box center [163, 38] width 23 height 9
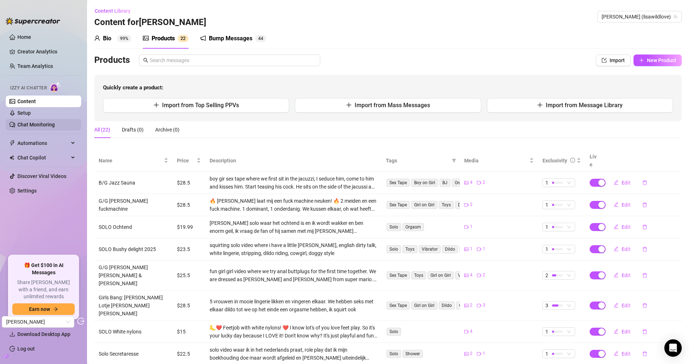
click at [49, 127] on link "Chat Monitoring" at bounding box center [35, 125] width 37 height 6
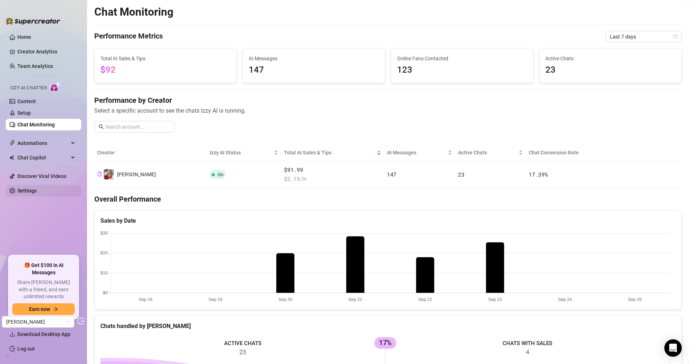
click at [37, 192] on link "Settings" at bounding box center [26, 191] width 19 height 6
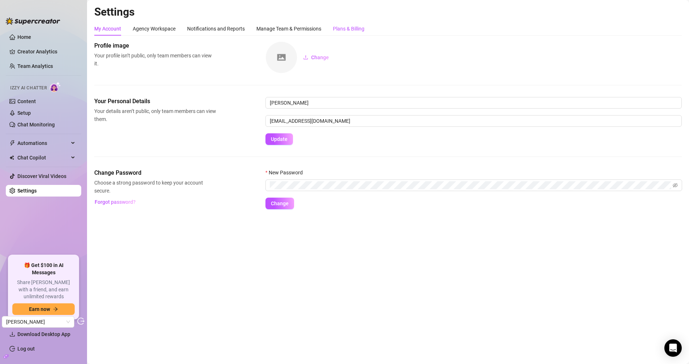
click at [349, 30] on div "Plans & Billing" at bounding box center [349, 29] width 32 height 8
